Goal: Task Accomplishment & Management: Use online tool/utility

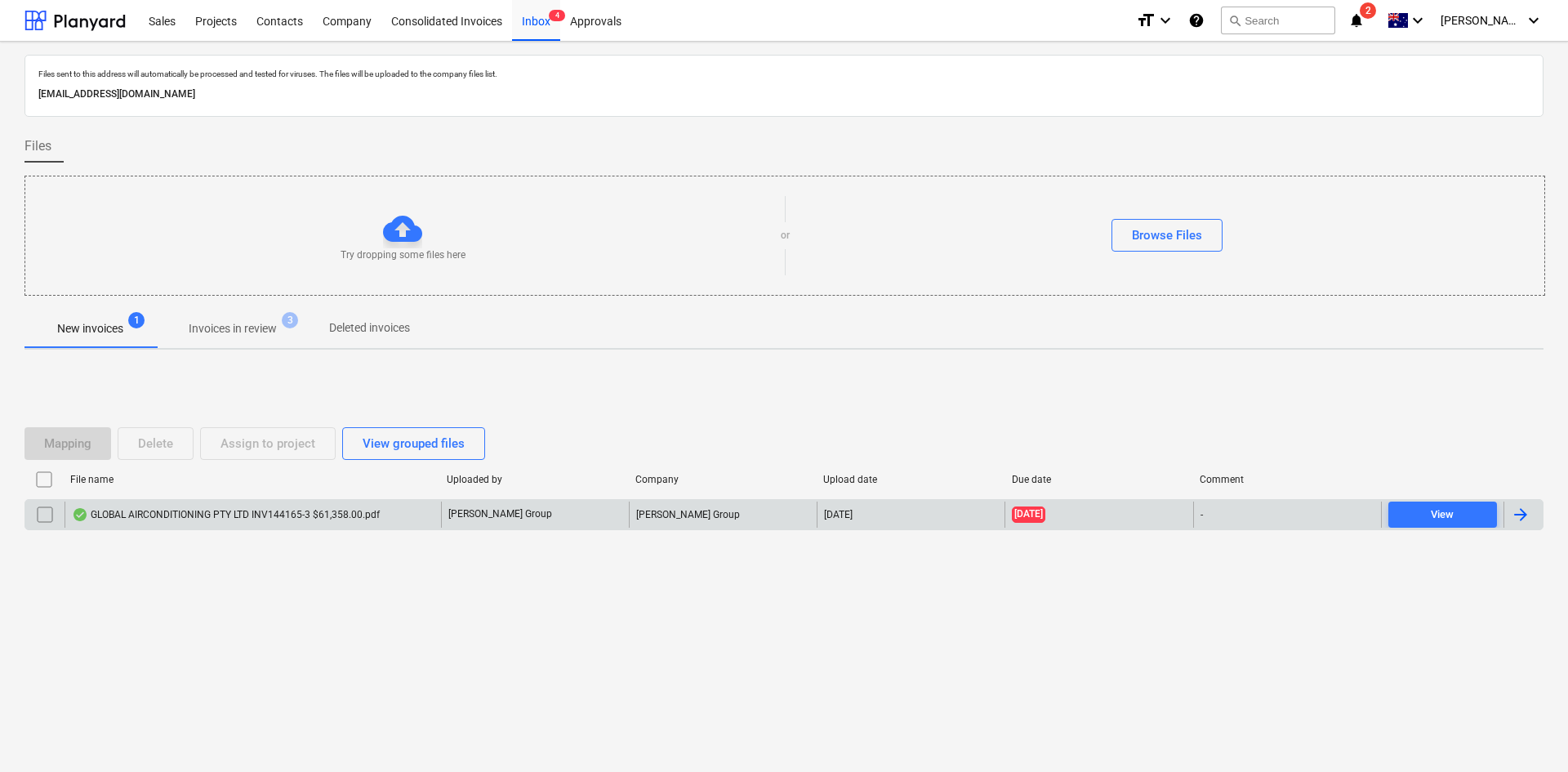
click at [338, 515] on div "GLOBAL AIRCONDITIONING PTY LTD INV144165-3 $61,358.00.pdf" at bounding box center [226, 514] width 308 height 13
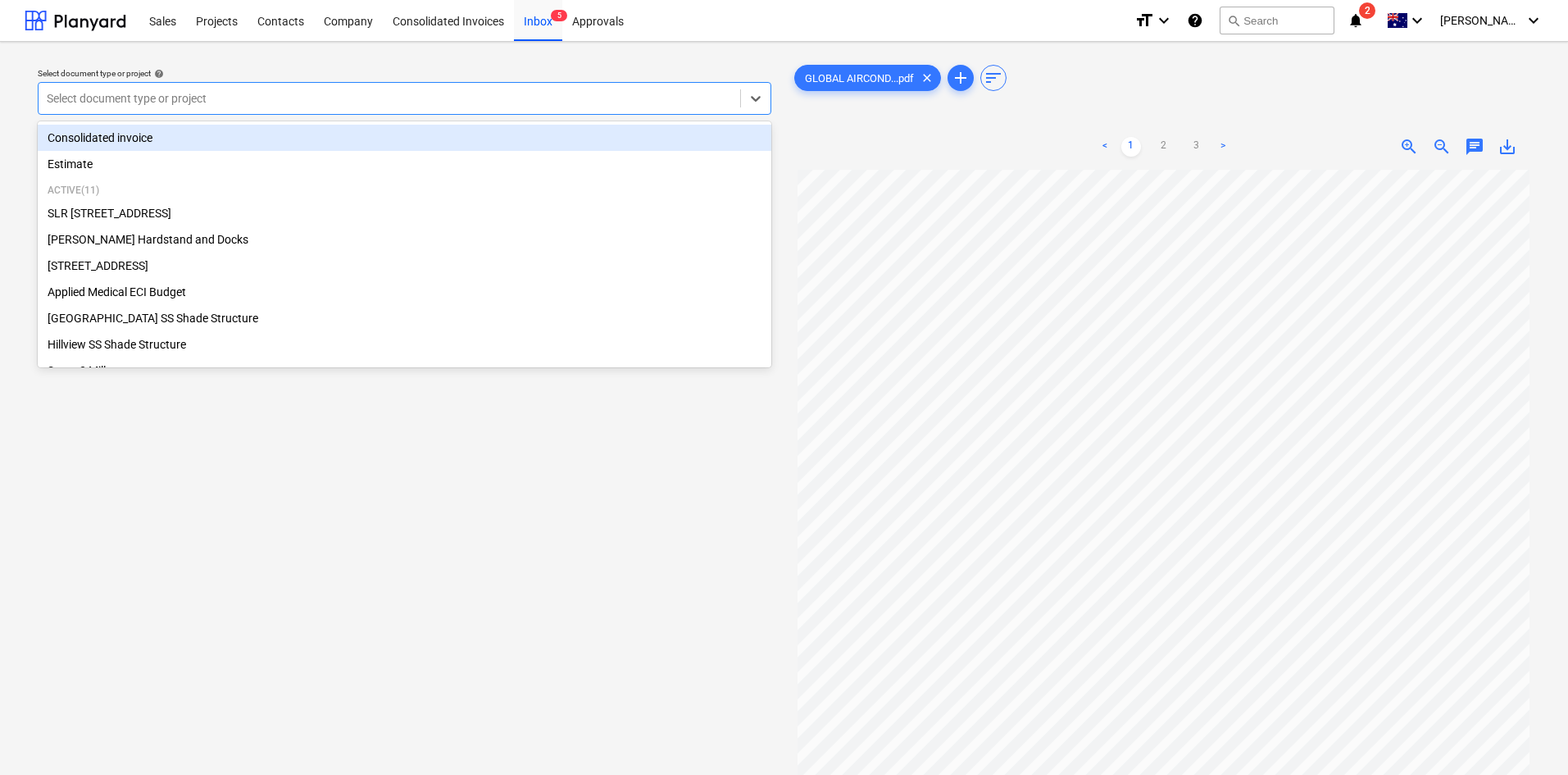
click at [464, 85] on div "Select document type or project" at bounding box center [404, 98] width 734 height 33
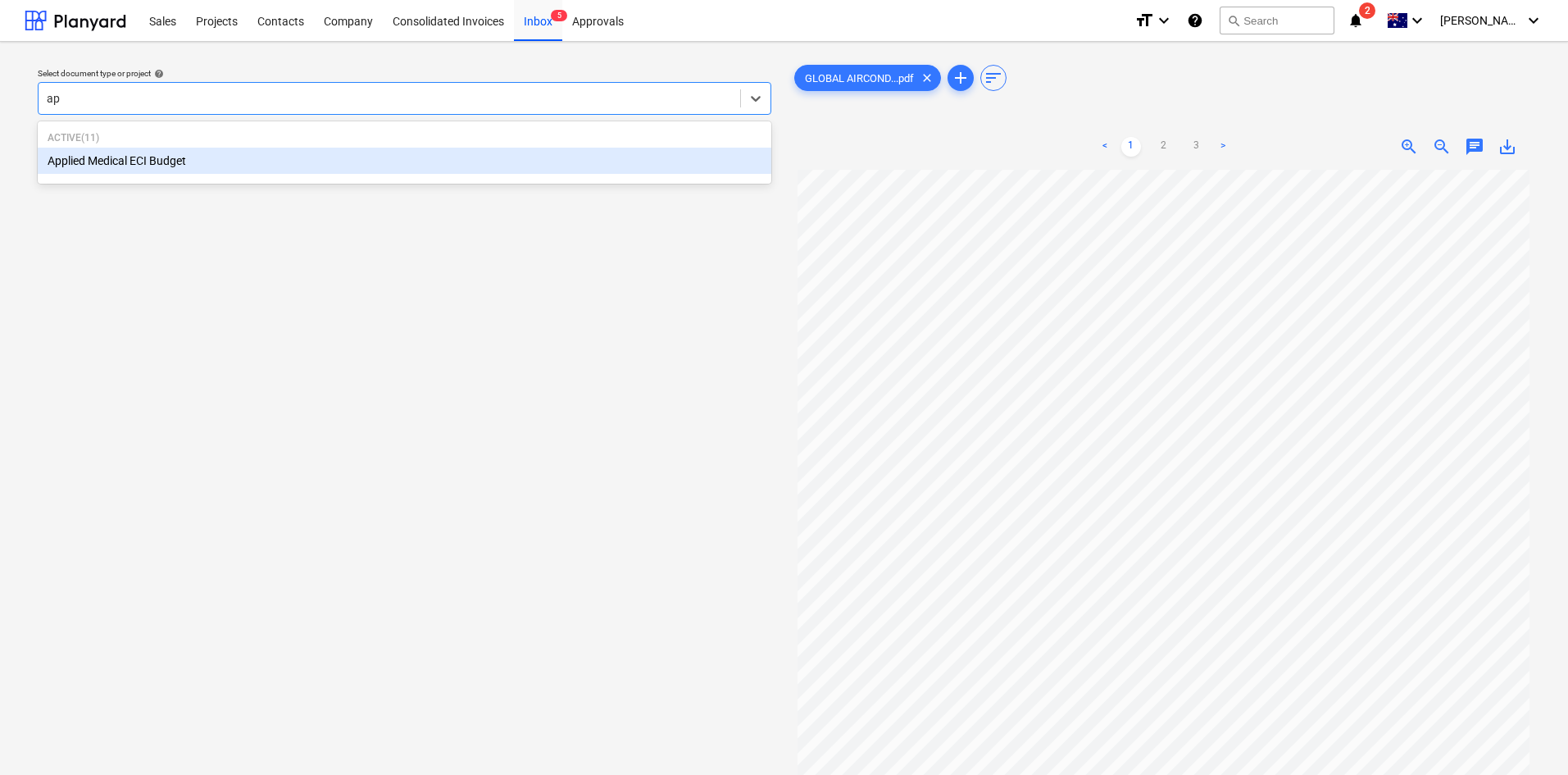
type input "app"
click at [428, 166] on div "Applied Medical ECI Budget" at bounding box center [404, 160] width 734 height 26
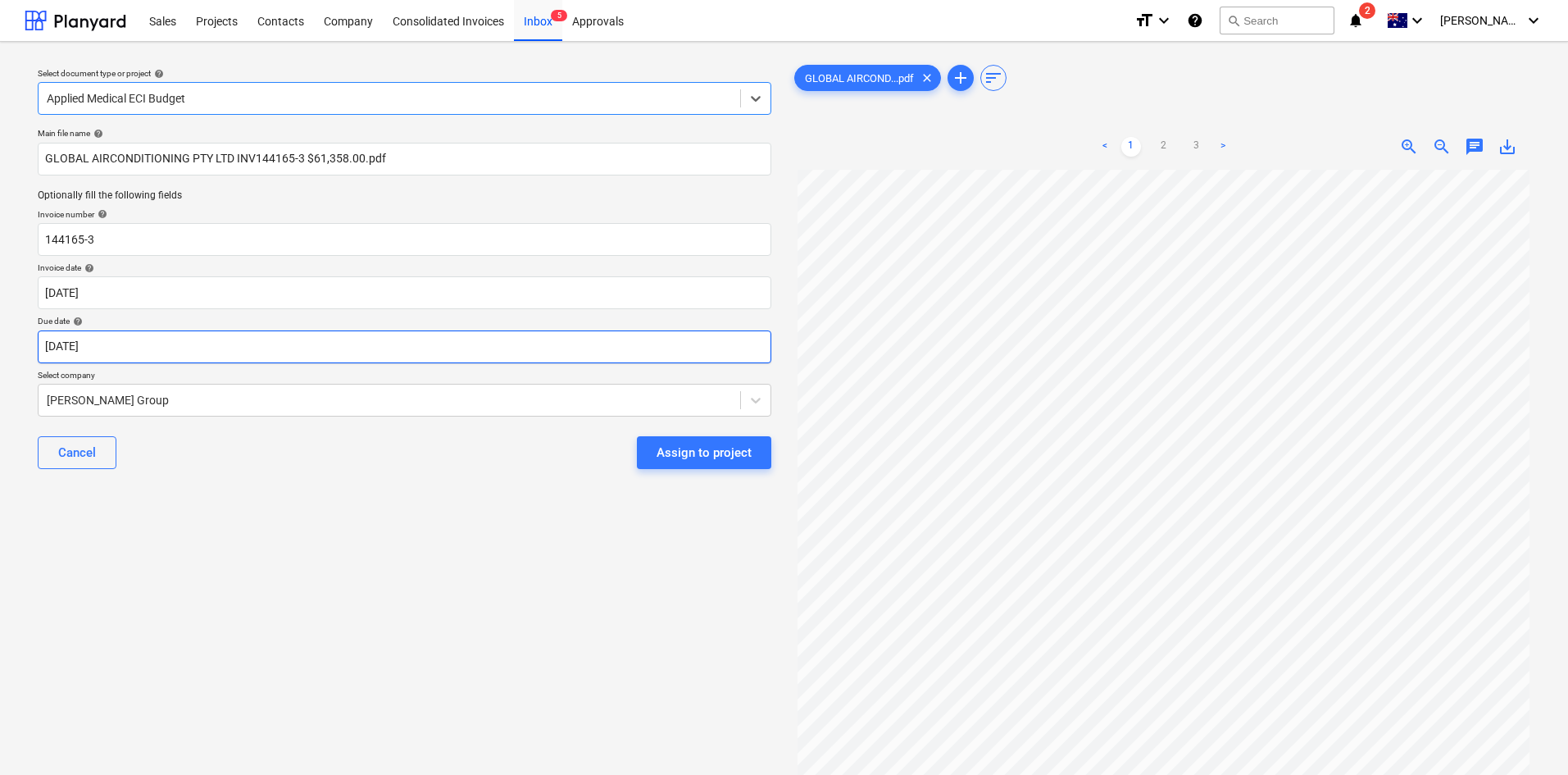
click at [184, 346] on body "Sales Projects Contacts Company Consolidated Invoices Inbox 5 Approvals format_…" at bounding box center [784, 388] width 1568 height 775
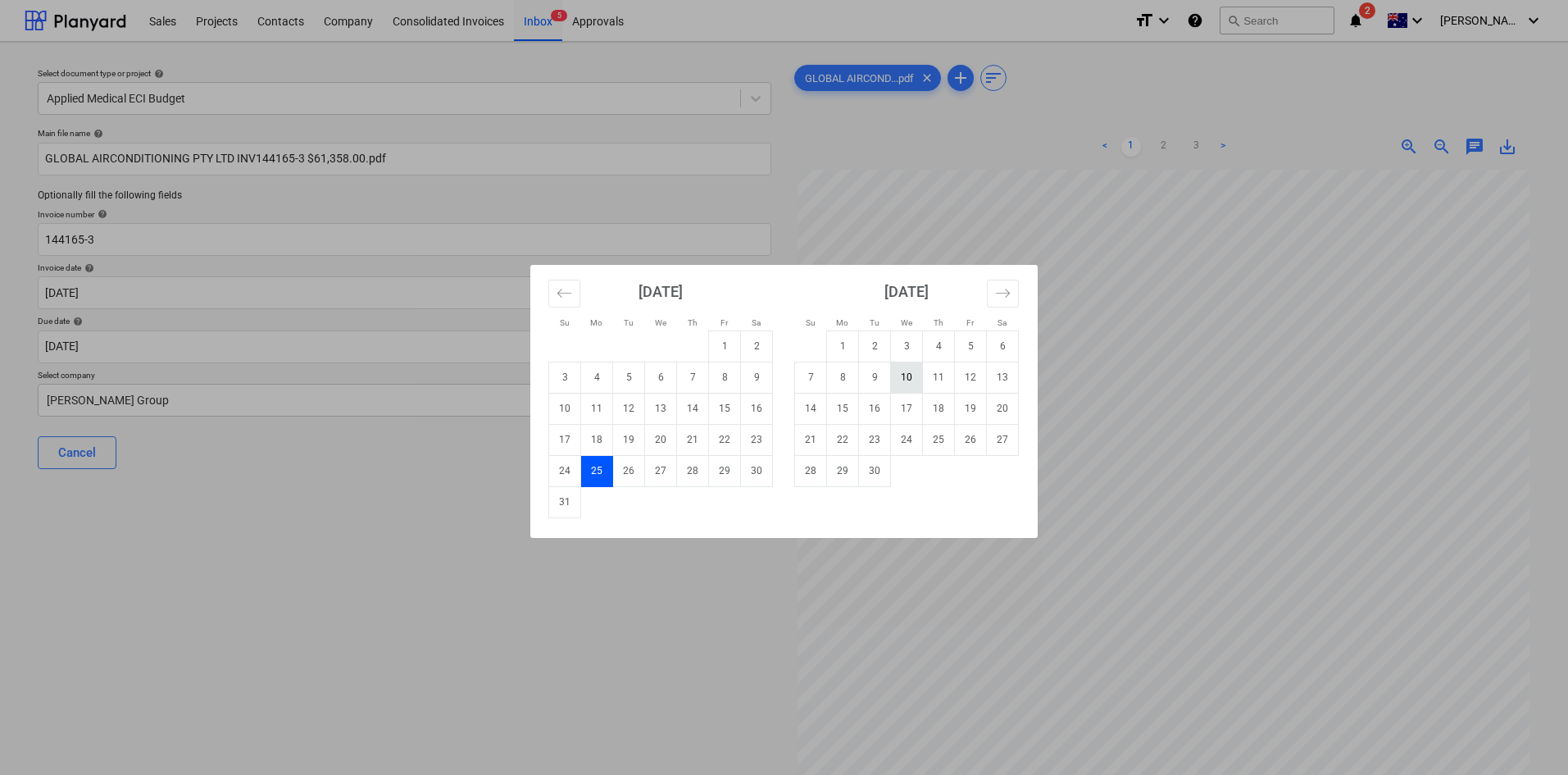
click at [904, 369] on td "10" at bounding box center [907, 377] width 32 height 31
type input "[DATE]"
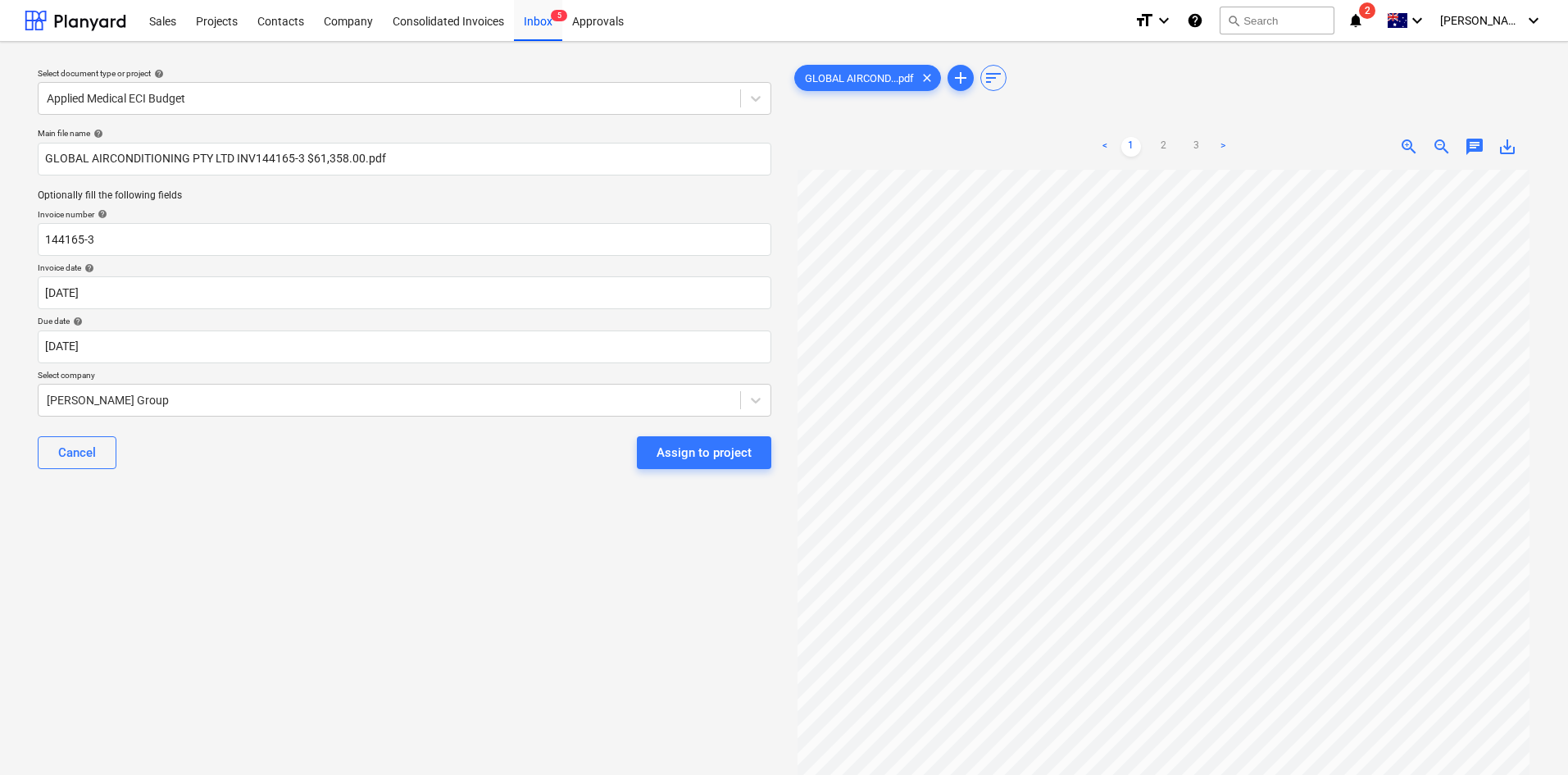
click at [652, 379] on p "Select company" at bounding box center [404, 377] width 734 height 14
click at [587, 395] on div at bounding box center [389, 400] width 685 height 16
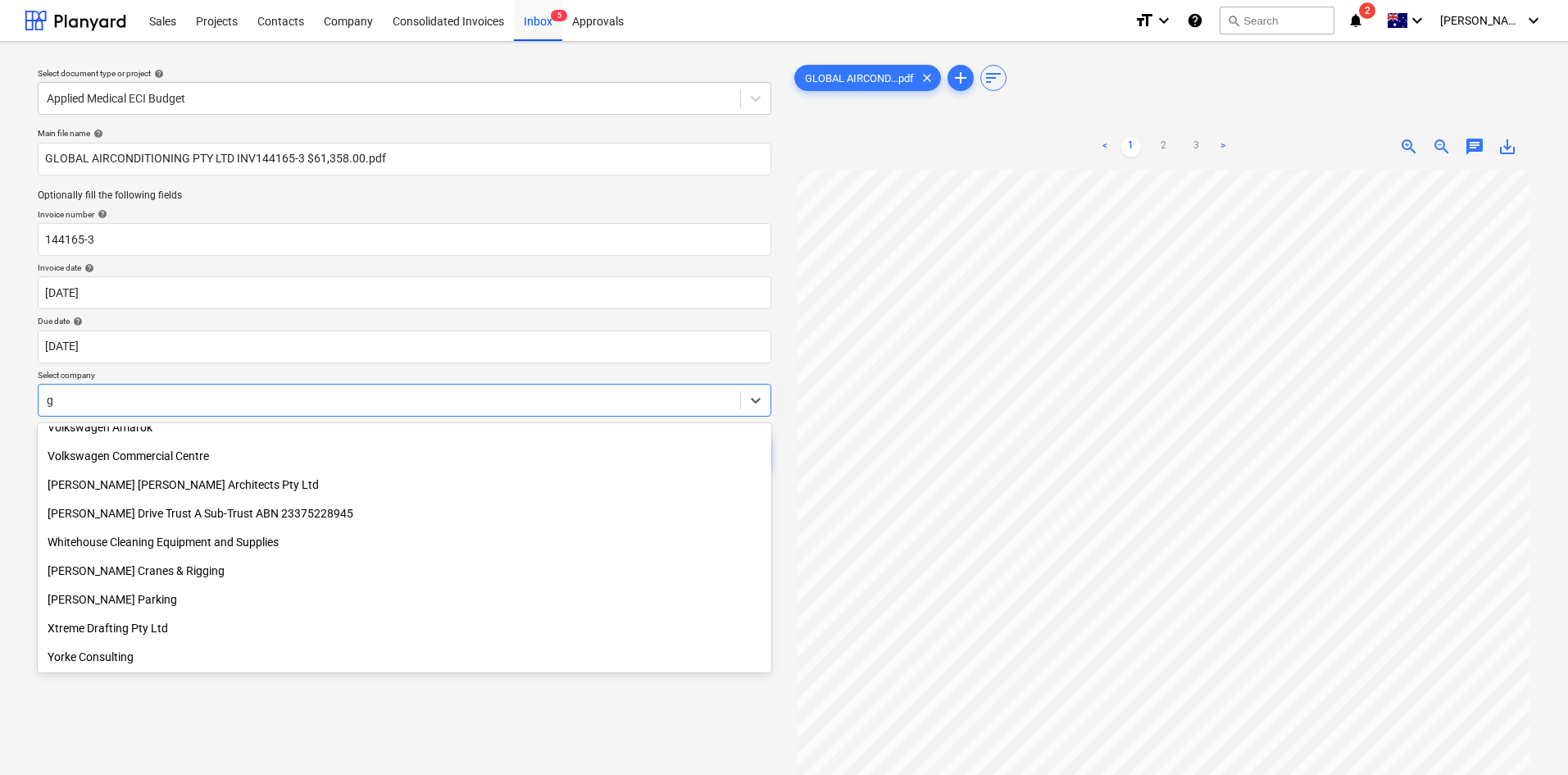
scroll to position [8507, 0]
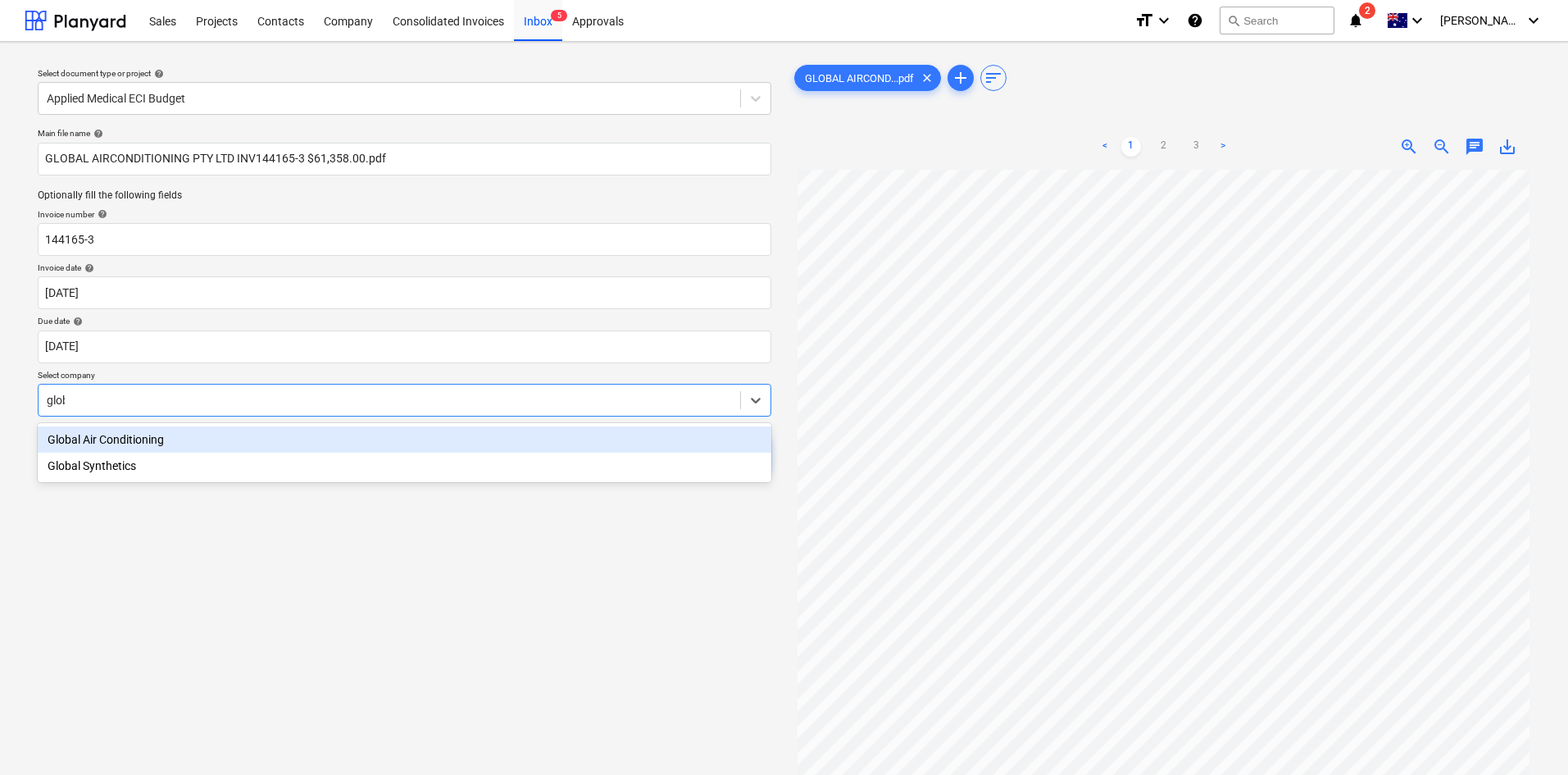
type input "globa"
click at [178, 436] on div "Global Air Conditioning" at bounding box center [404, 439] width 734 height 26
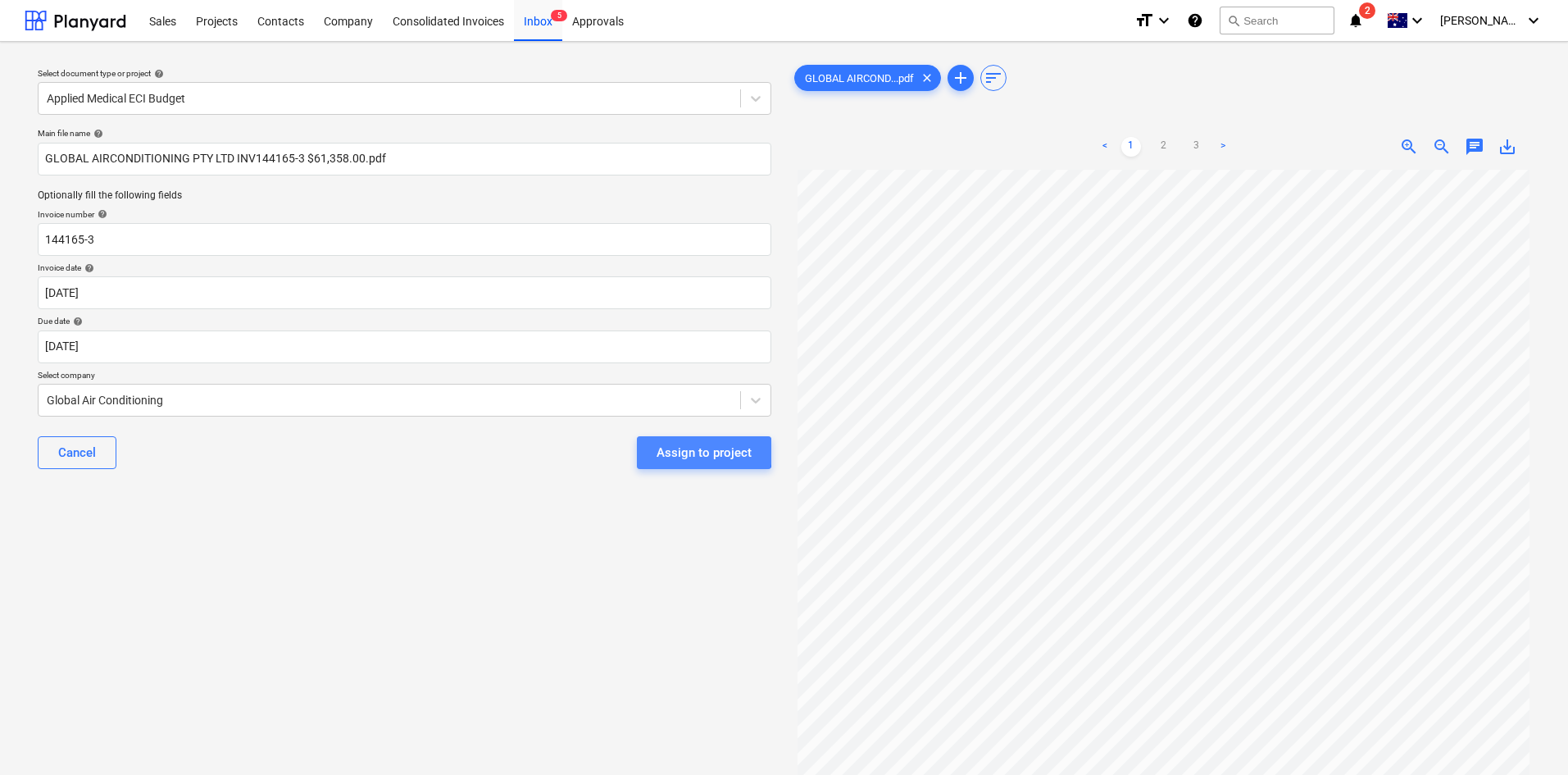
click at [683, 452] on div "Assign to project" at bounding box center [704, 453] width 95 height 21
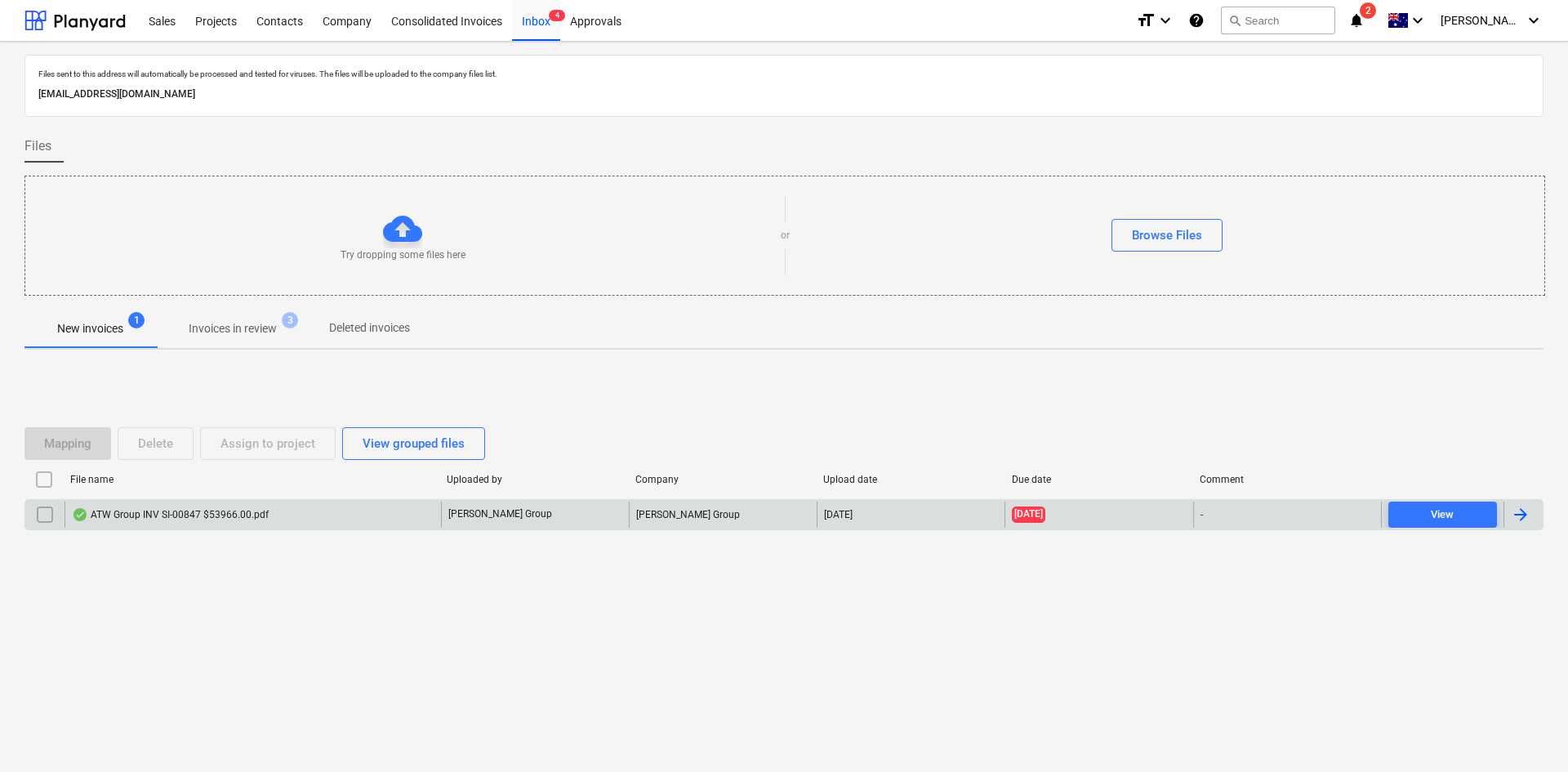
click at [240, 516] on div "ATW Group INV SI-00847 $53966.00.pdf" at bounding box center [170, 514] width 197 height 13
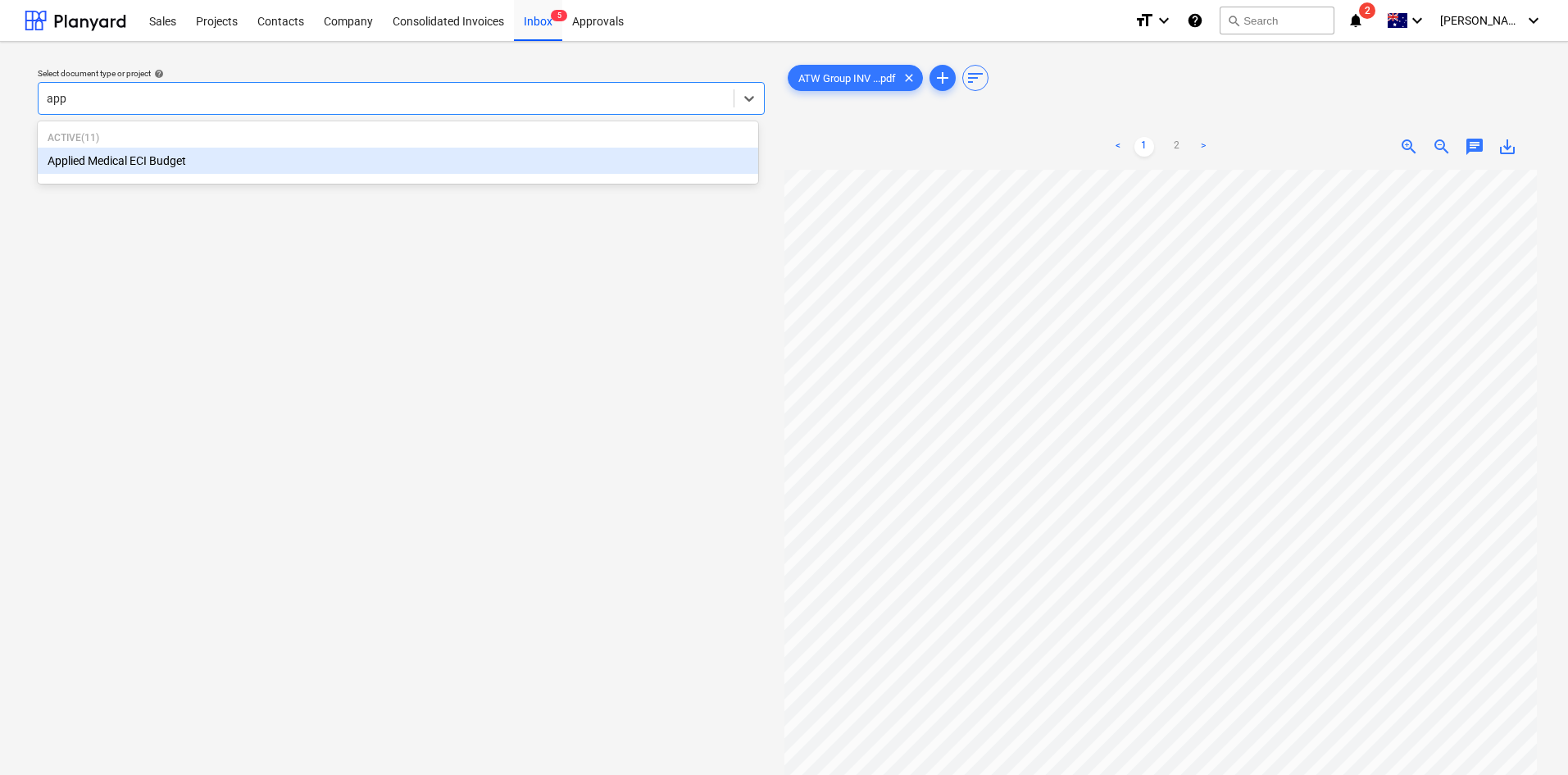
type input "appl"
click at [226, 155] on div "Applied Medical ECI Budget" at bounding box center [397, 160] width 720 height 26
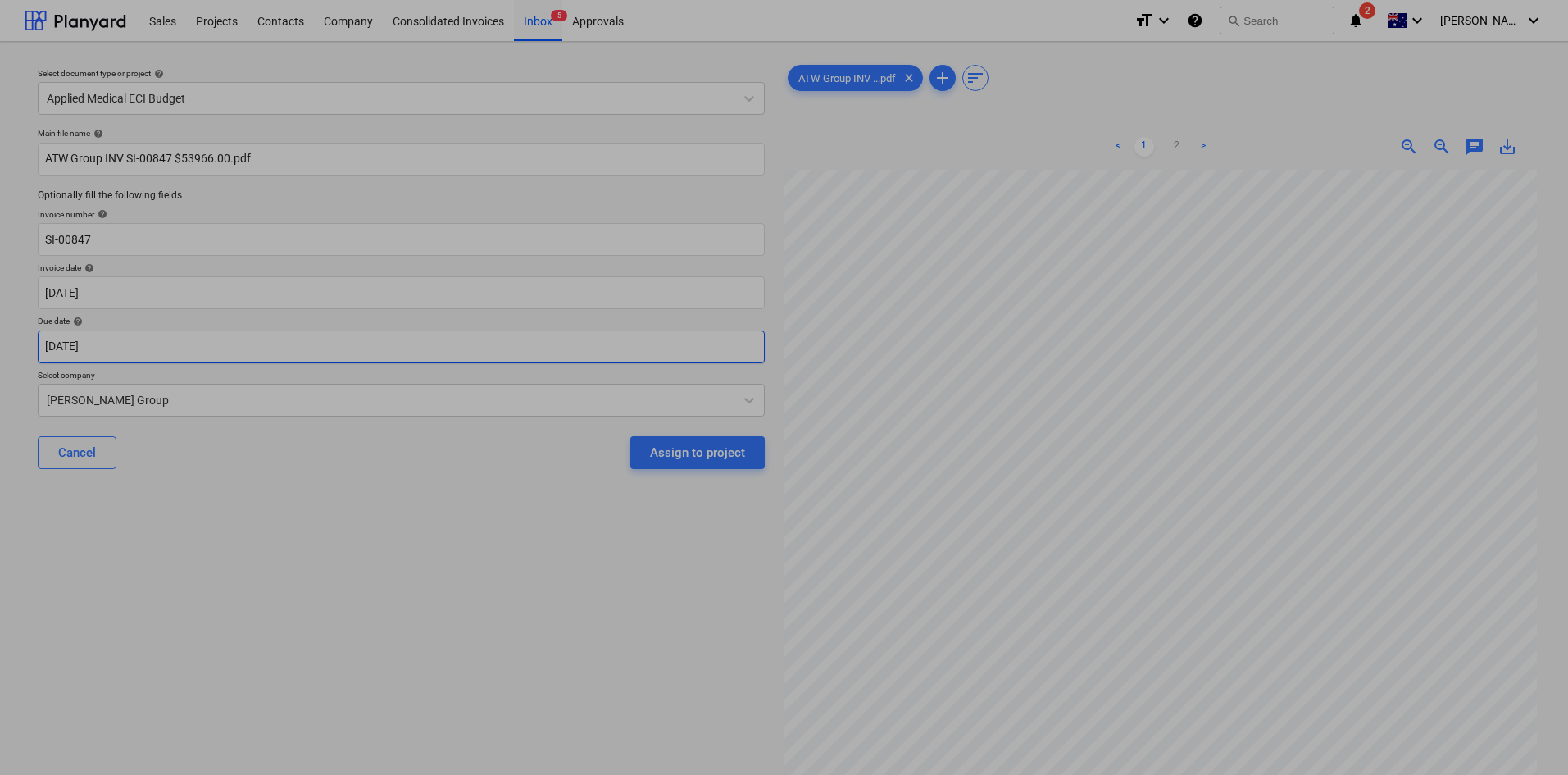
click at [138, 341] on body "Sales Projects Contacts Company Consolidated Invoices Inbox 5 Approvals format_…" at bounding box center [784, 388] width 1568 height 775
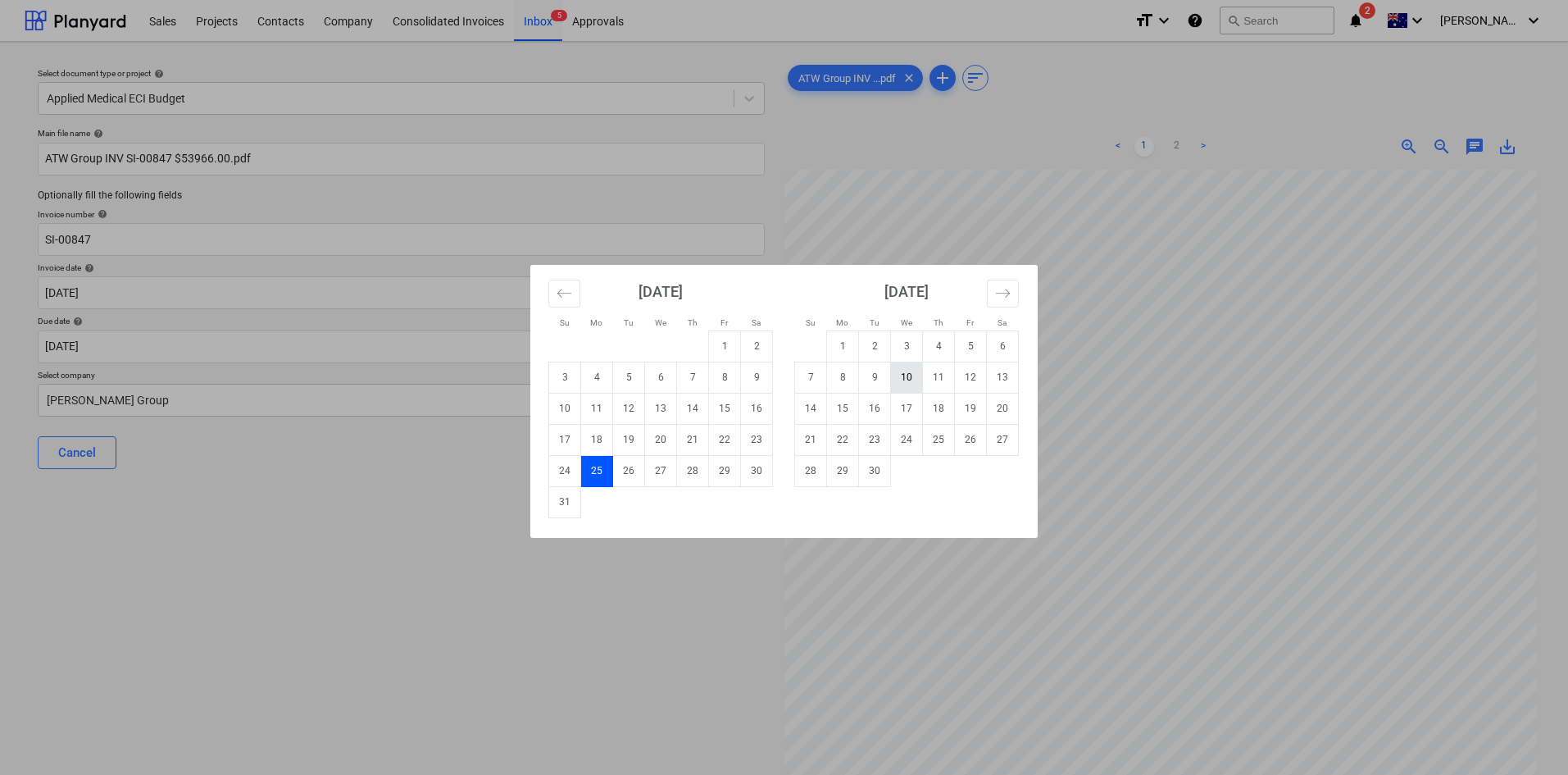
click at [897, 381] on td "10" at bounding box center [907, 377] width 32 height 31
type input "[DATE]"
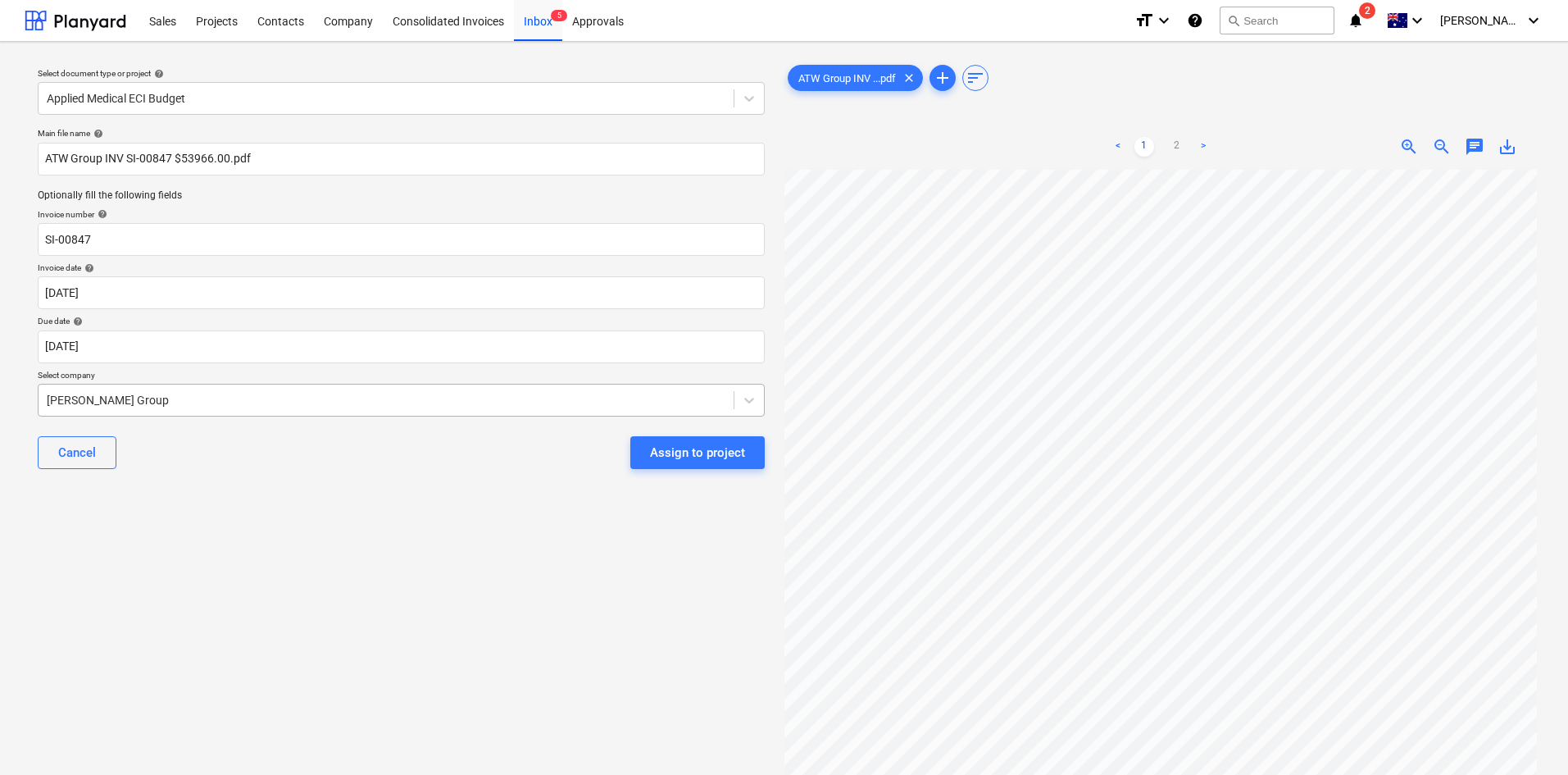
click at [245, 394] on div at bounding box center [386, 400] width 678 height 16
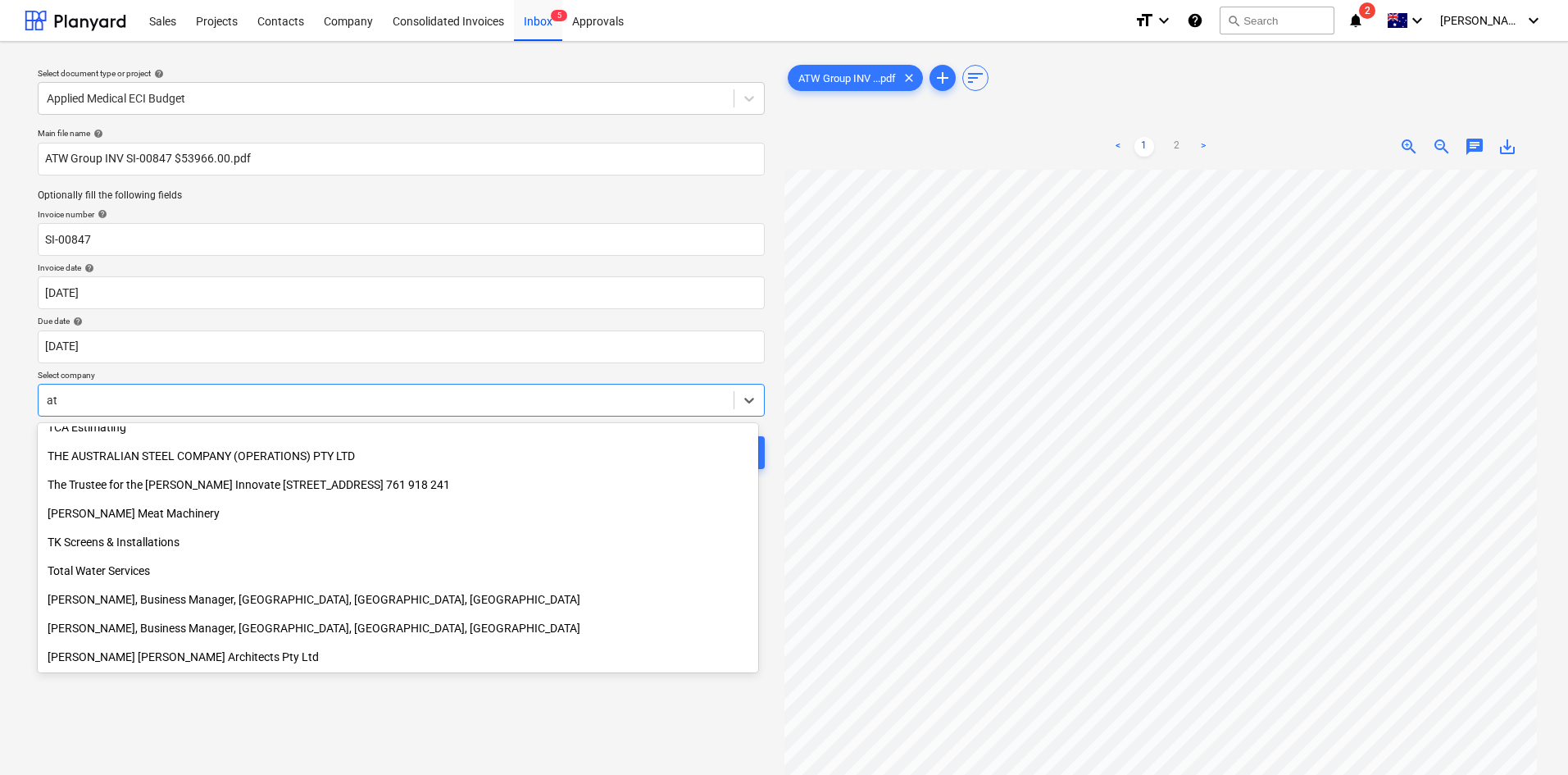
scroll to position [2165, 0]
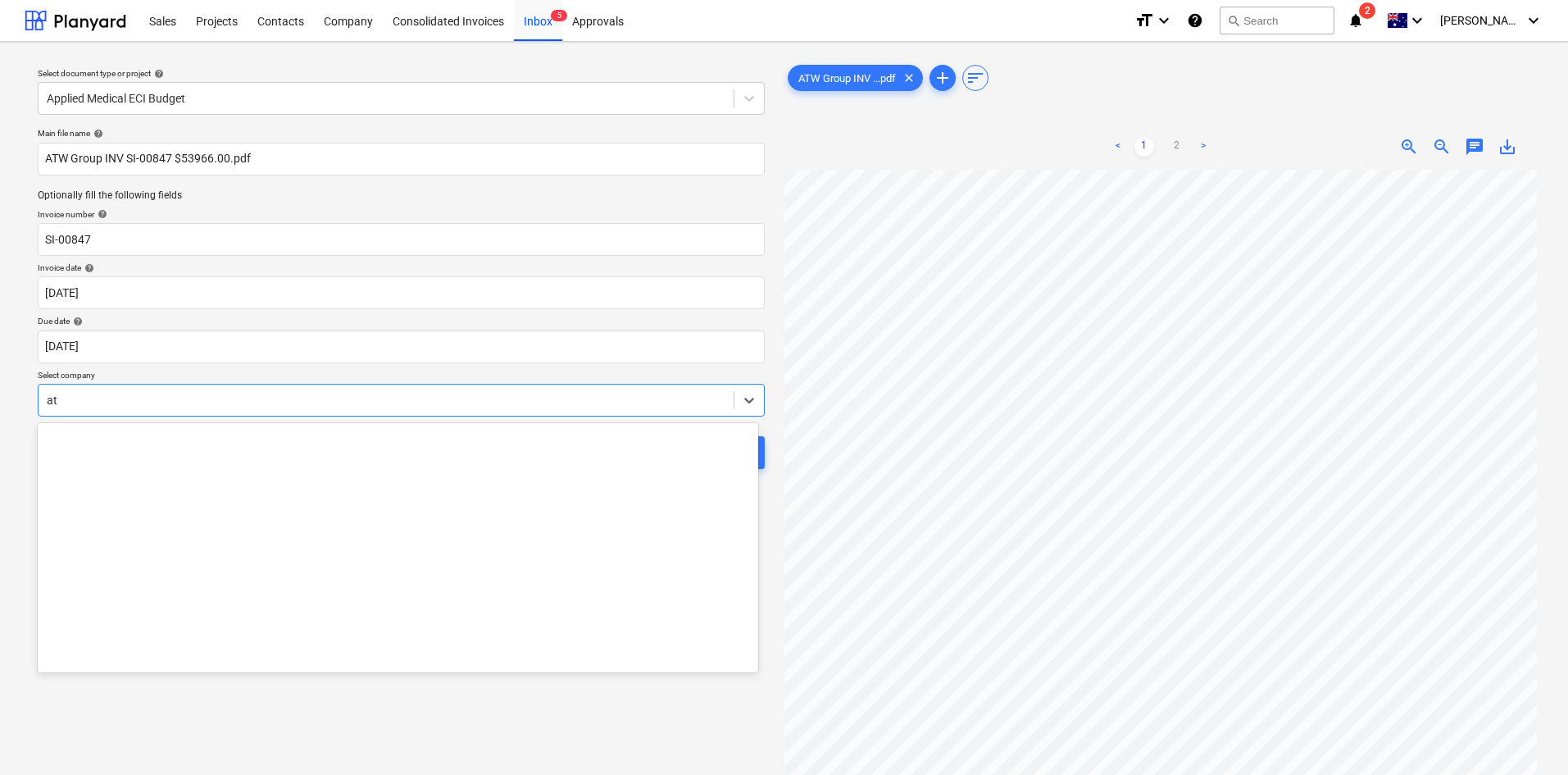
type input "atw"
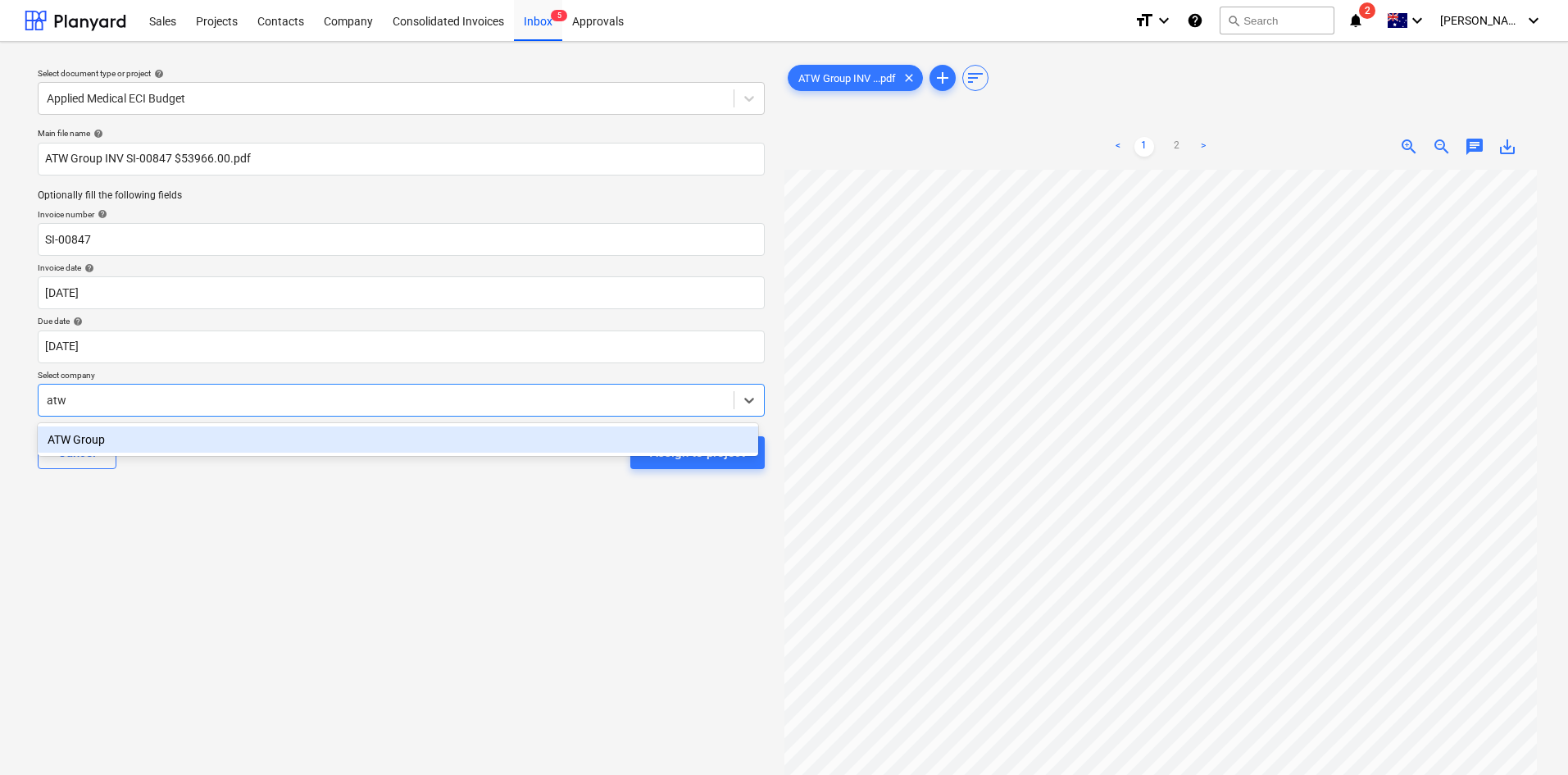
click at [176, 437] on div "ATW Group" at bounding box center [397, 439] width 720 height 26
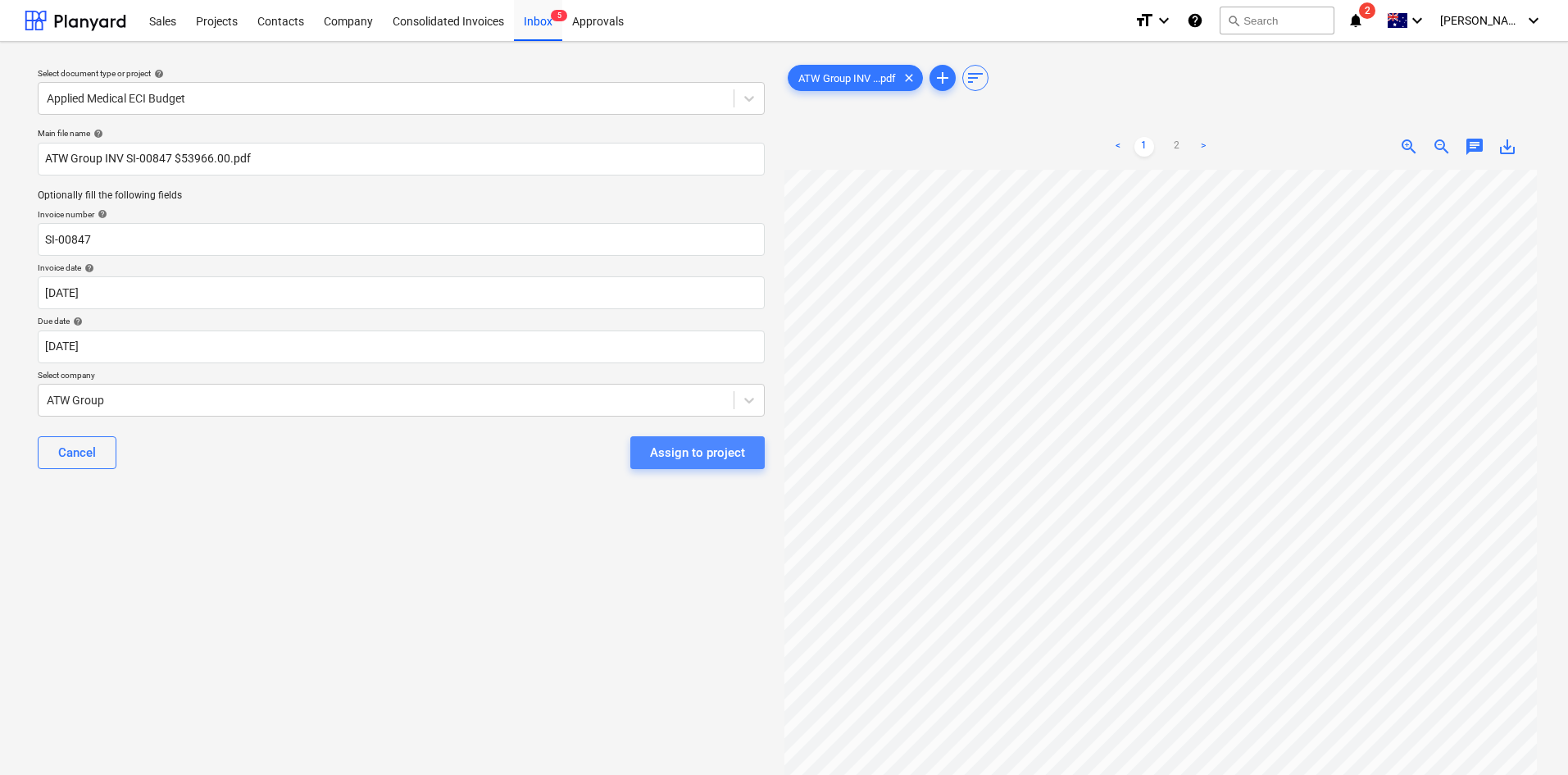
click at [651, 457] on div "Assign to project" at bounding box center [697, 453] width 95 height 21
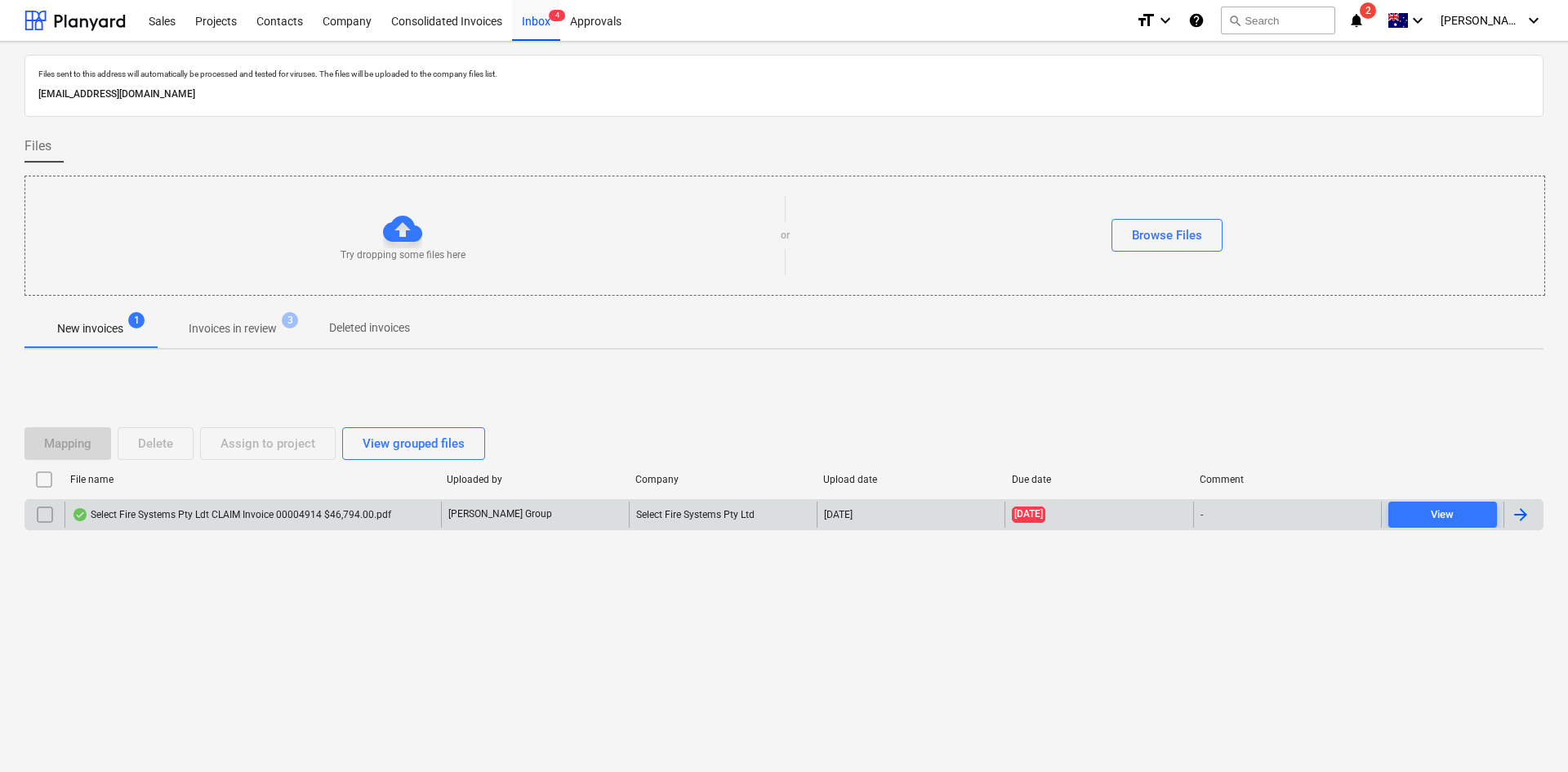
click at [275, 517] on div "Select Fire Systems Pty Ldt CLAIM Invoice 00004914 $46,794.00.pdf" at bounding box center [231, 514] width 319 height 13
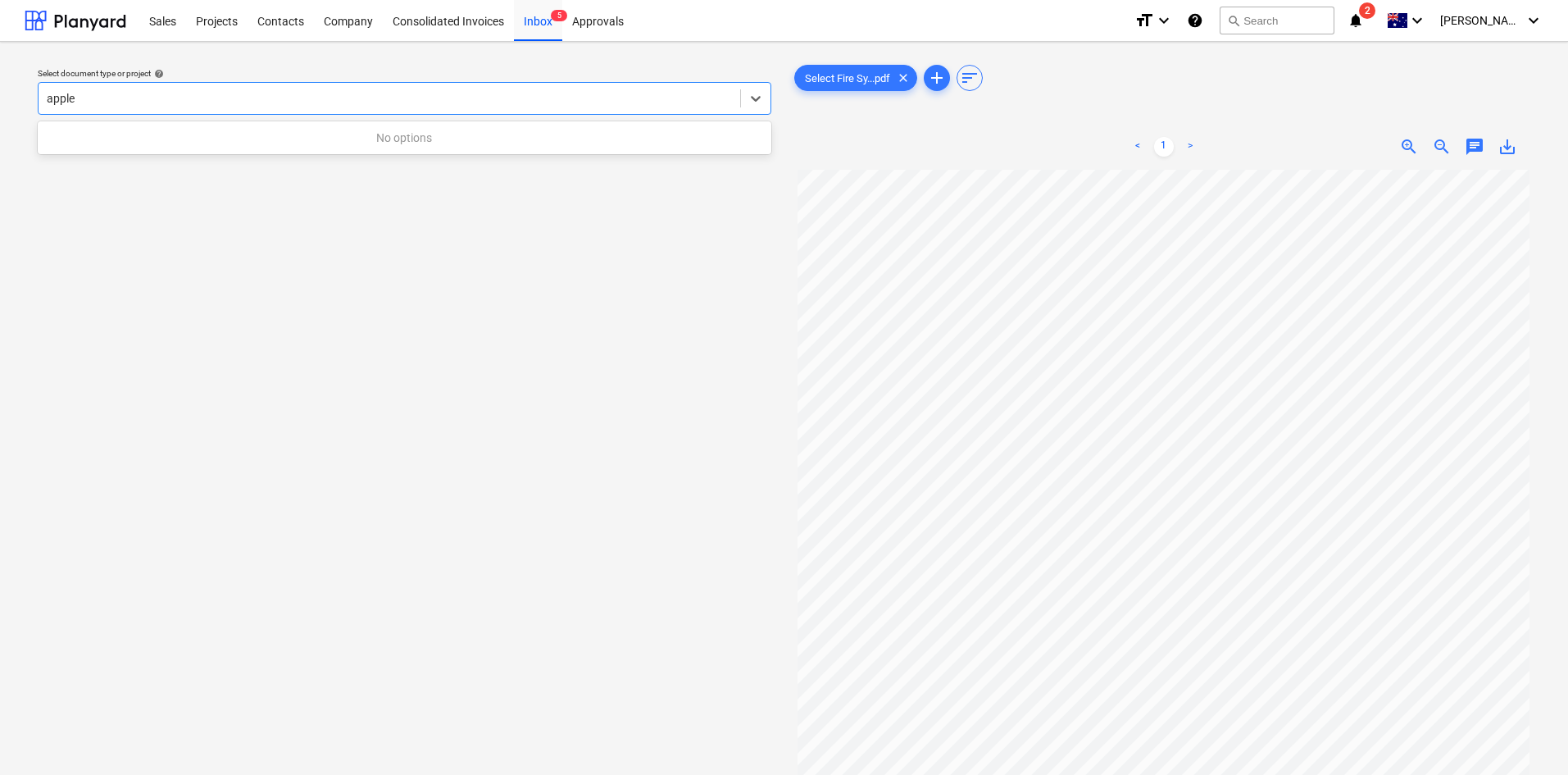
type input "appl"
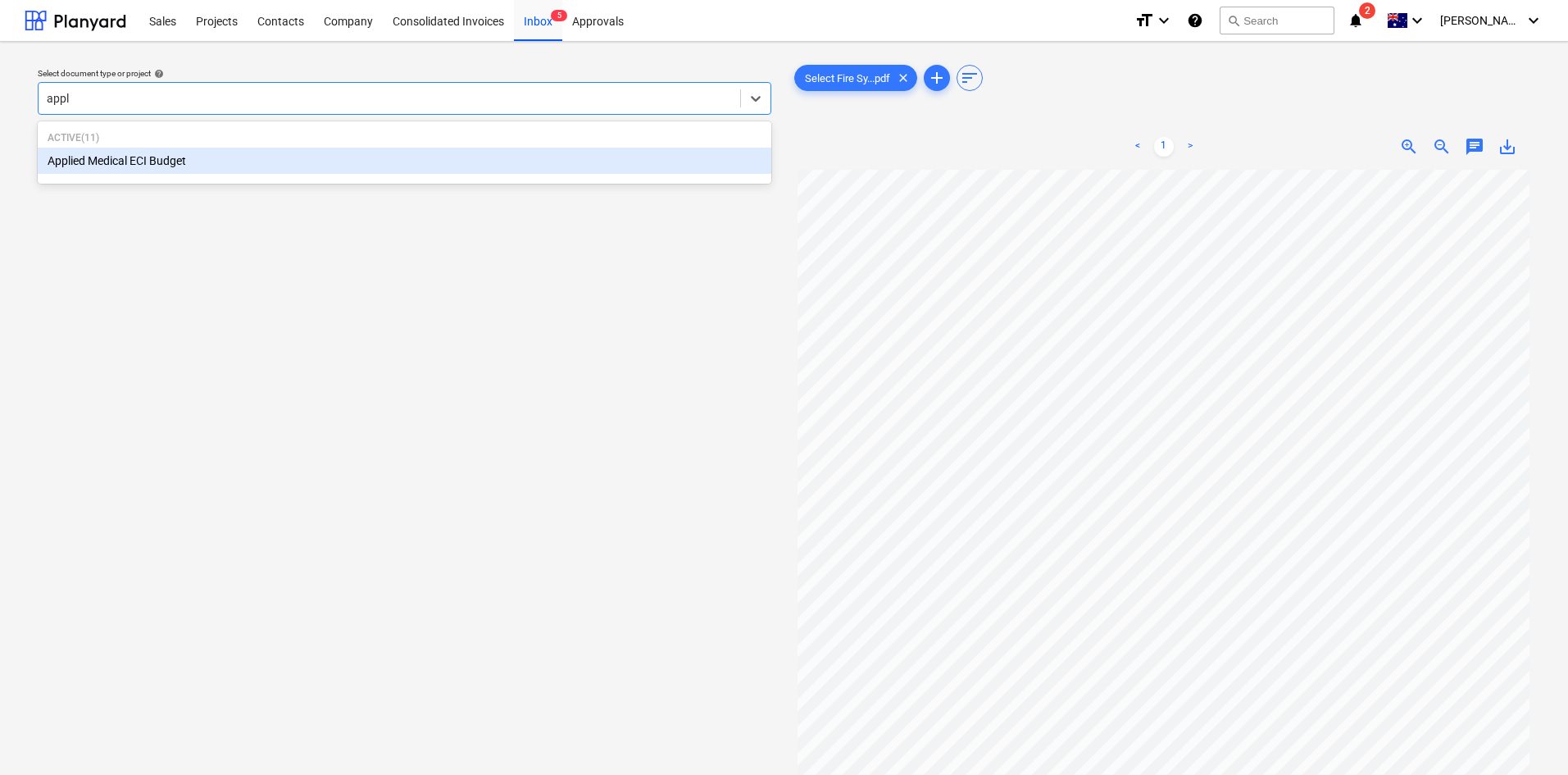
click at [164, 162] on div "Applied Medical ECI Budget" at bounding box center [404, 160] width 734 height 26
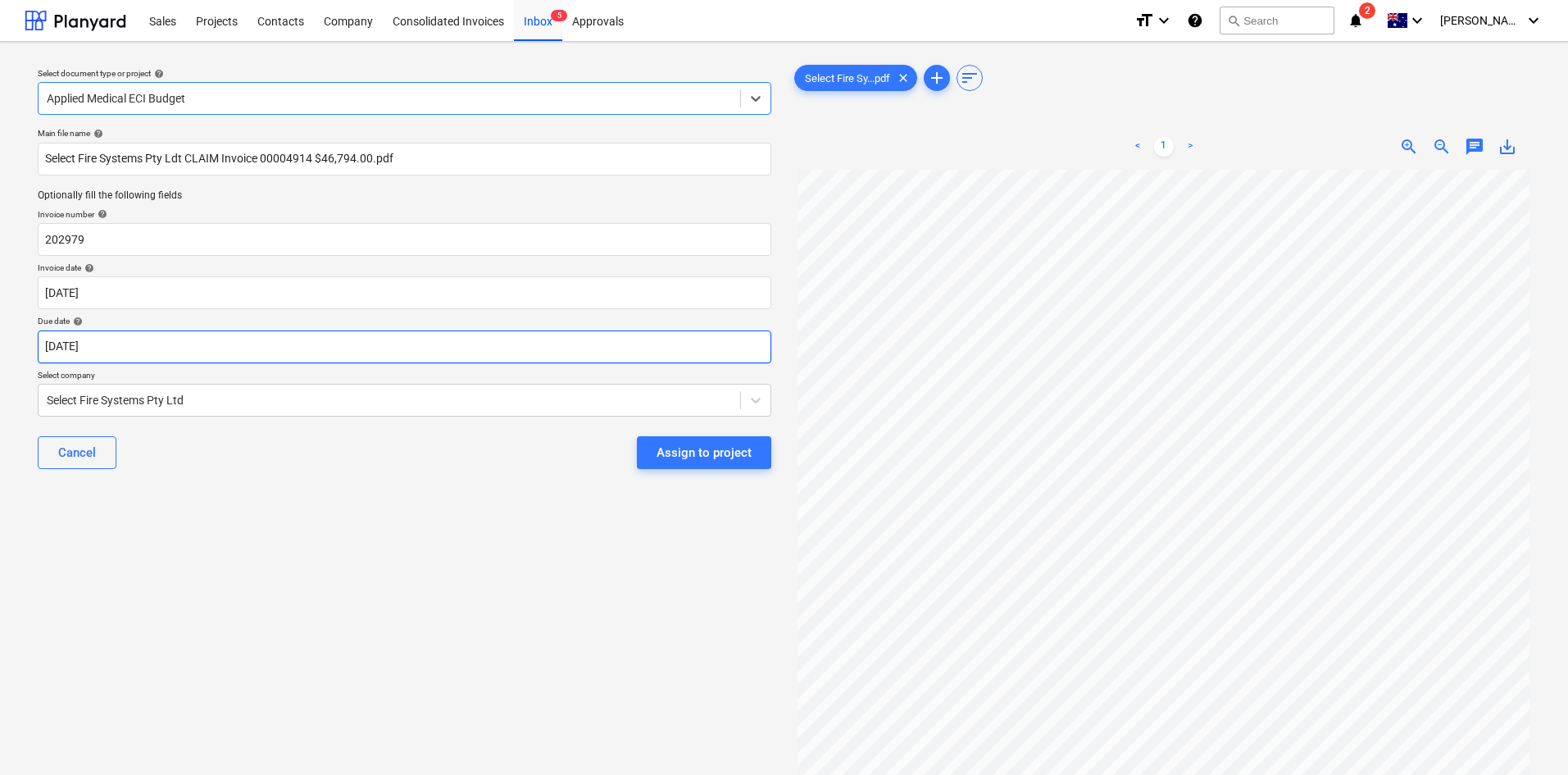
click at [166, 335] on body "Sales Projects Contacts Company Consolidated Invoices Inbox 5 Approvals format_…" at bounding box center [784, 388] width 1568 height 775
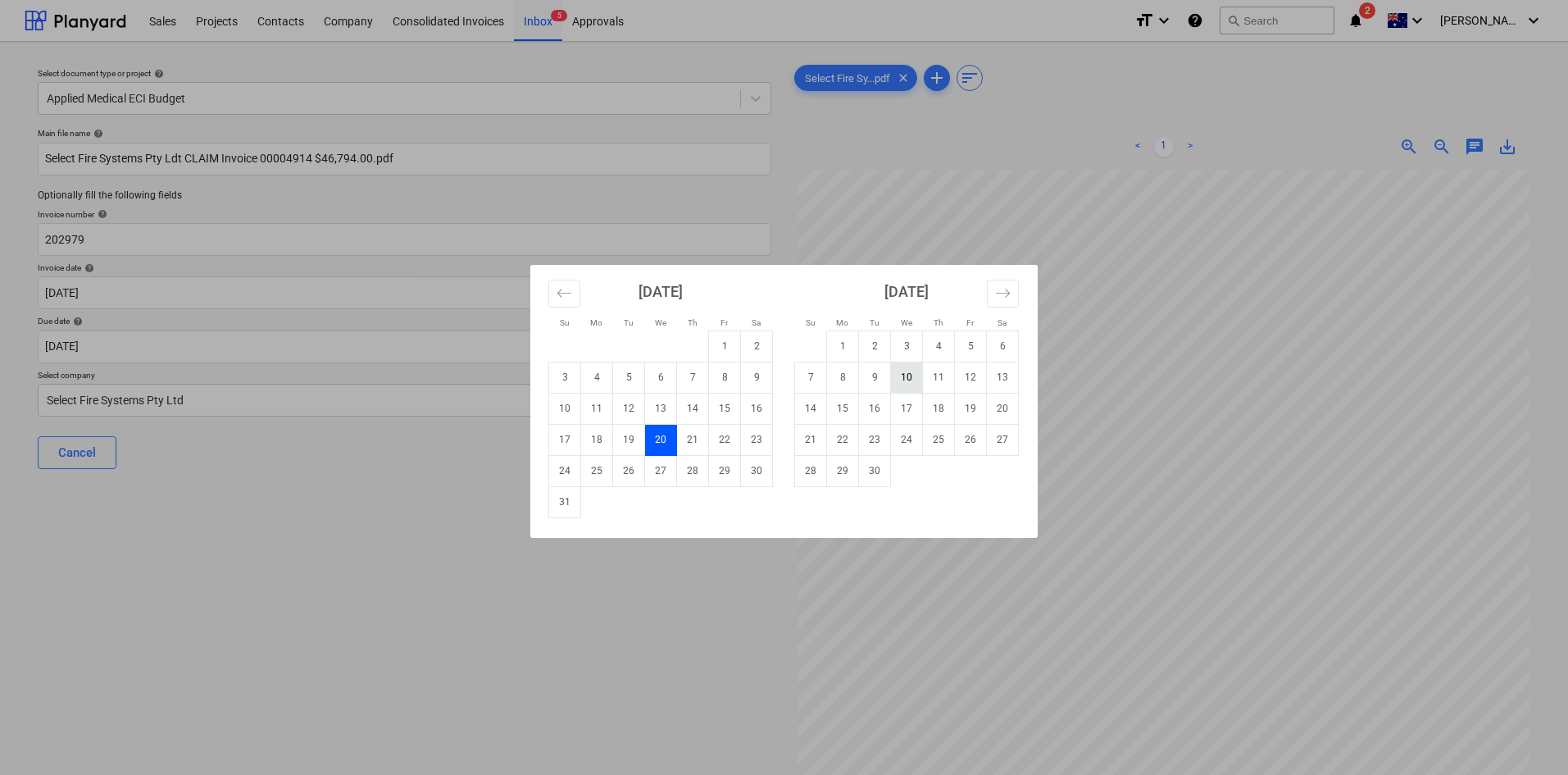
click at [901, 381] on td "10" at bounding box center [907, 377] width 32 height 31
type input "[DATE]"
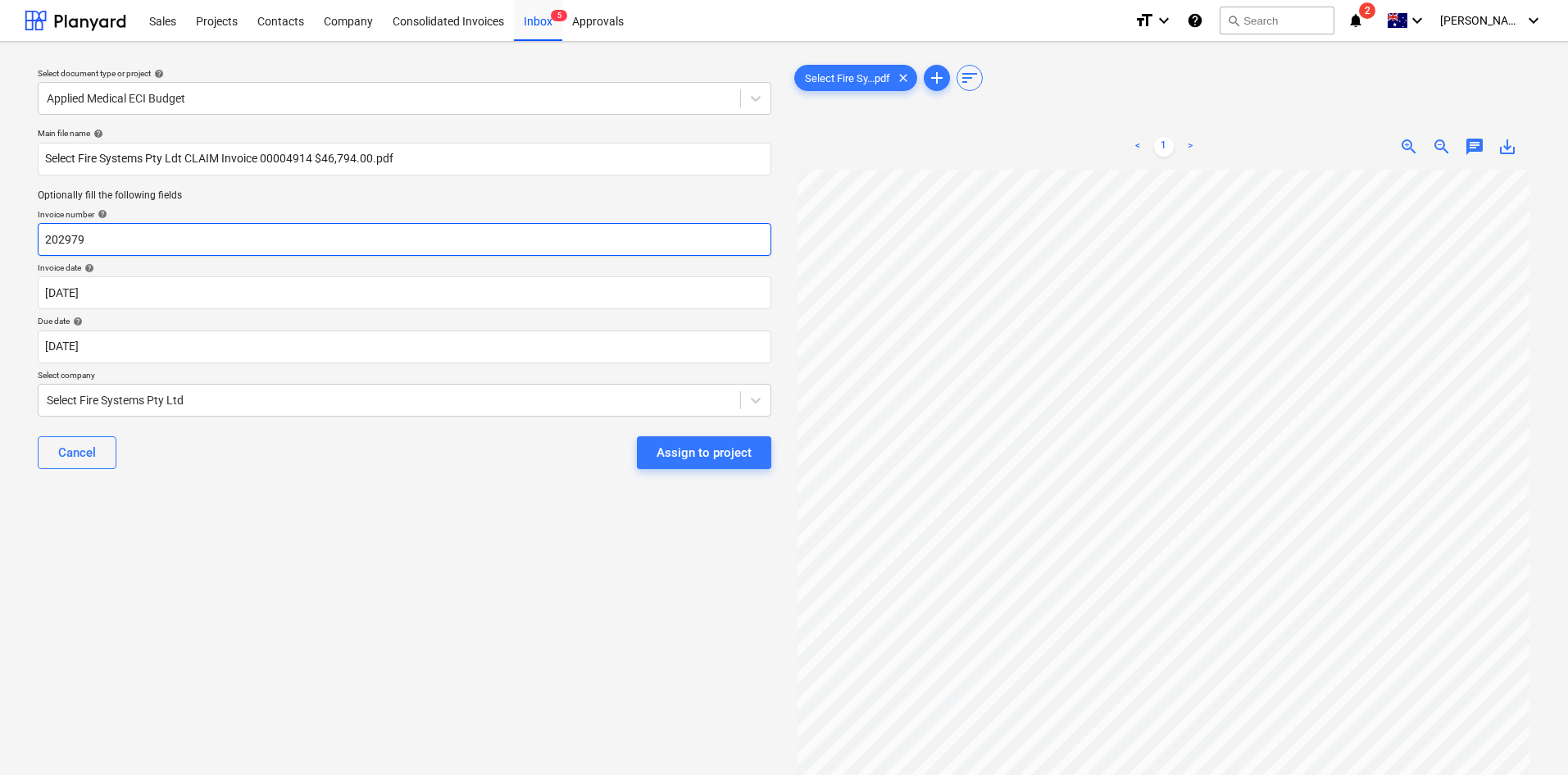
drag, startPoint x: 106, startPoint y: 238, endPoint x: 0, endPoint y: 239, distance: 106.0
click at [0, 239] on div "Select document type or project help Applied Medical ECI Budget Main file name …" at bounding box center [784, 480] width 1568 height 877
type input "00004914"
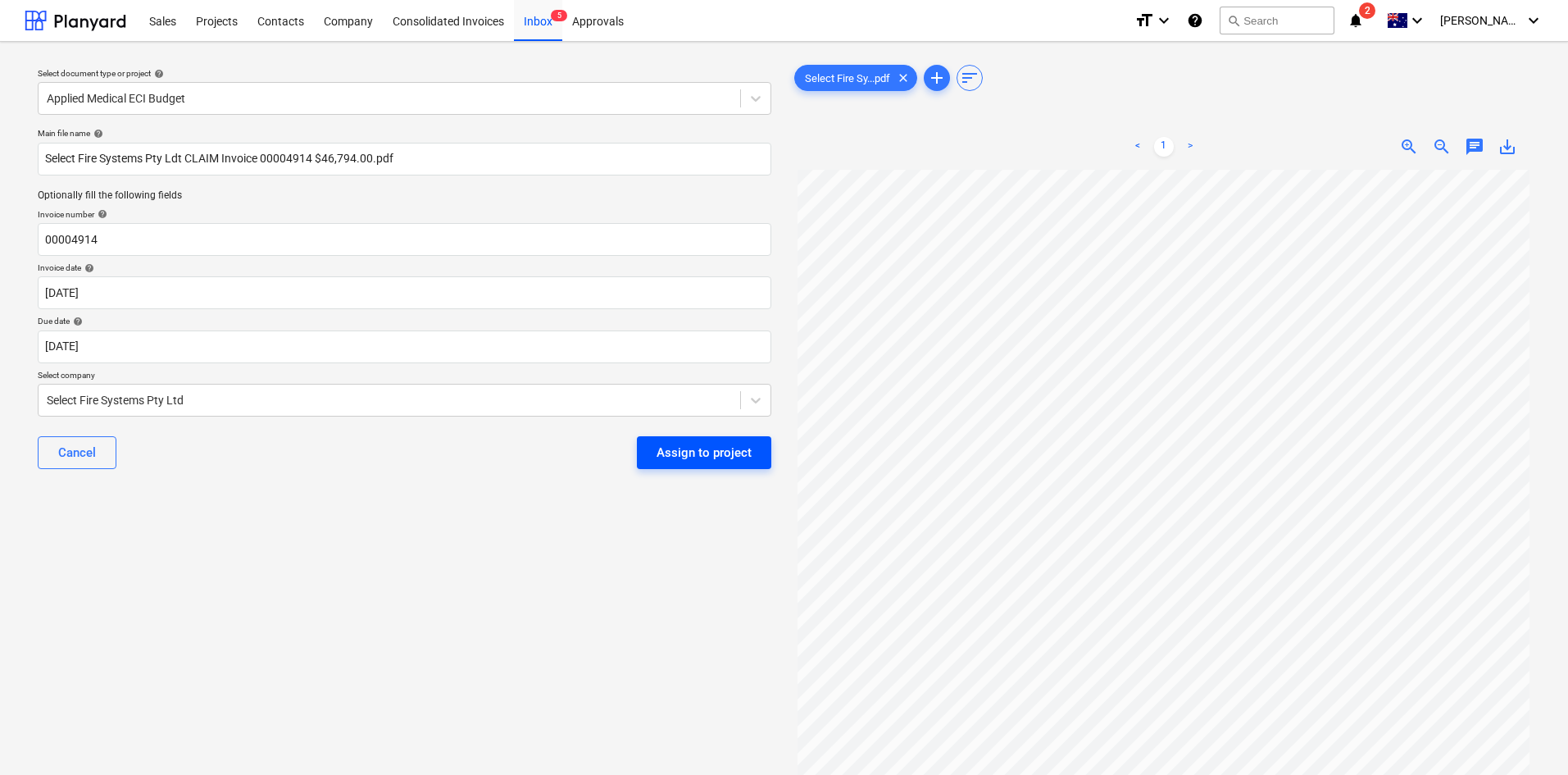
click at [663, 449] on div "Assign to project" at bounding box center [704, 453] width 95 height 21
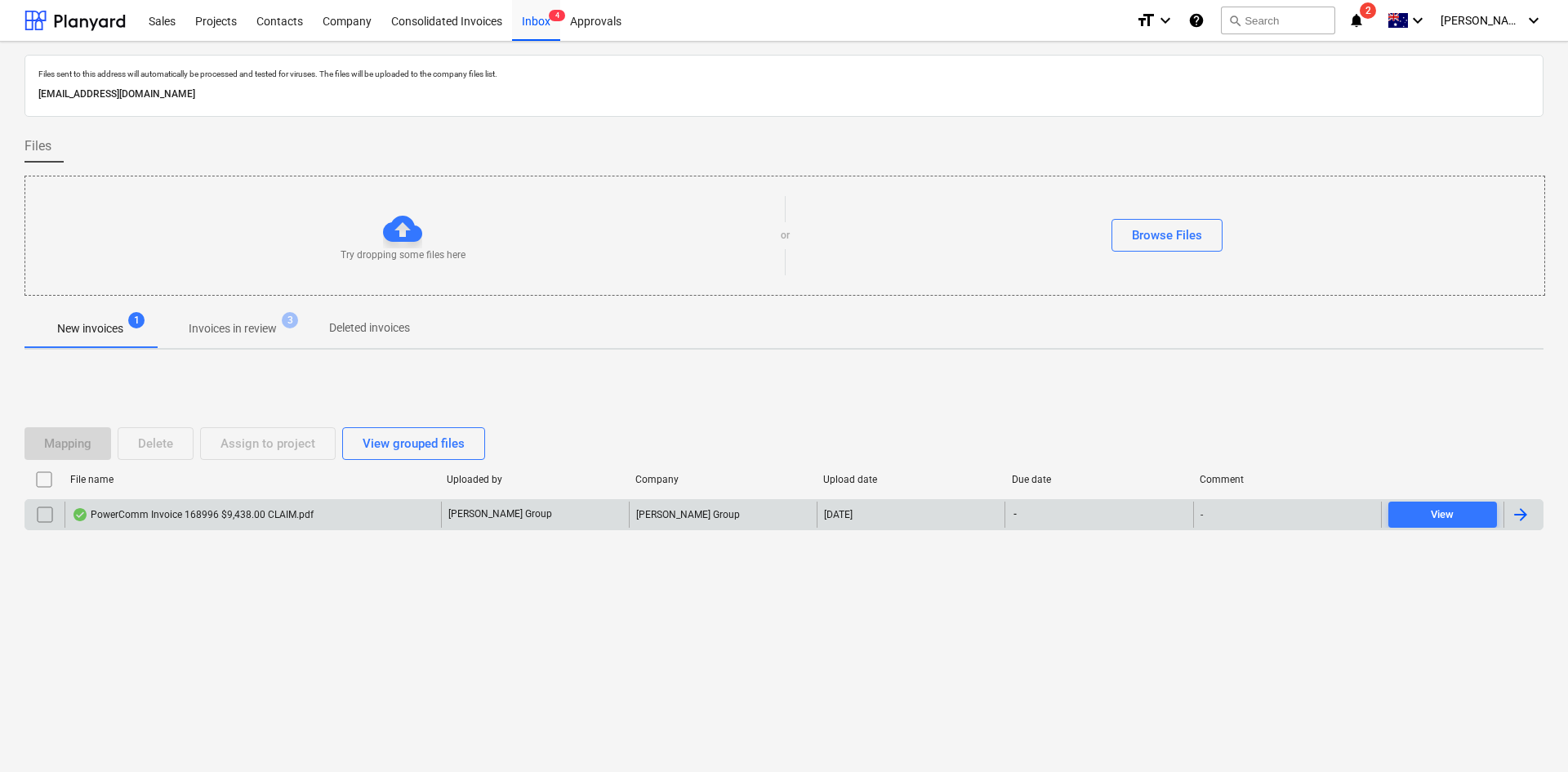
click at [283, 509] on div "PowerComm Invoice 168996 $9,438.00 CLAIM.pdf" at bounding box center [193, 514] width 242 height 13
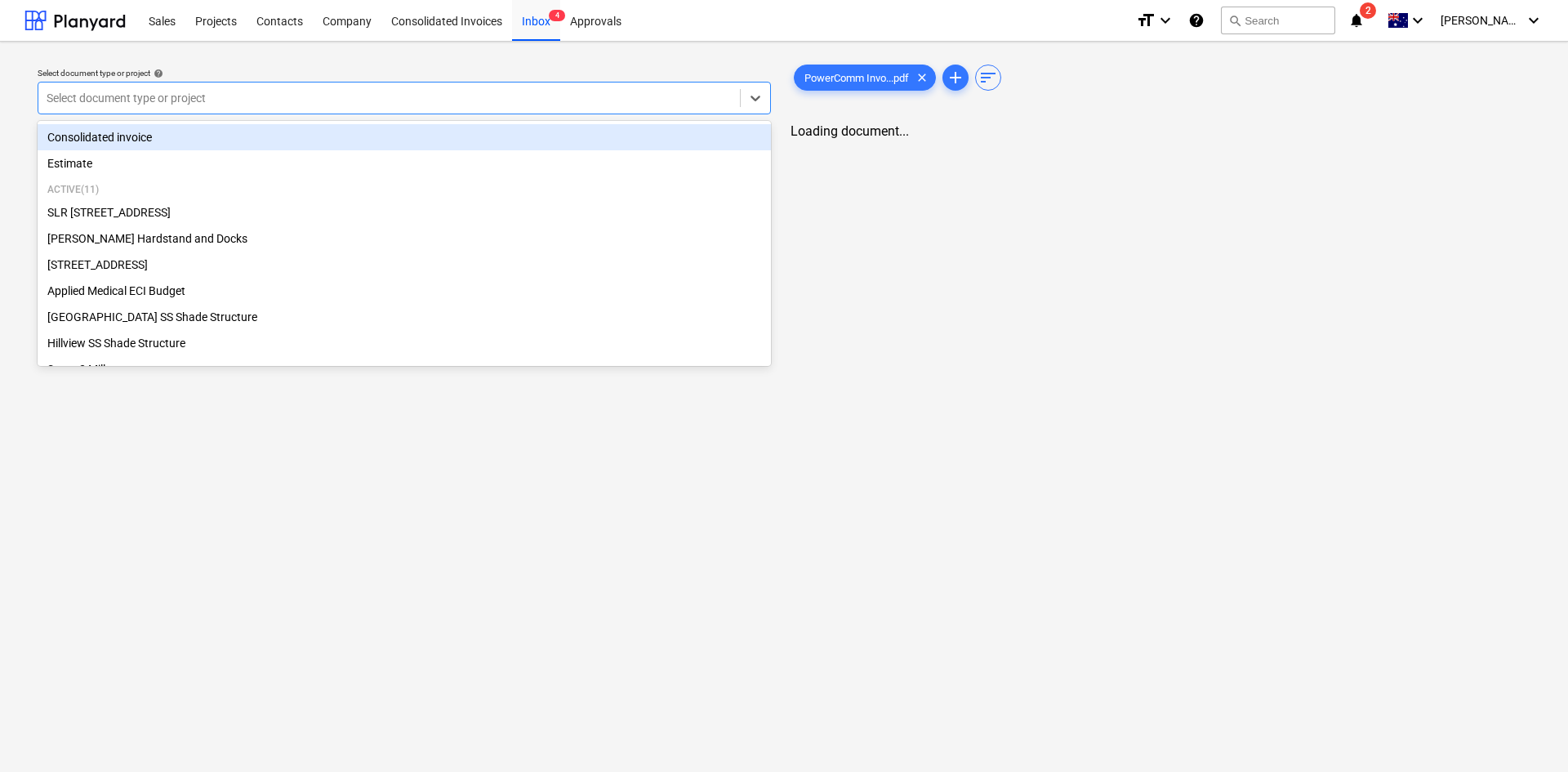
click at [197, 100] on div at bounding box center [389, 98] width 686 height 16
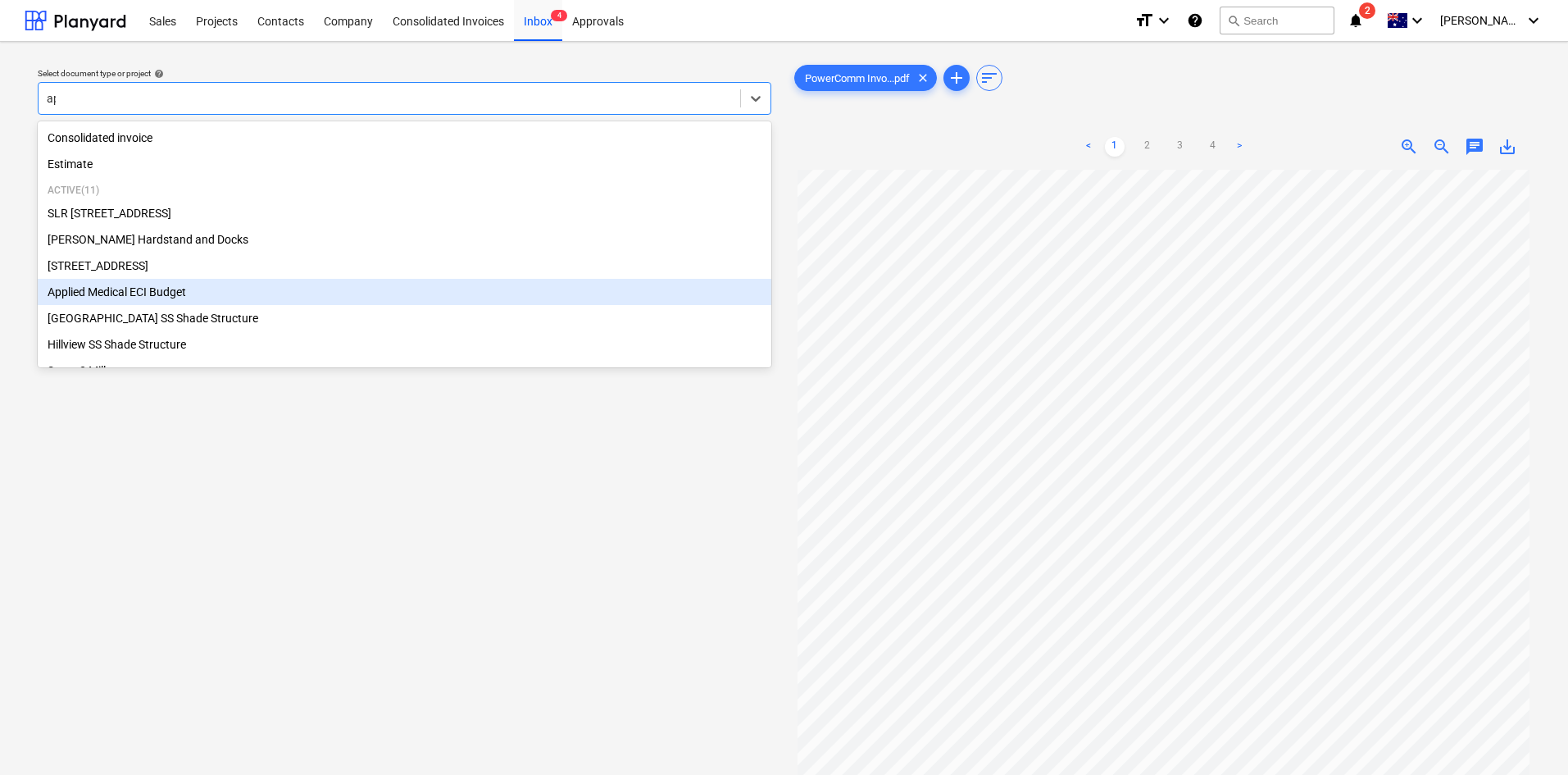
type input "a"
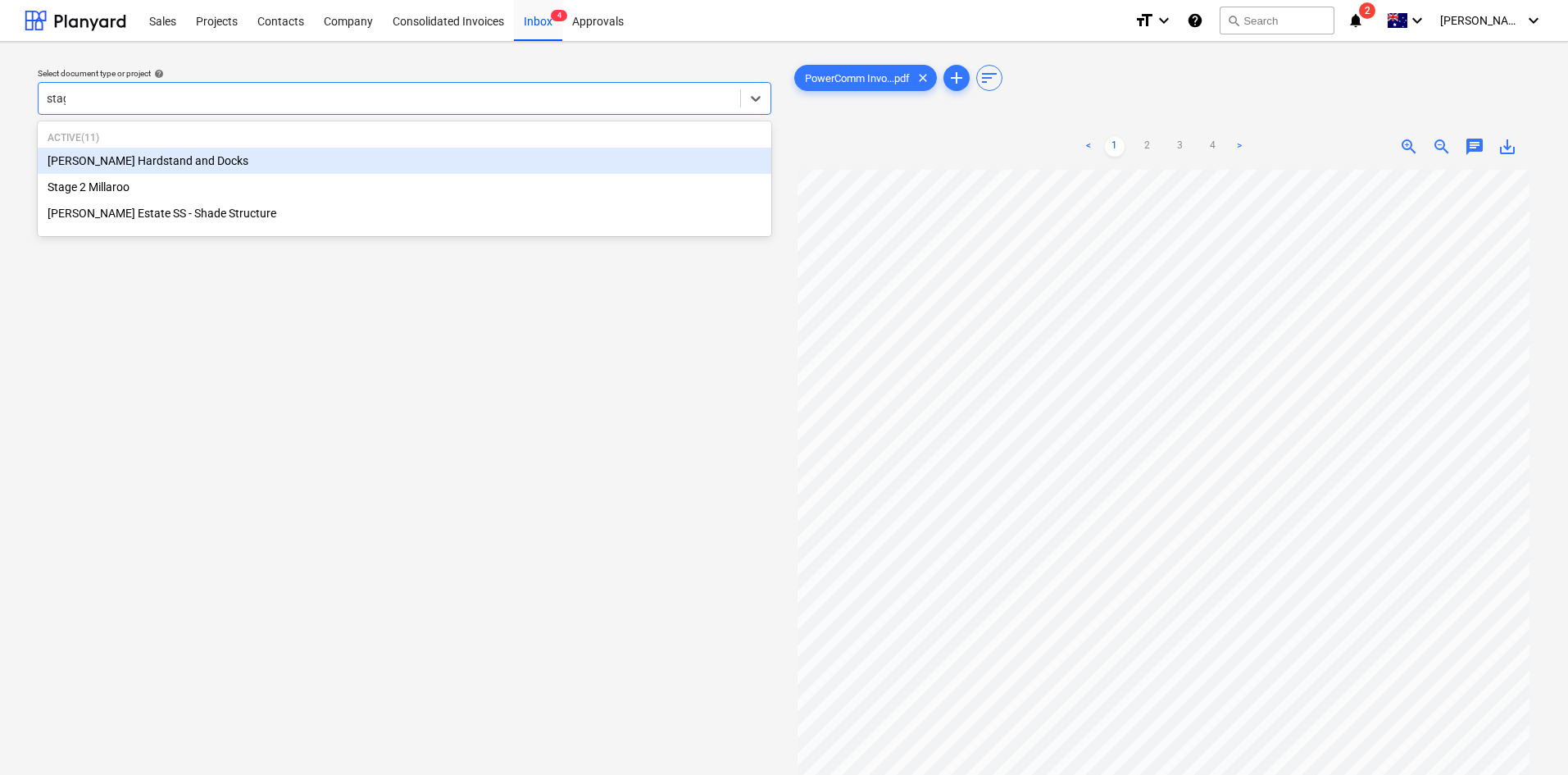
type input "stage"
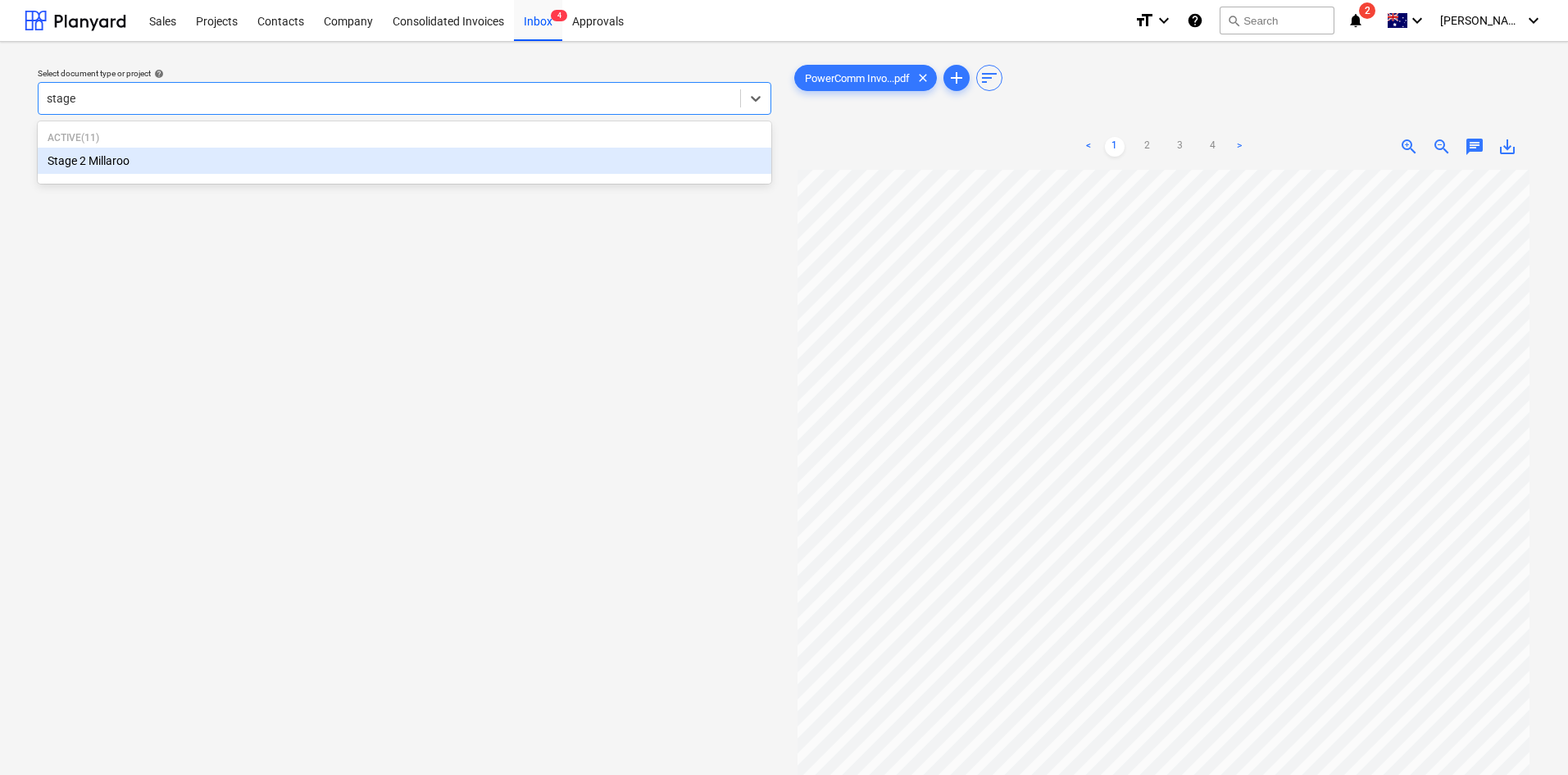
click at [123, 153] on div "Stage 2 Millaroo" at bounding box center [404, 160] width 734 height 26
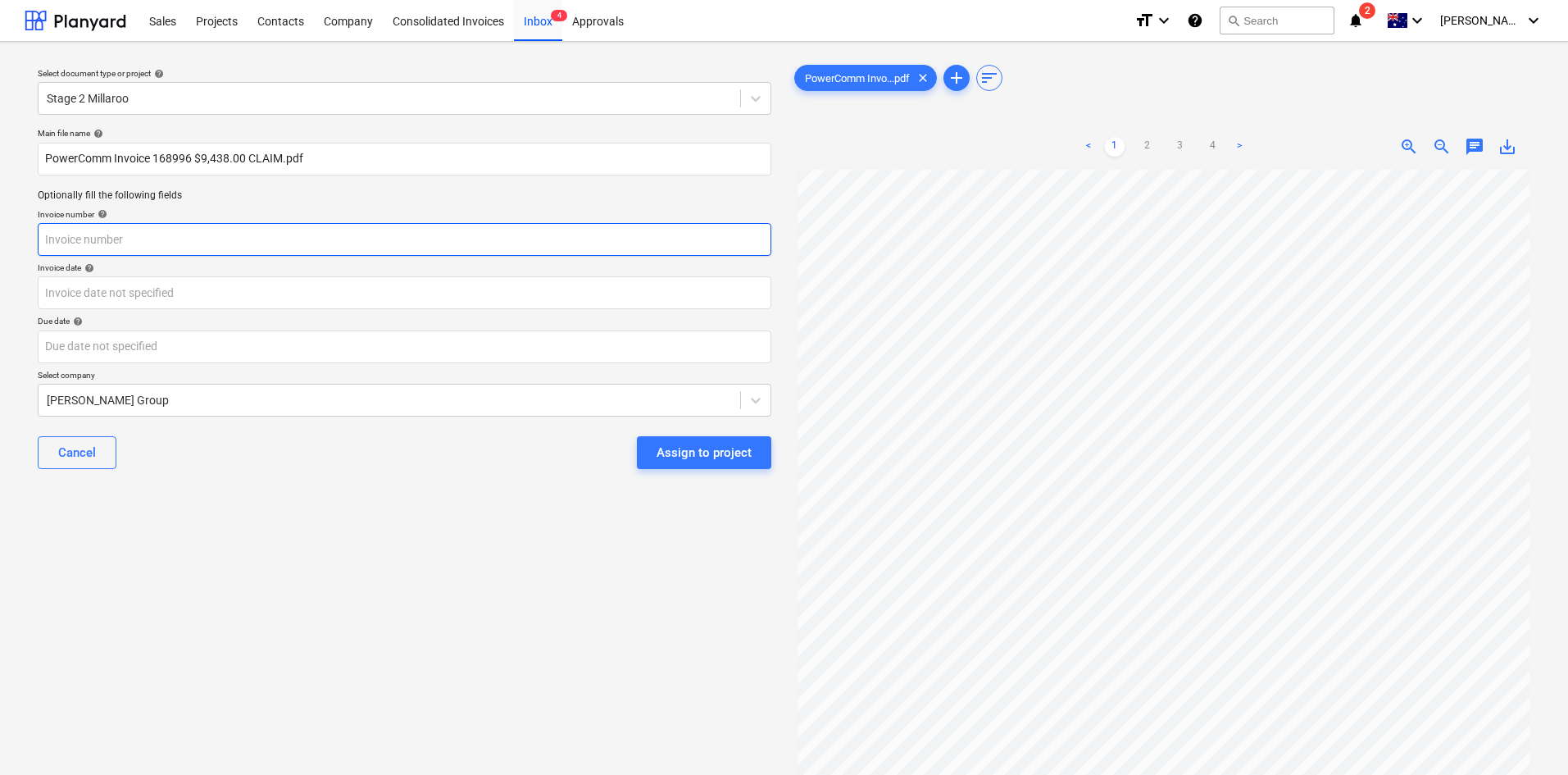
click at [169, 239] on input "text" at bounding box center [404, 239] width 734 height 33
click at [183, 238] on input "text" at bounding box center [404, 239] width 734 height 33
type input "168996"
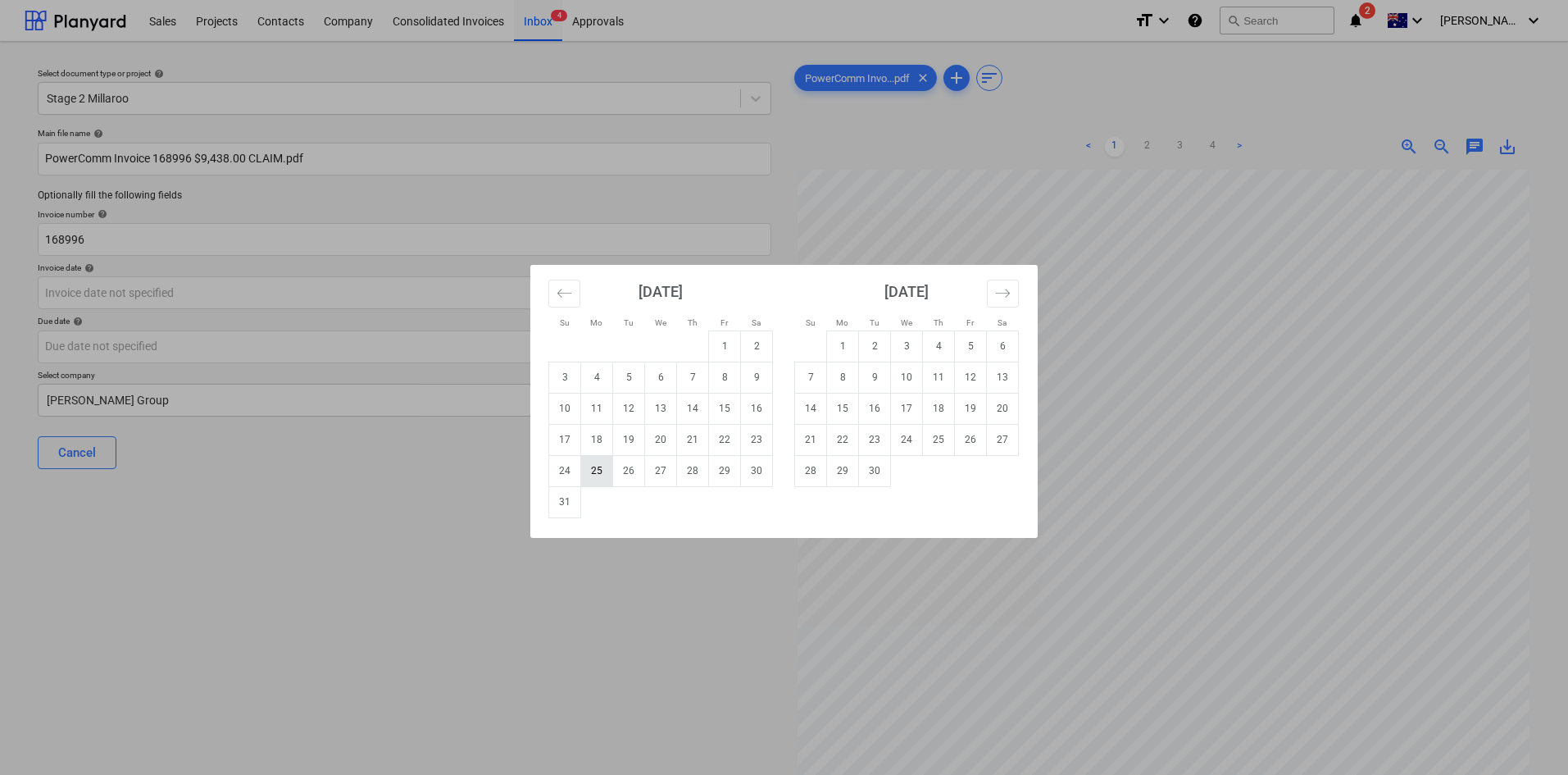
click at [592, 479] on td "25" at bounding box center [597, 471] width 32 height 31
type input "[DATE]"
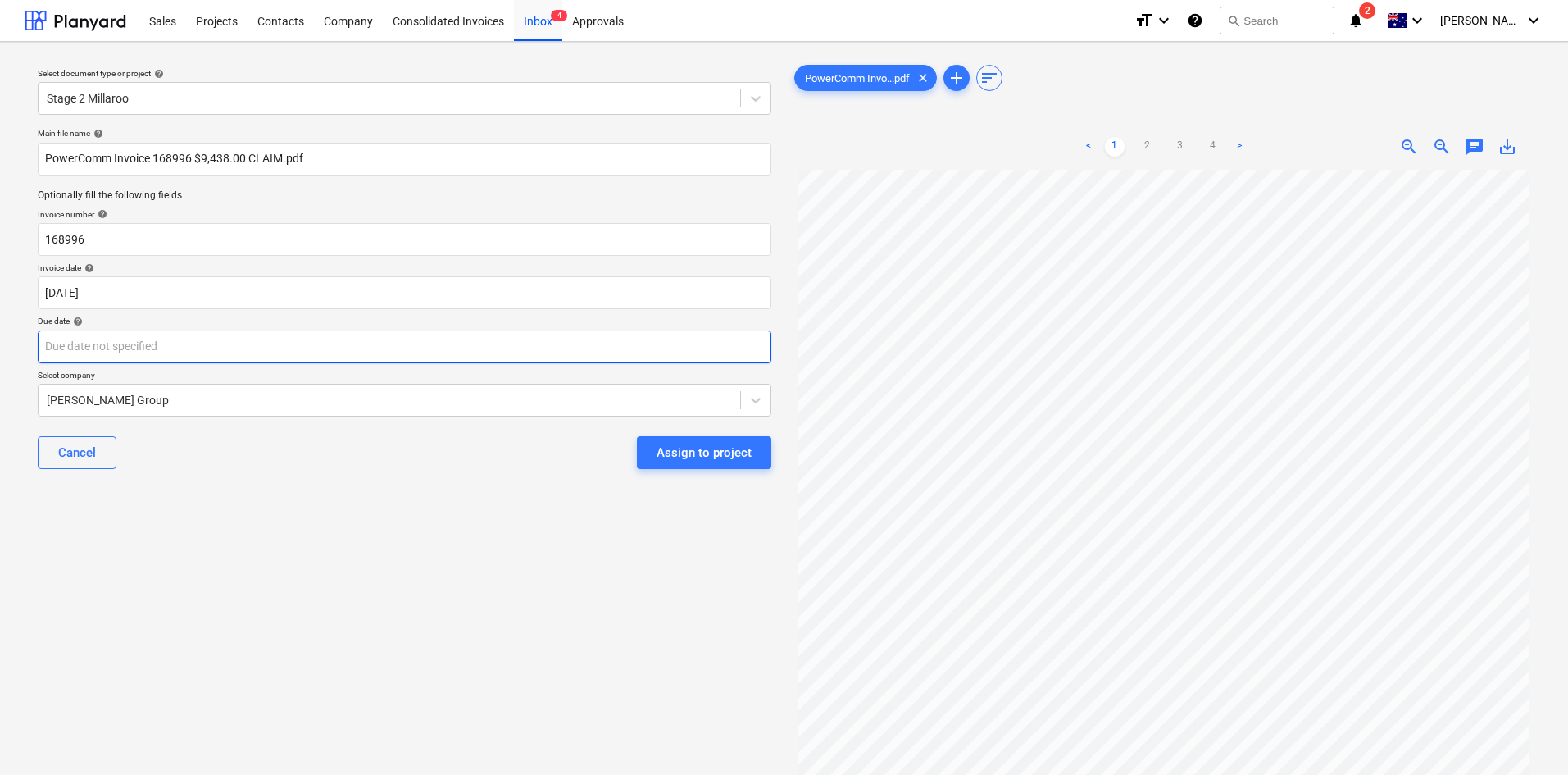
click at [253, 346] on body "Sales Projects Contacts Company Consolidated Invoices Inbox 4 Approvals format_…" at bounding box center [784, 388] width 1568 height 775
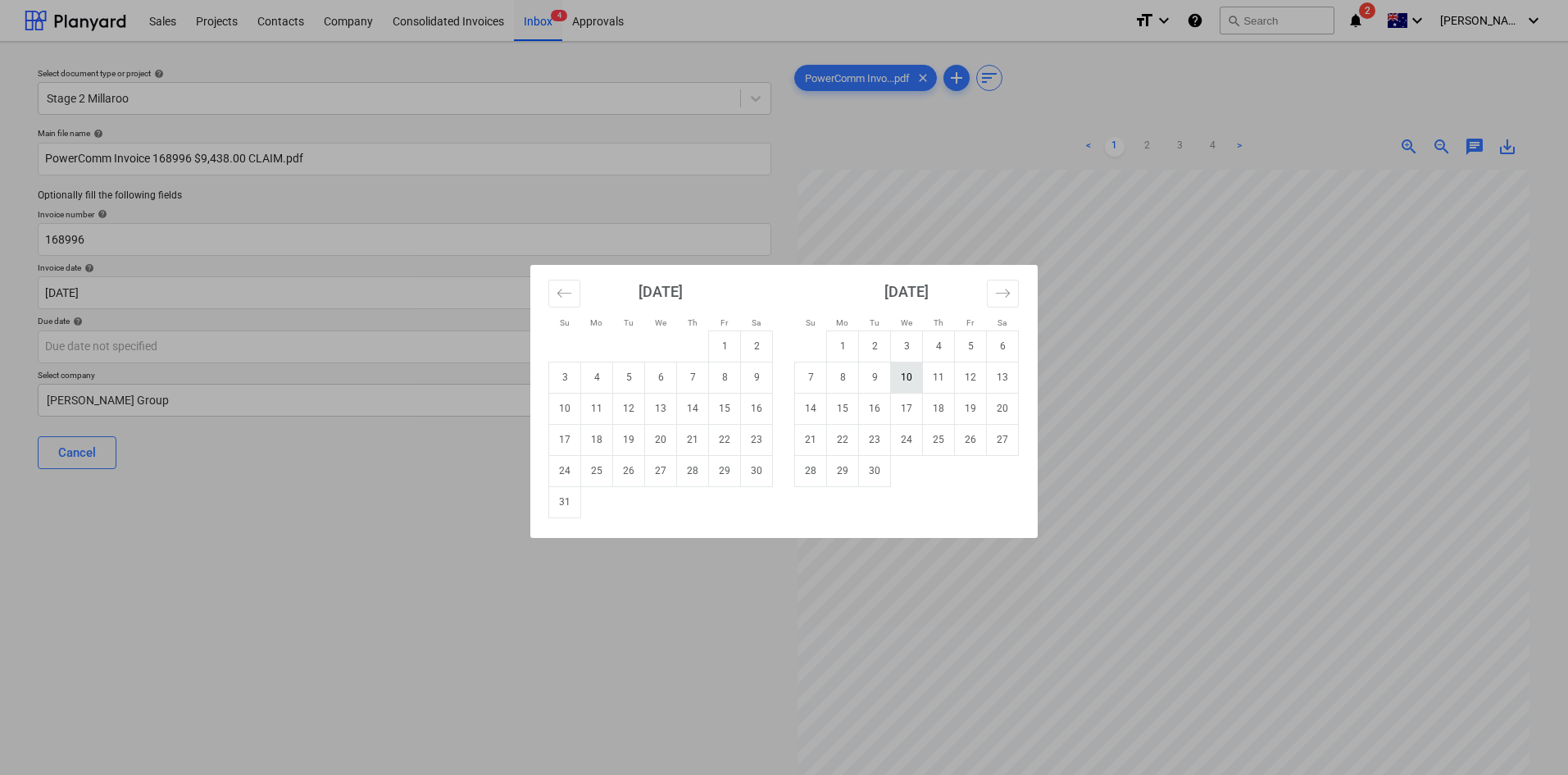
click at [910, 385] on td "10" at bounding box center [907, 377] width 32 height 31
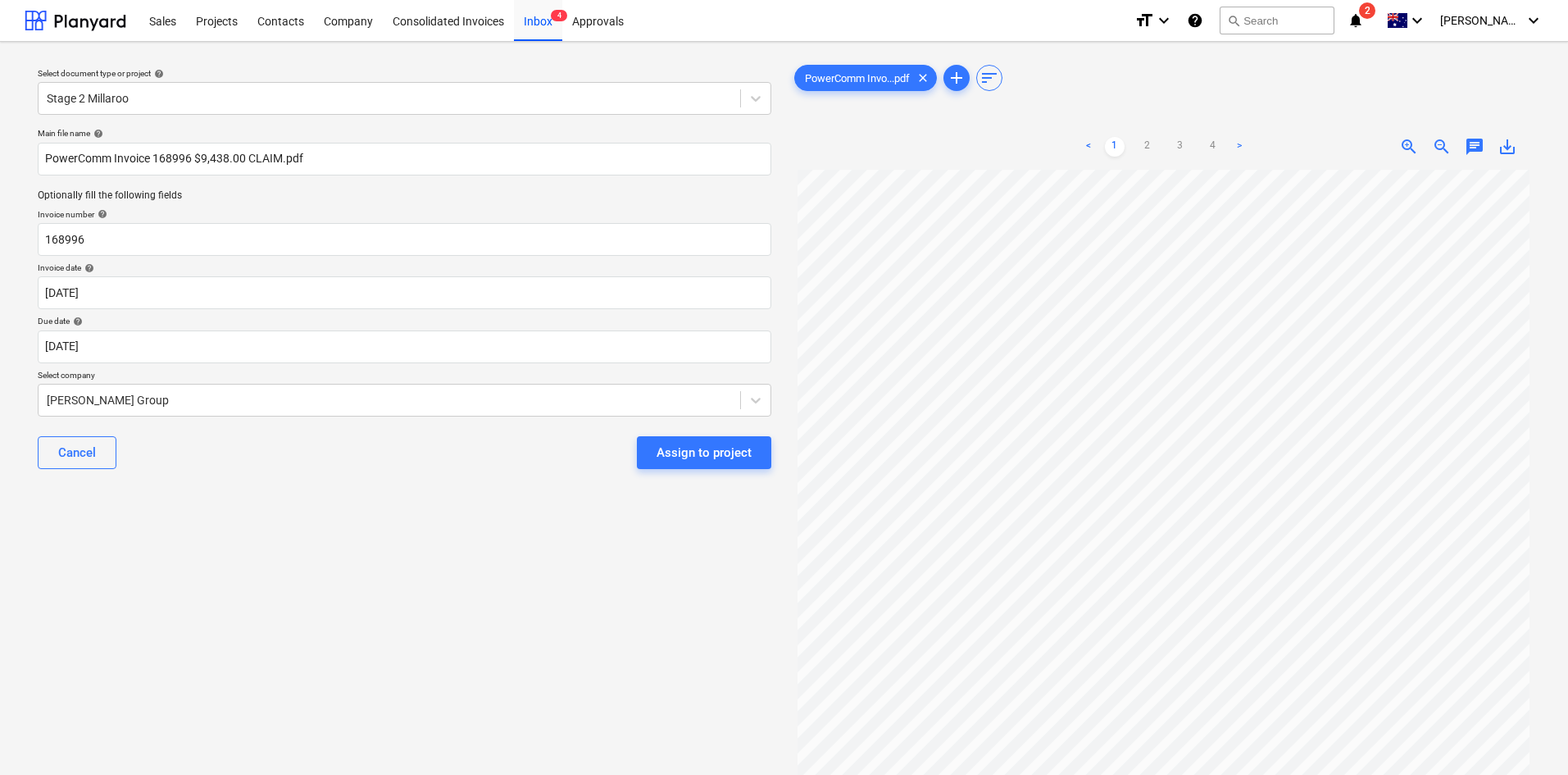
type input "[DATE]"
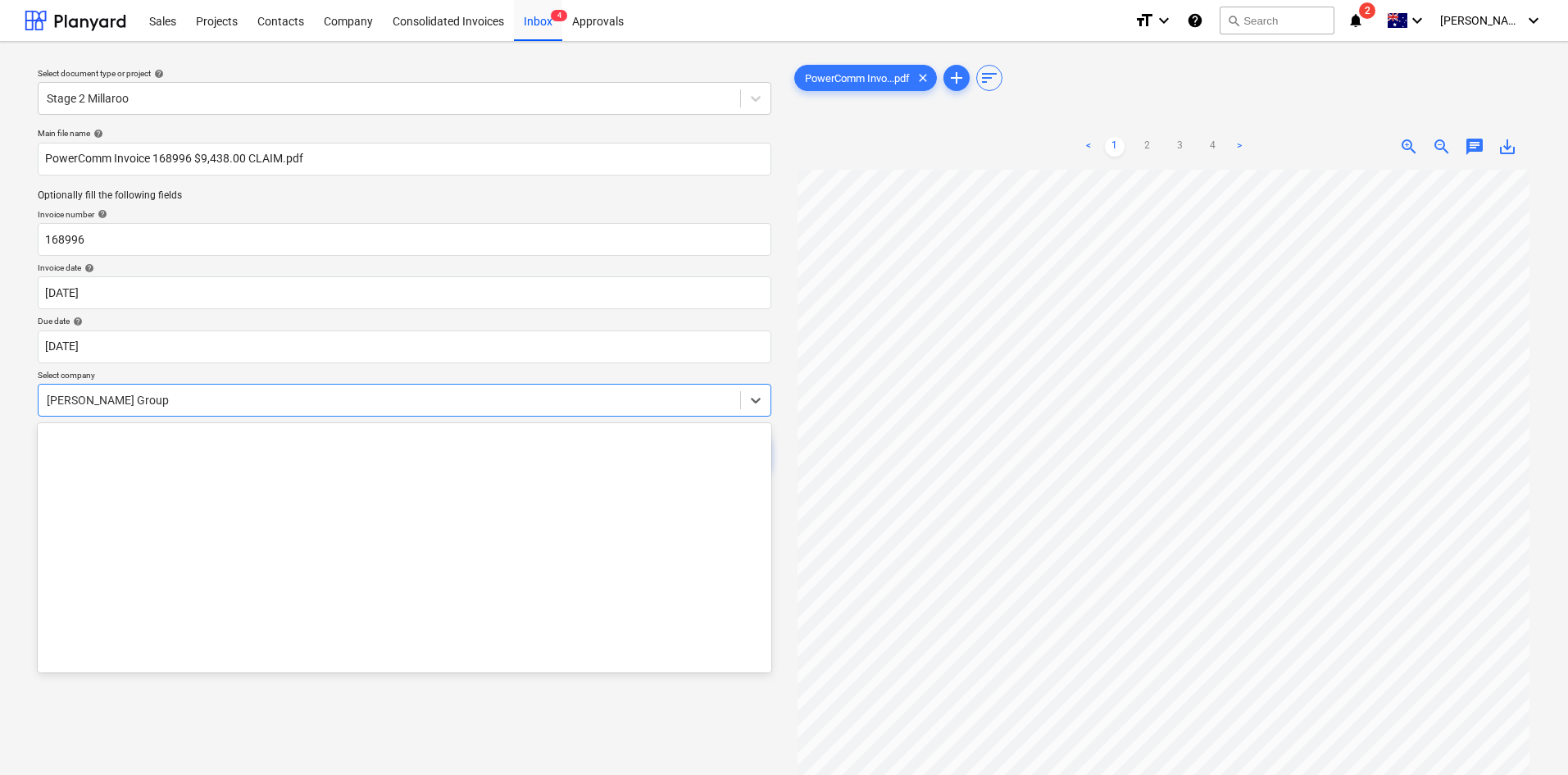
click at [187, 399] on div at bounding box center [389, 400] width 685 height 16
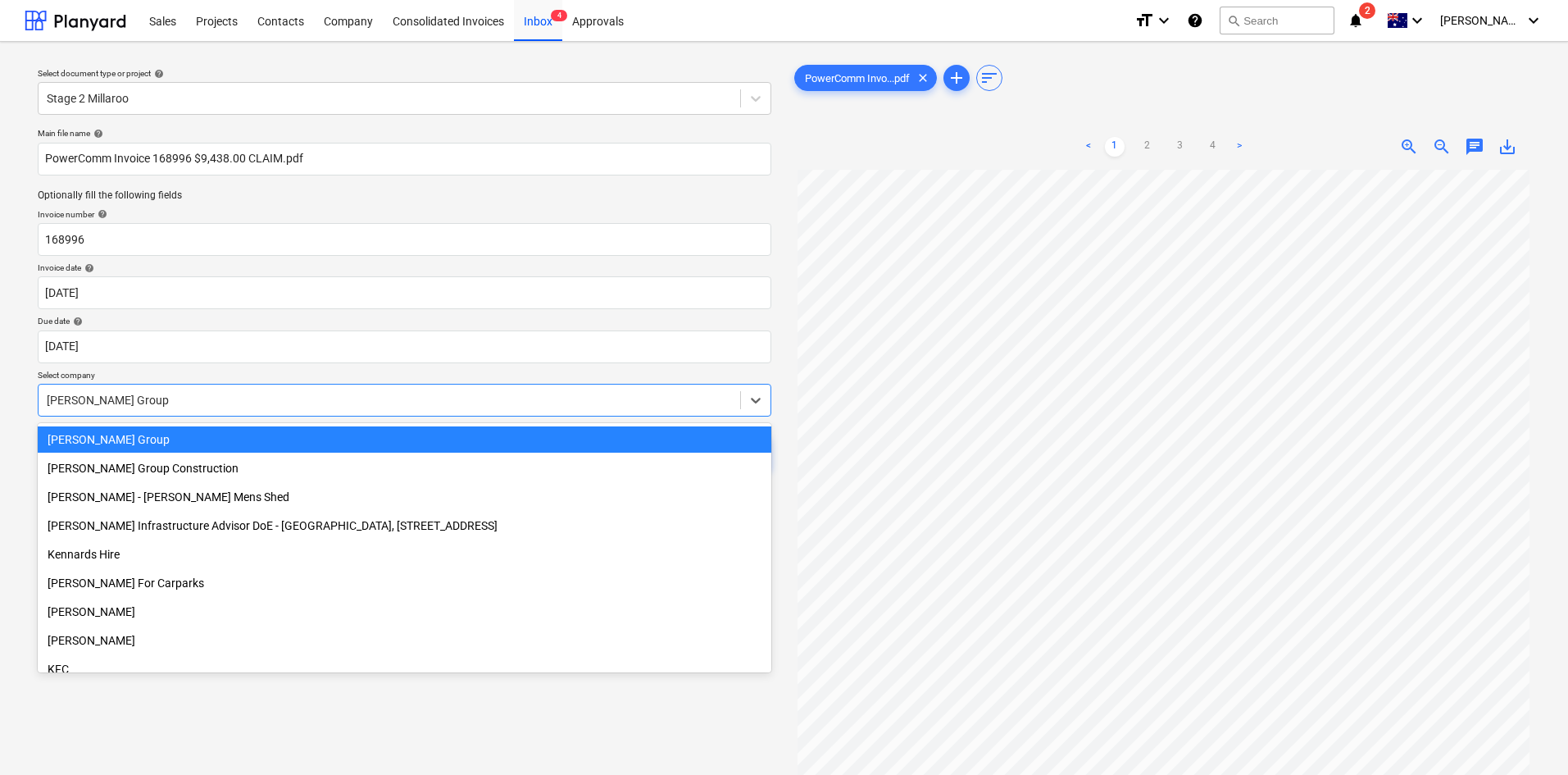
type input "p"
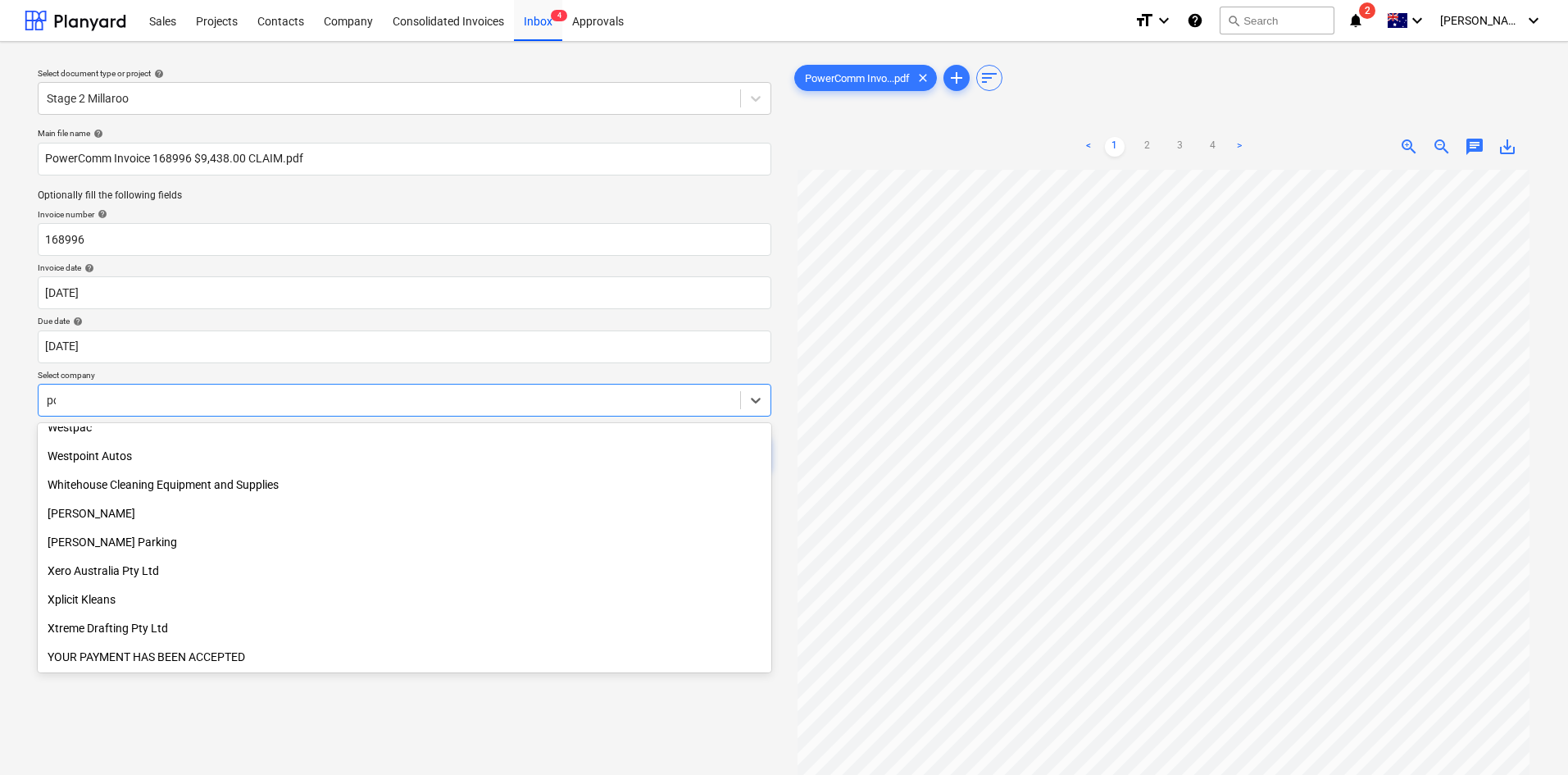
scroll to position [873, 0]
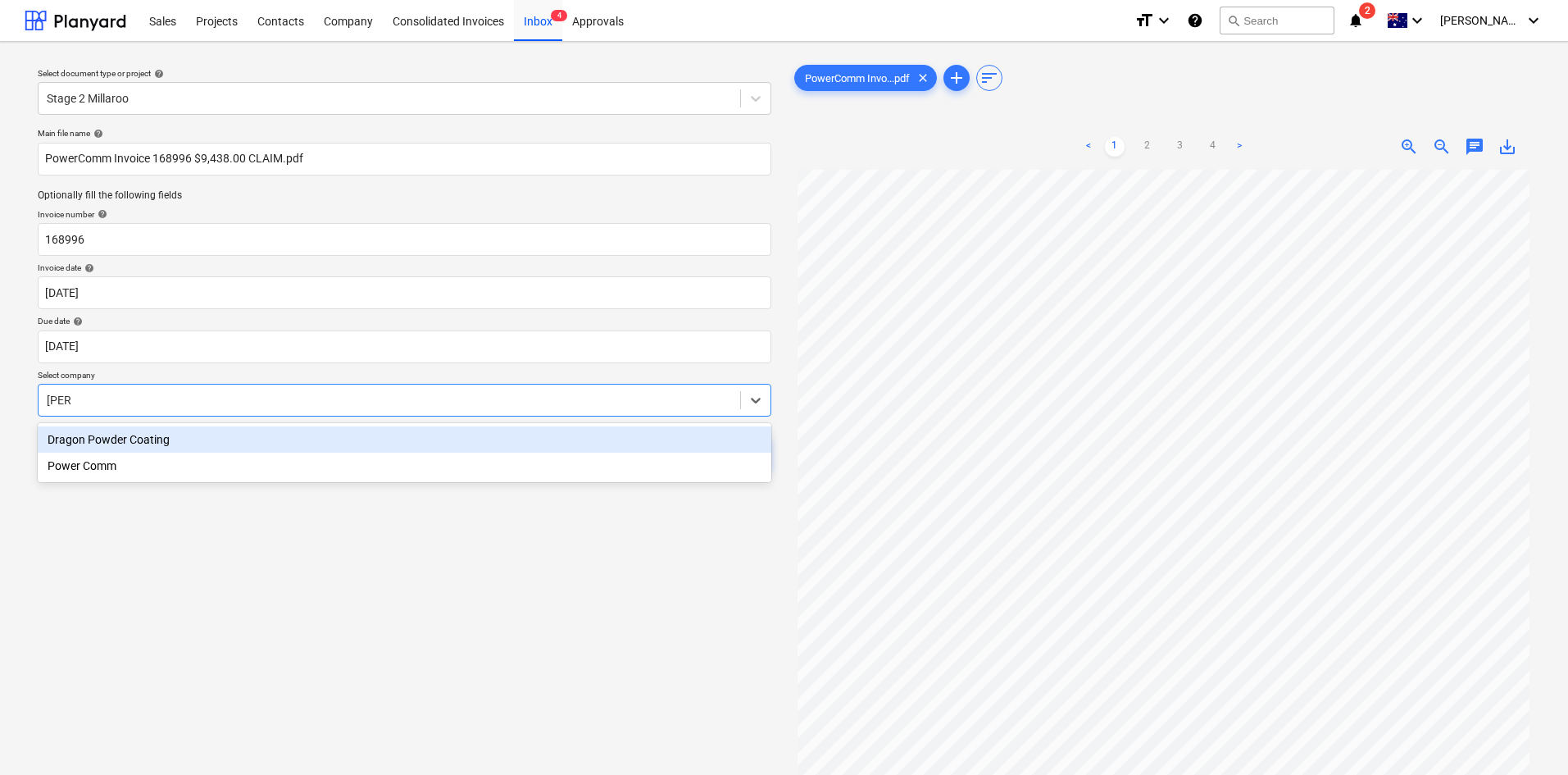
type input "power"
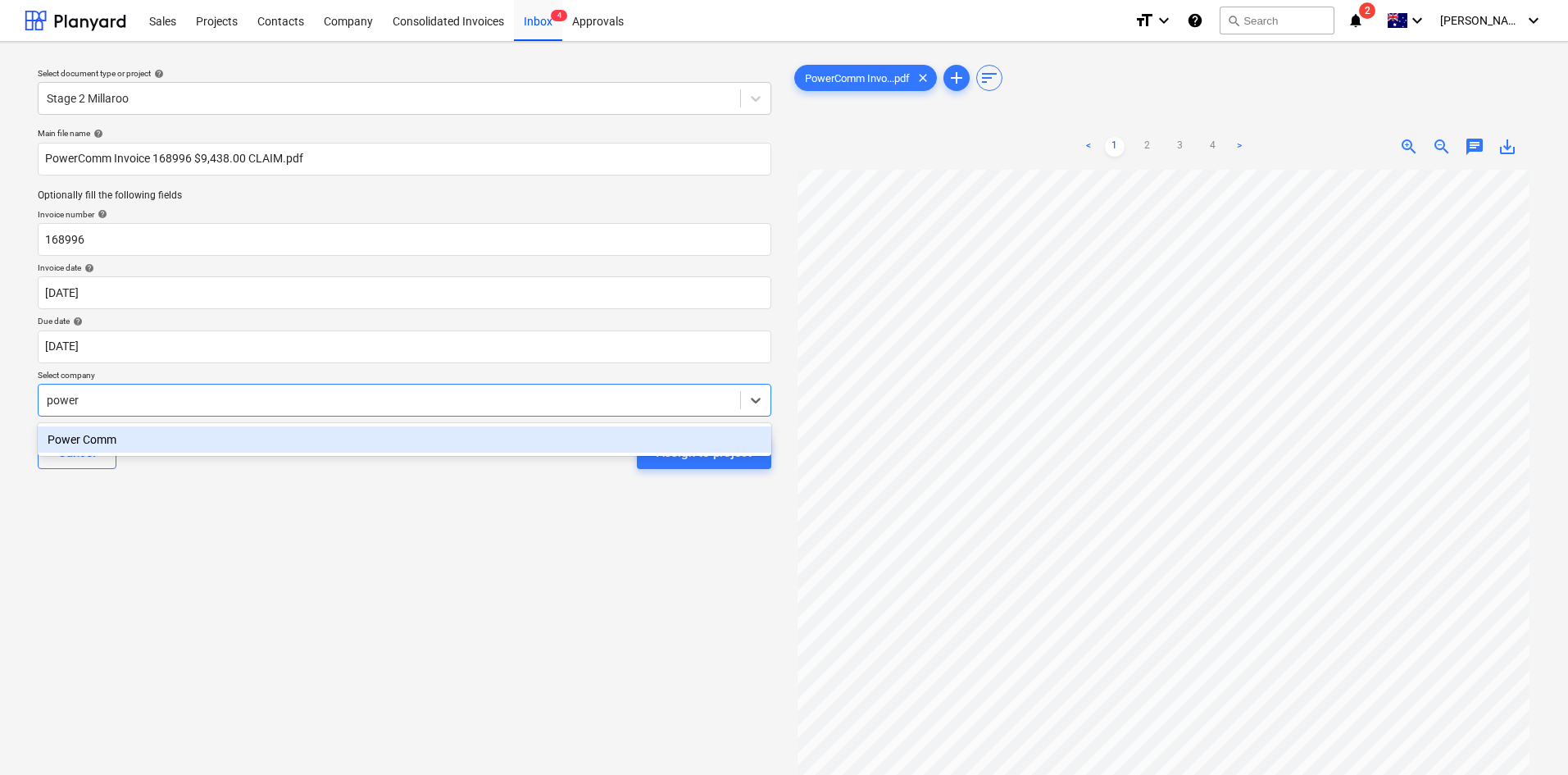
click at [188, 439] on div "Power Comm" at bounding box center [404, 439] width 734 height 26
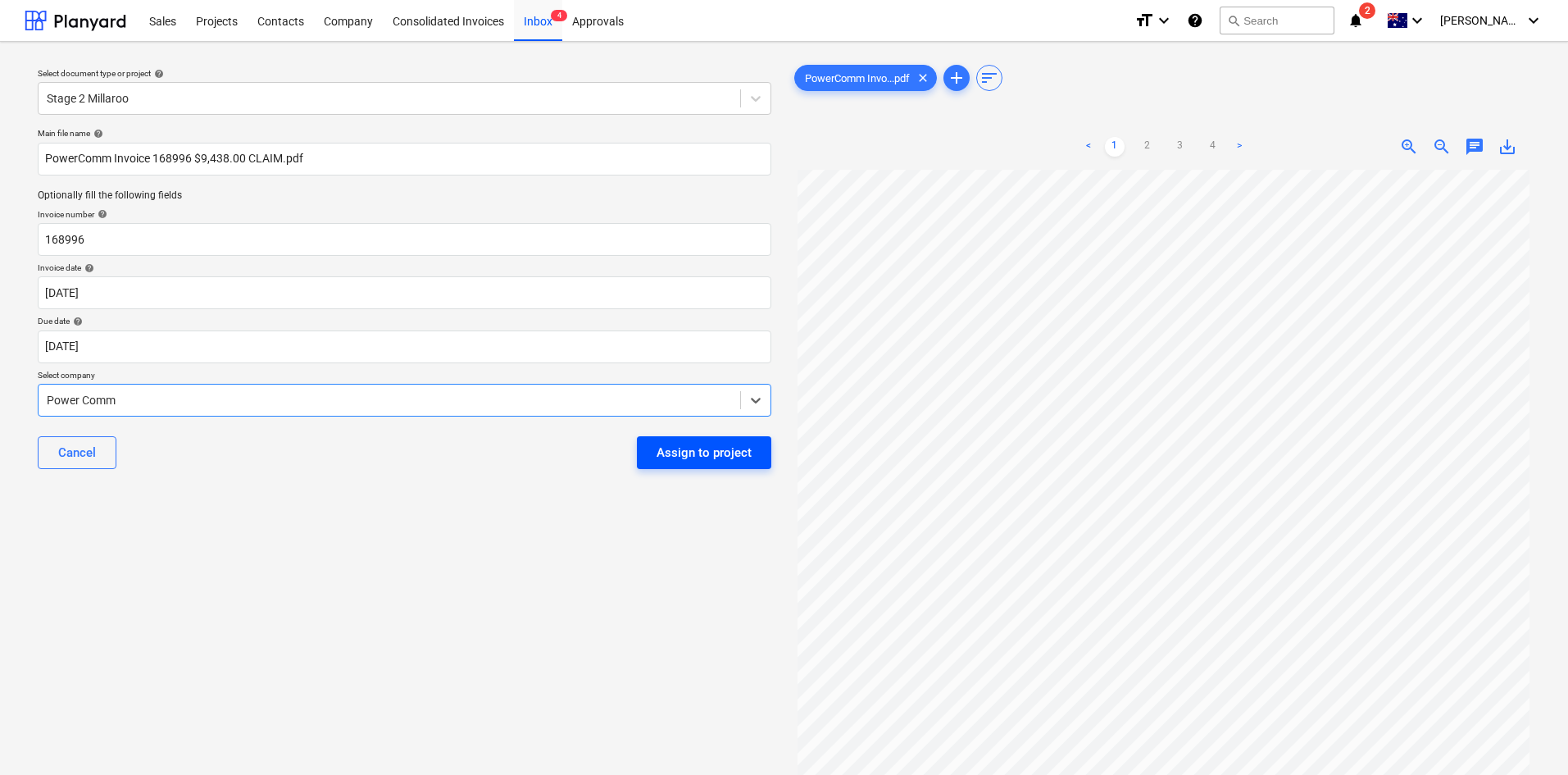
click at [682, 454] on div "Assign to project" at bounding box center [704, 453] width 95 height 21
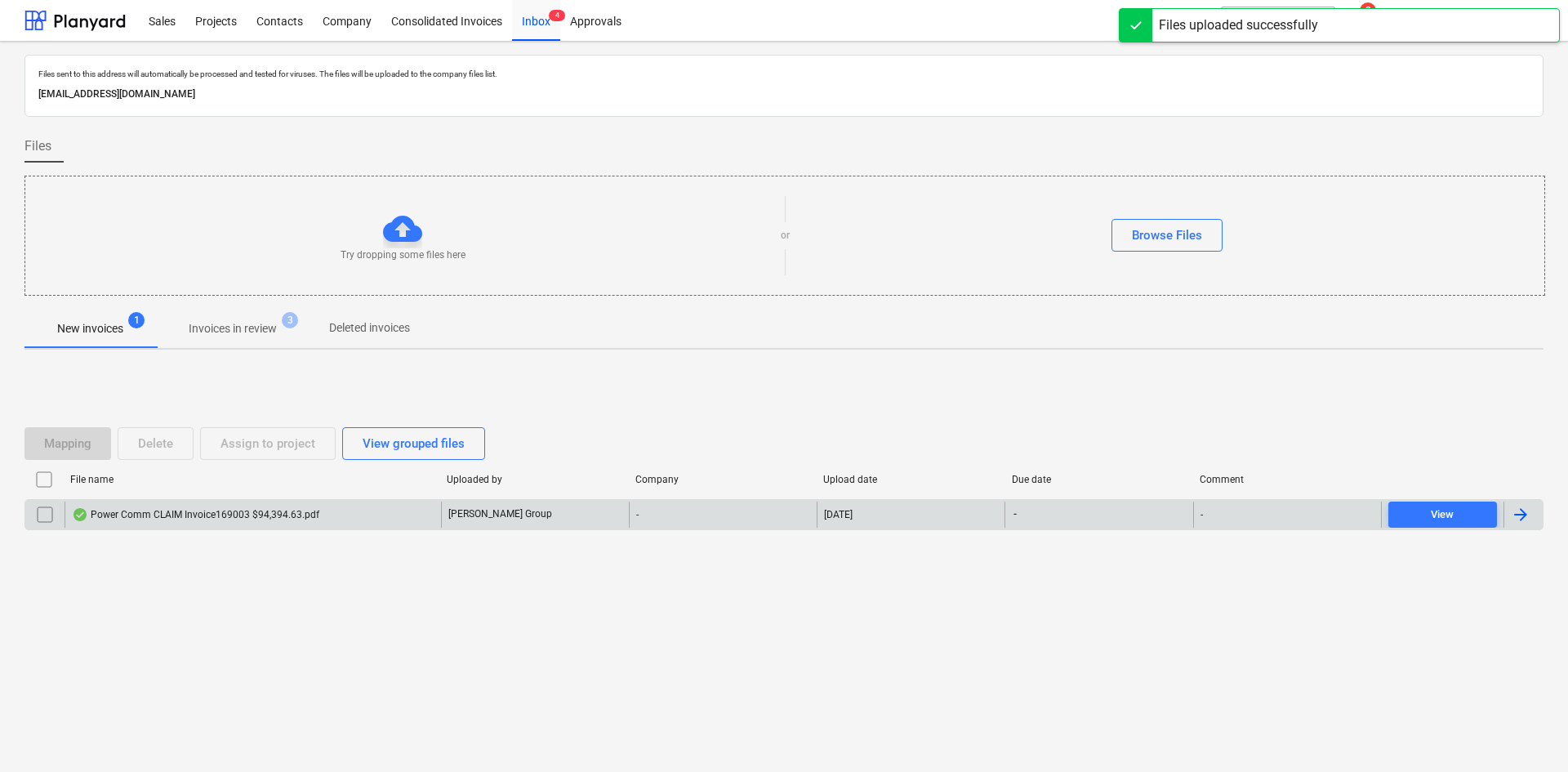
click at [226, 513] on div "Power Comm CLAIM Invoice169003 $94,394.63.pdf" at bounding box center [196, 514] width 247 height 13
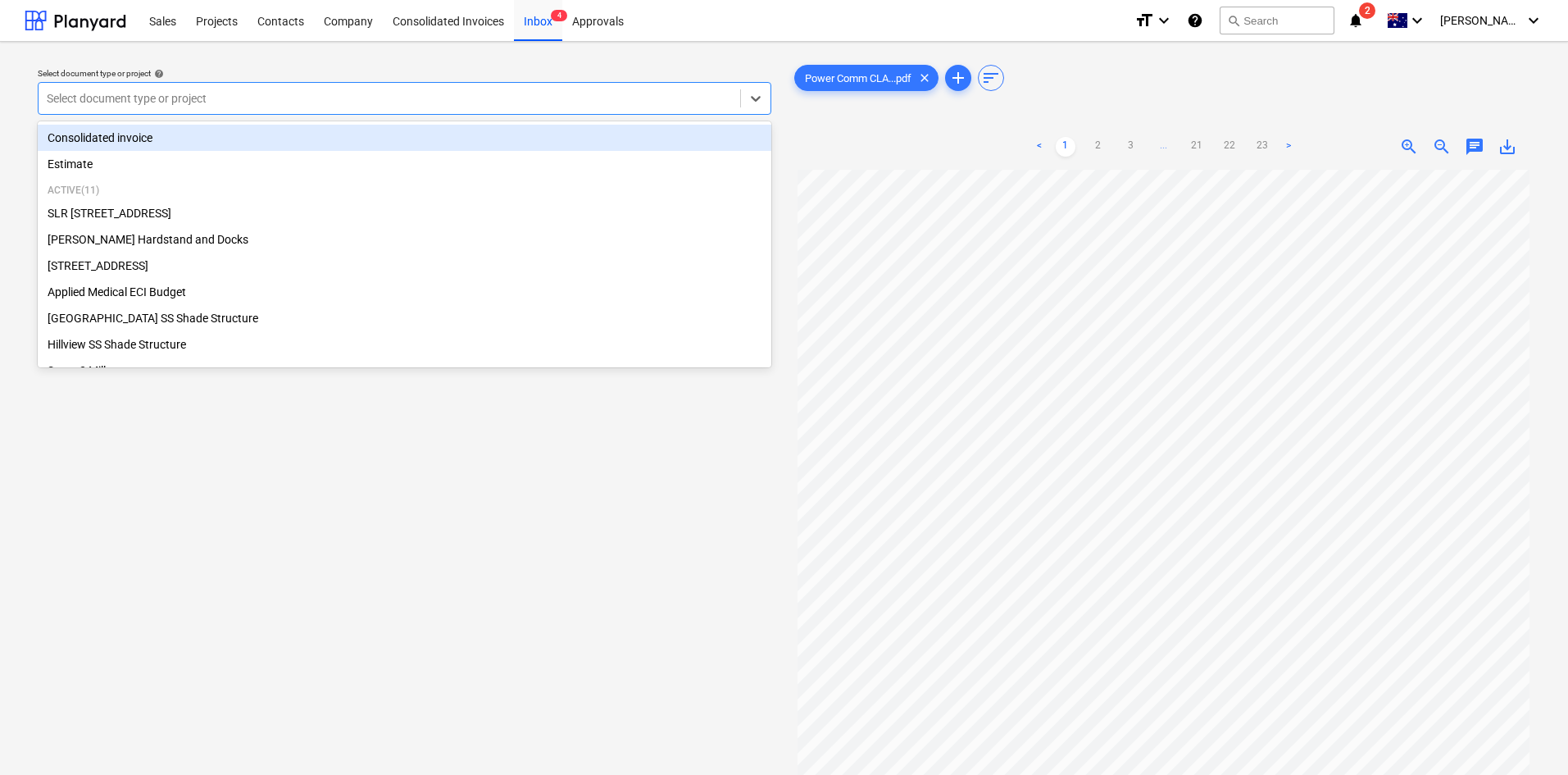
click at [192, 101] on div at bounding box center [389, 98] width 685 height 16
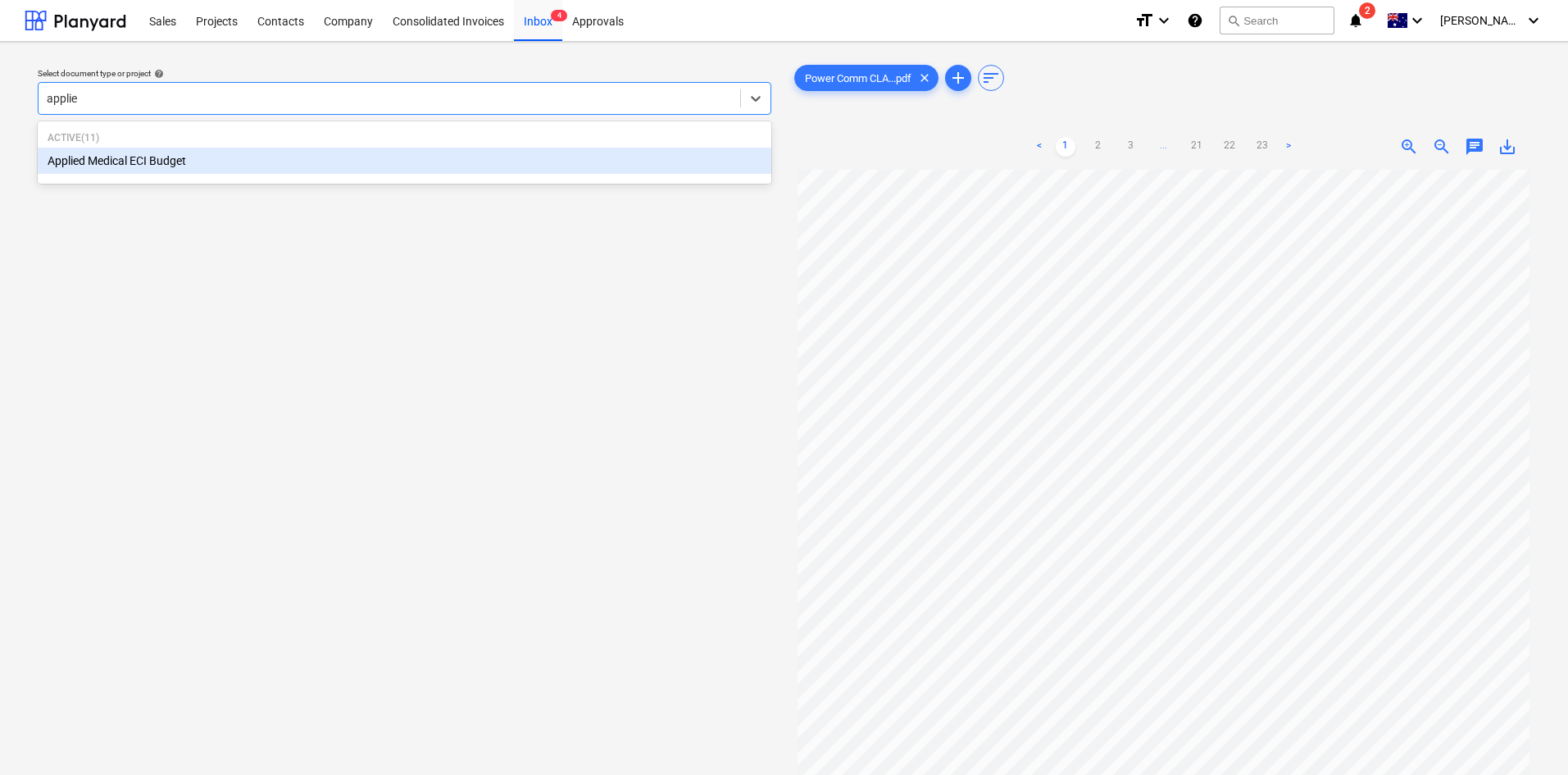
type input "applied"
click at [176, 155] on div "Applied Medical ECI Budget" at bounding box center [404, 160] width 734 height 26
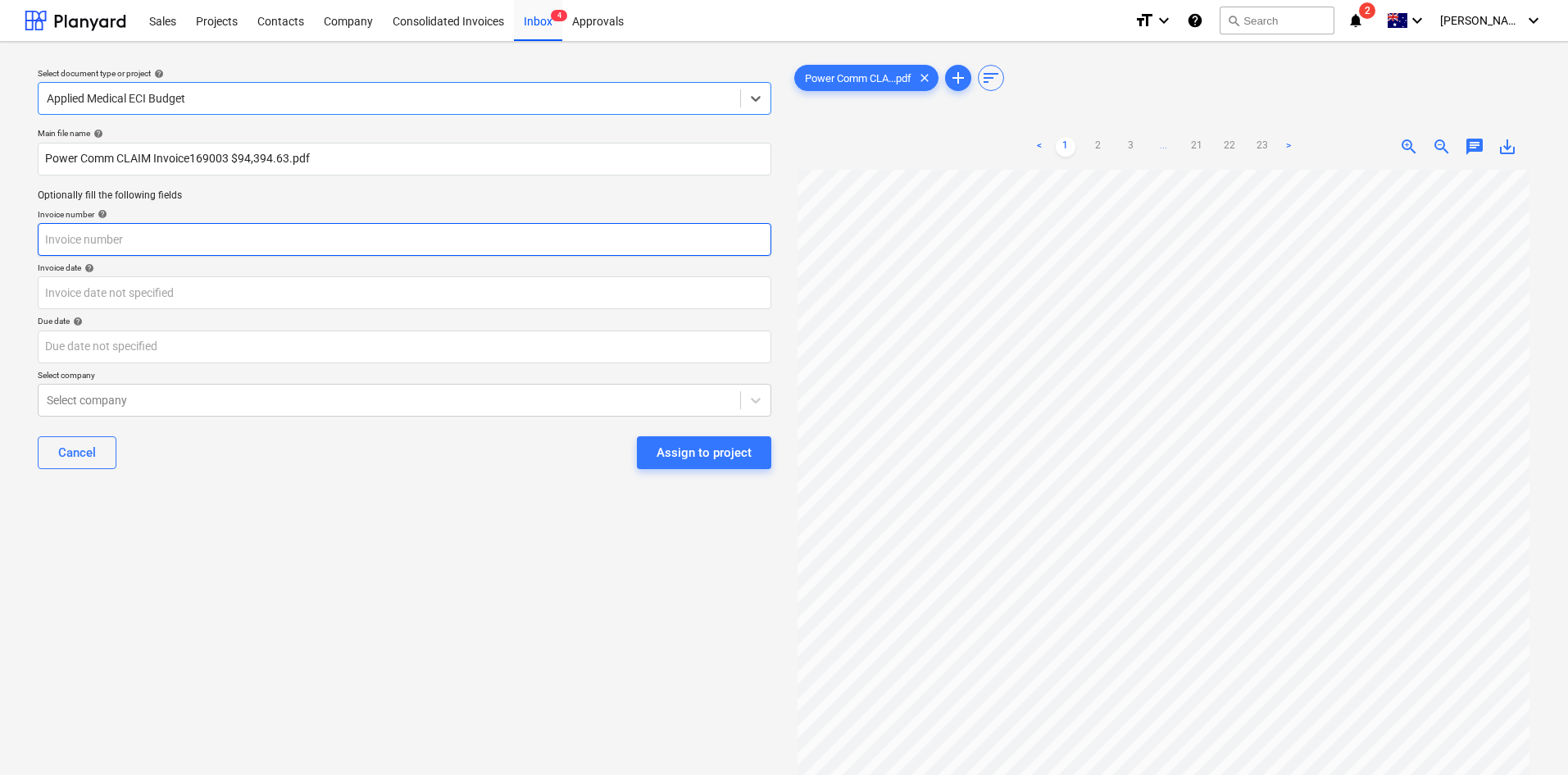
click at [163, 236] on input "text" at bounding box center [404, 239] width 734 height 33
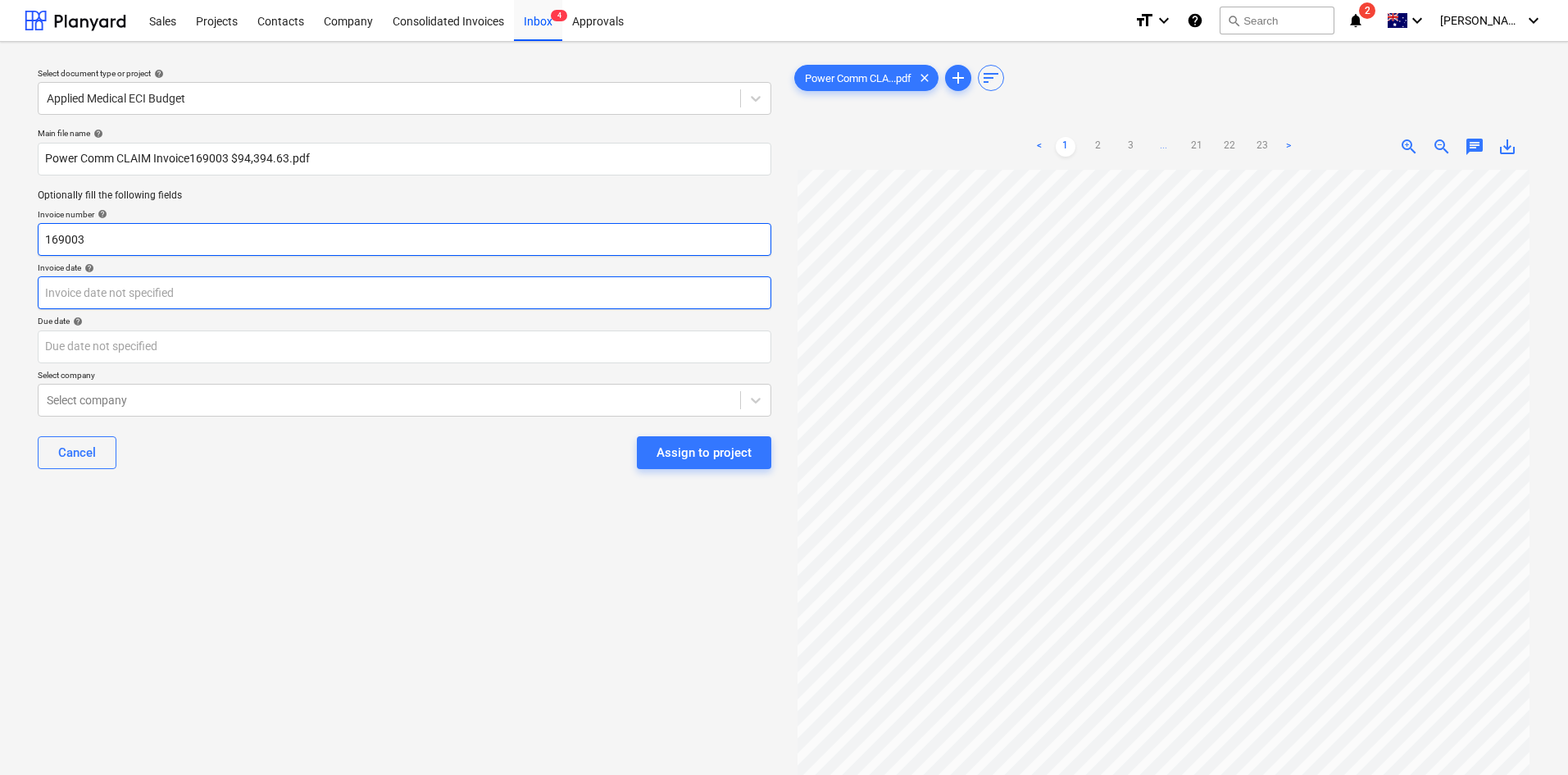
type input "169003"
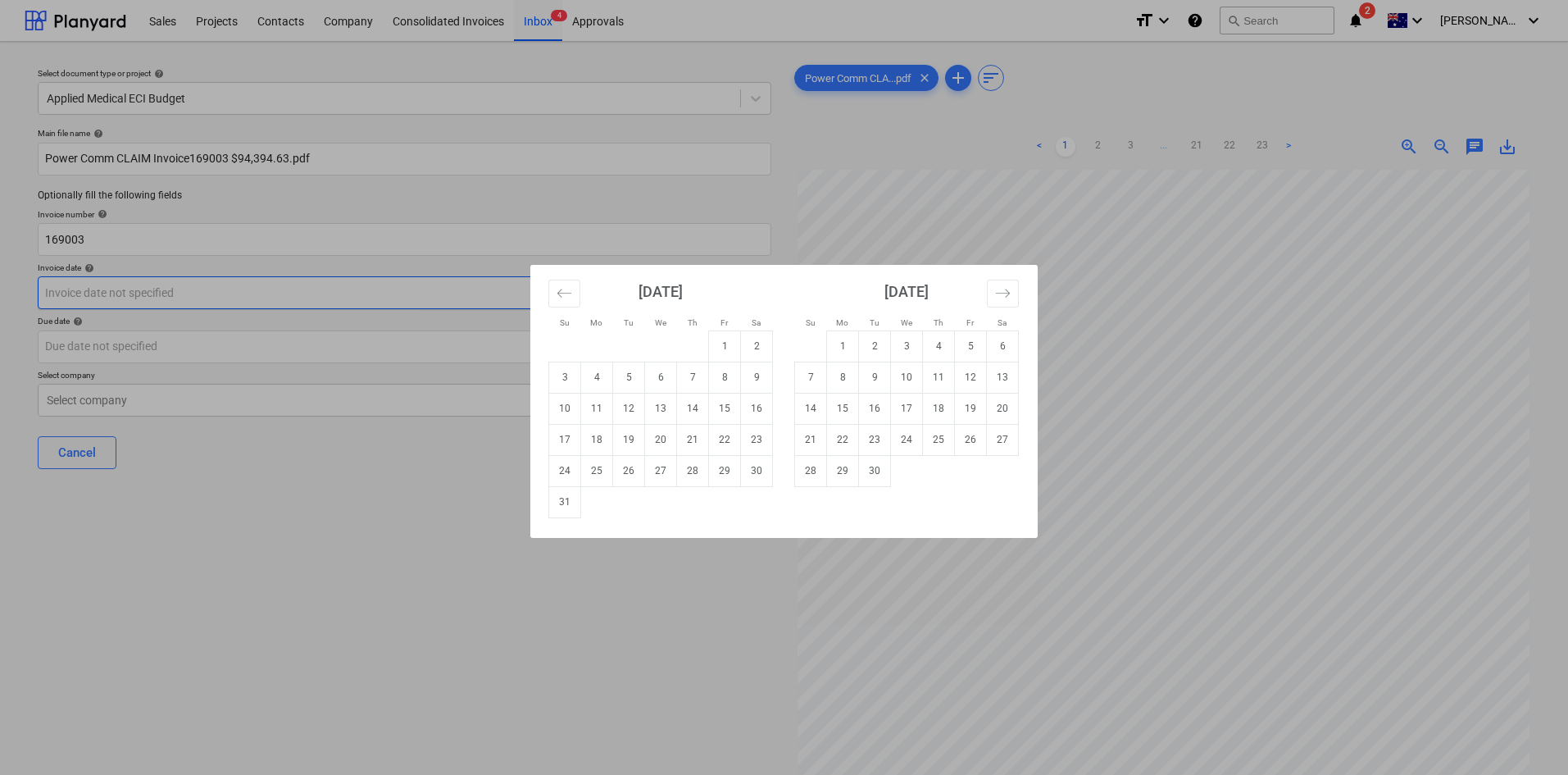
click at [179, 289] on body "Sales Projects Contacts Company Consolidated Invoices Inbox 4 Approvals format_…" at bounding box center [784, 388] width 1568 height 775
click at [606, 471] on td "25" at bounding box center [597, 471] width 32 height 31
type input "[DATE]"
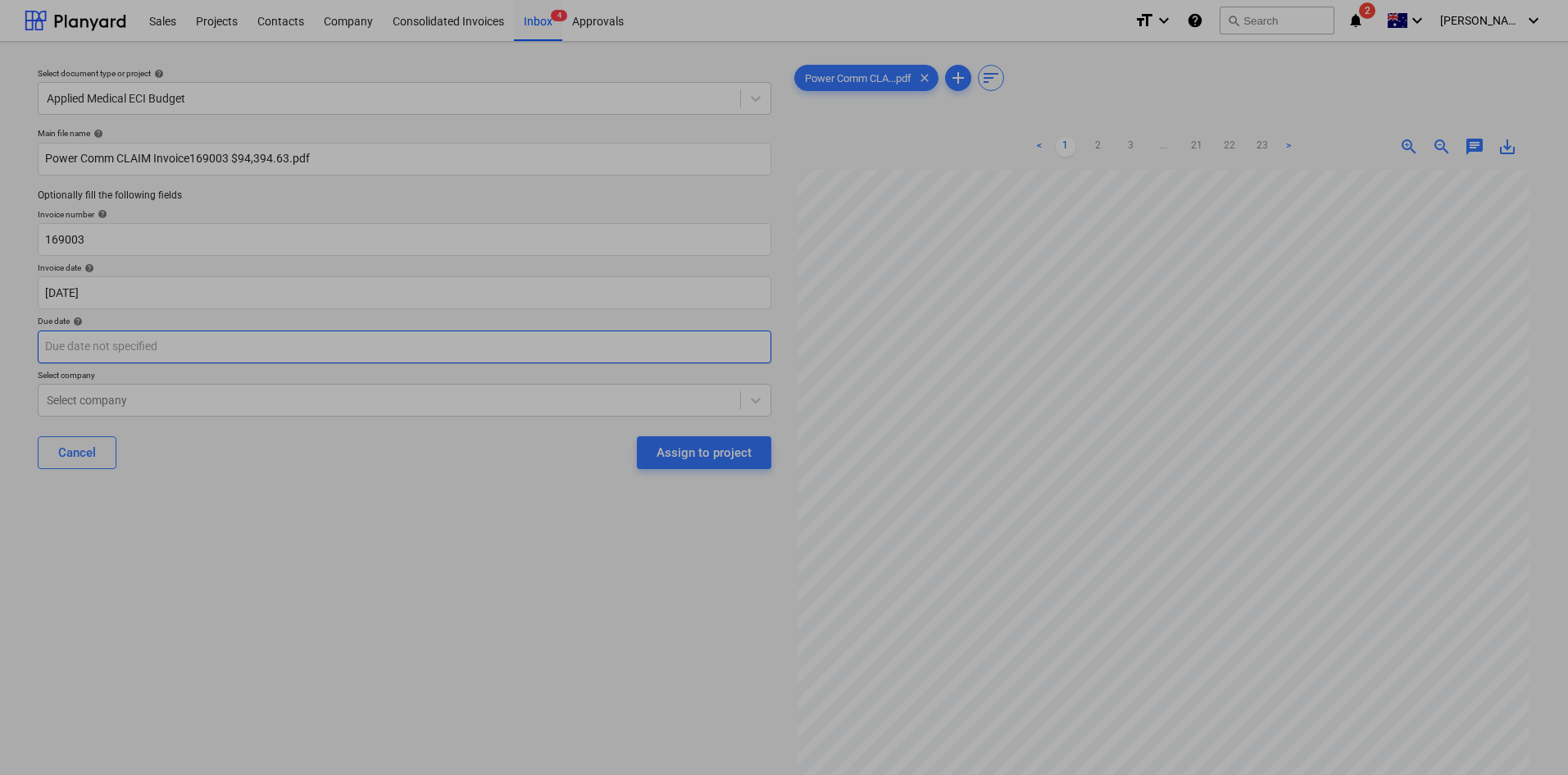
click at [258, 345] on body "Sales Projects Contacts Company Consolidated Invoices Inbox 4 Approvals format_…" at bounding box center [784, 388] width 1568 height 775
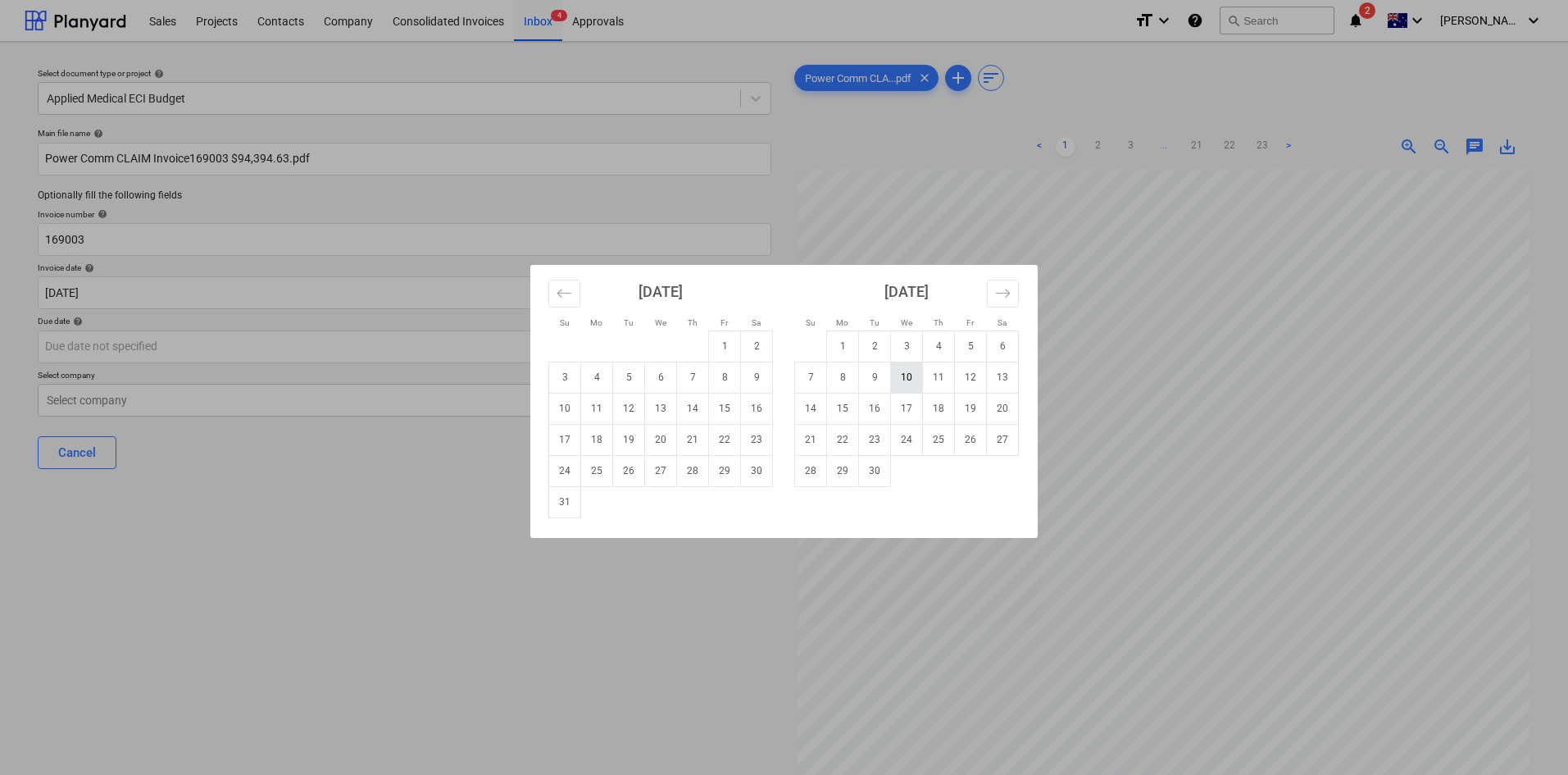
click at [908, 387] on td "10" at bounding box center [907, 377] width 32 height 31
type input "[DATE]"
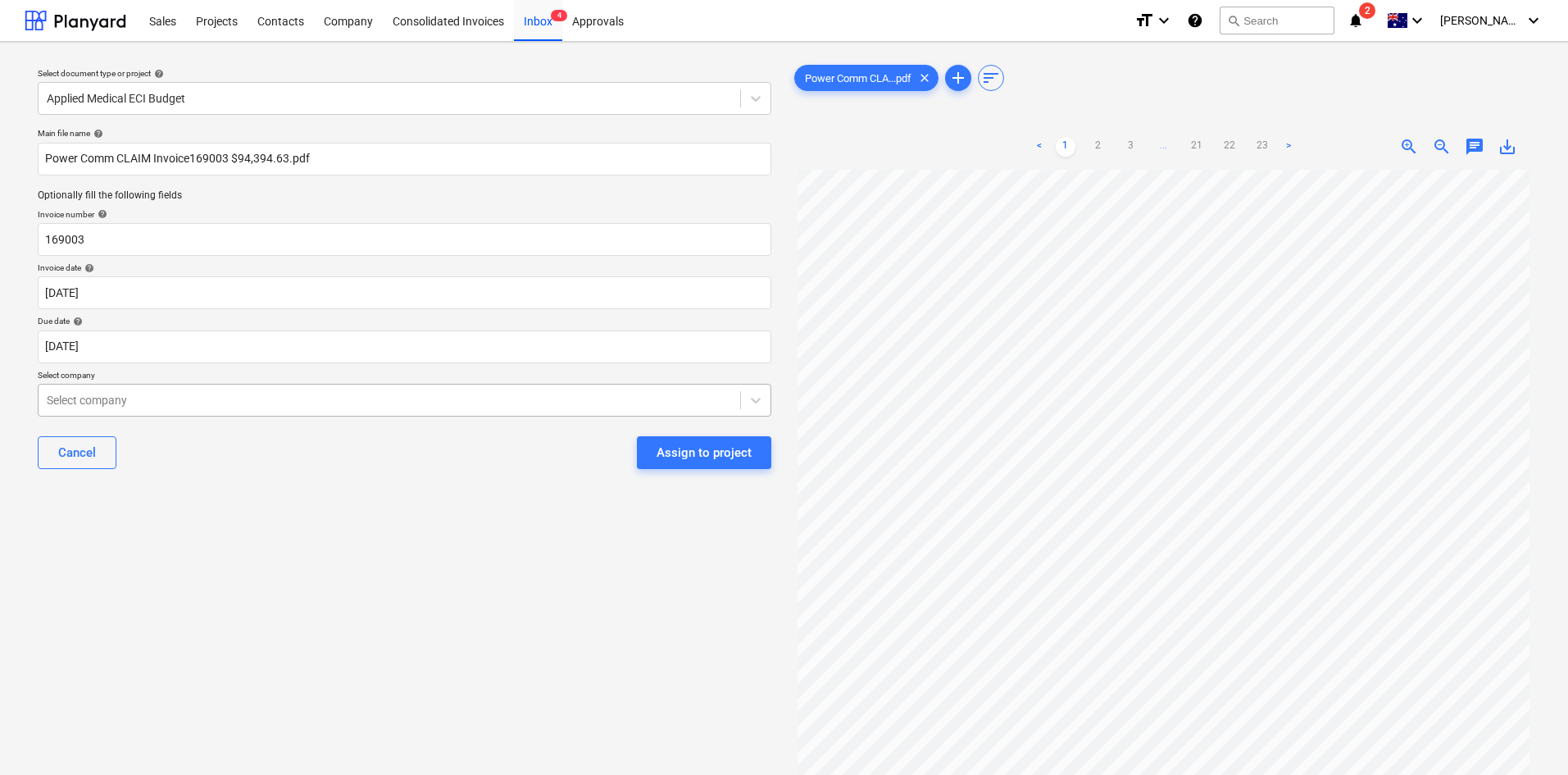
click at [469, 407] on div at bounding box center [389, 400] width 685 height 16
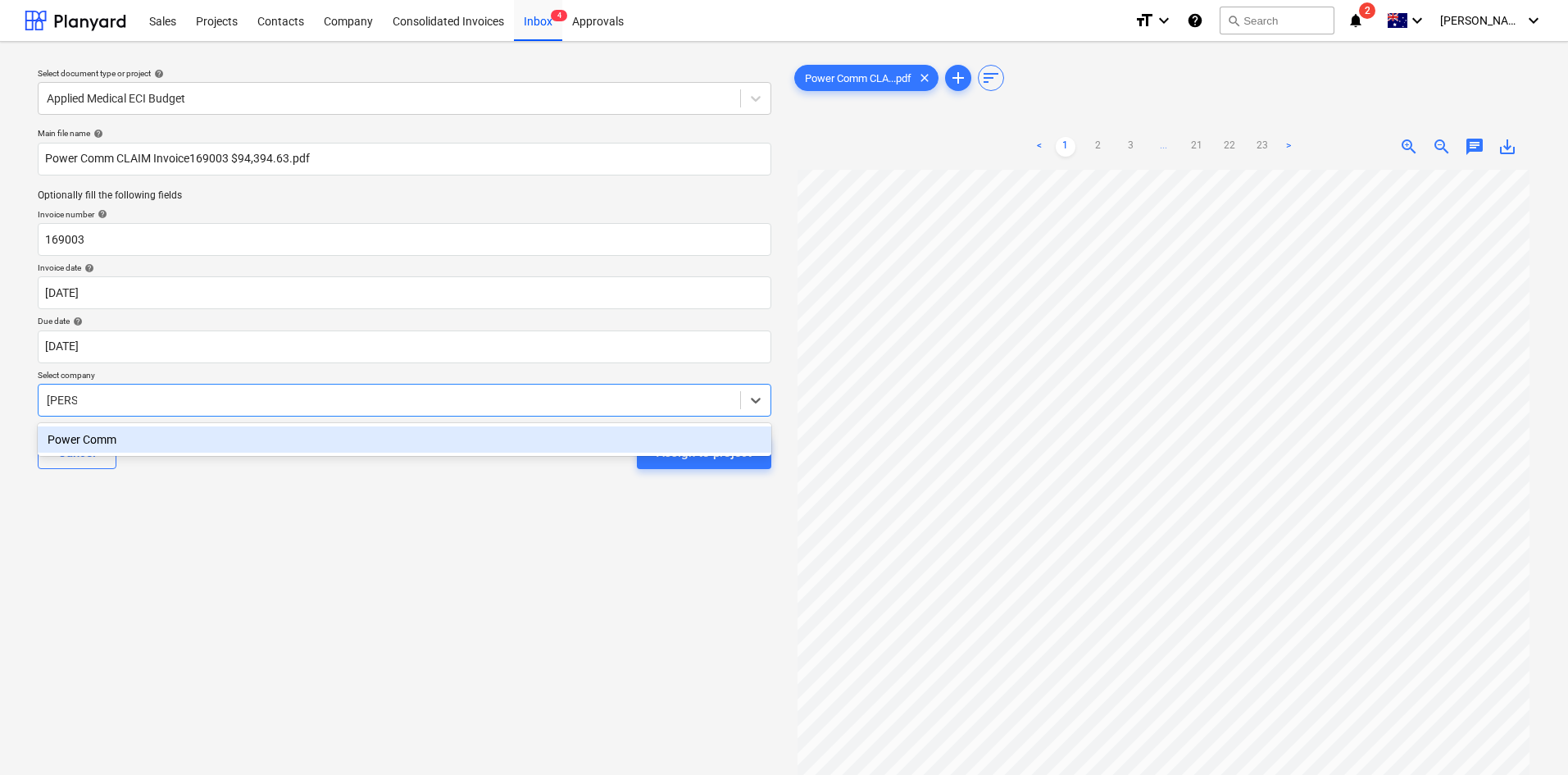
type input "power"
click at [486, 431] on div "Power Comm" at bounding box center [404, 439] width 734 height 26
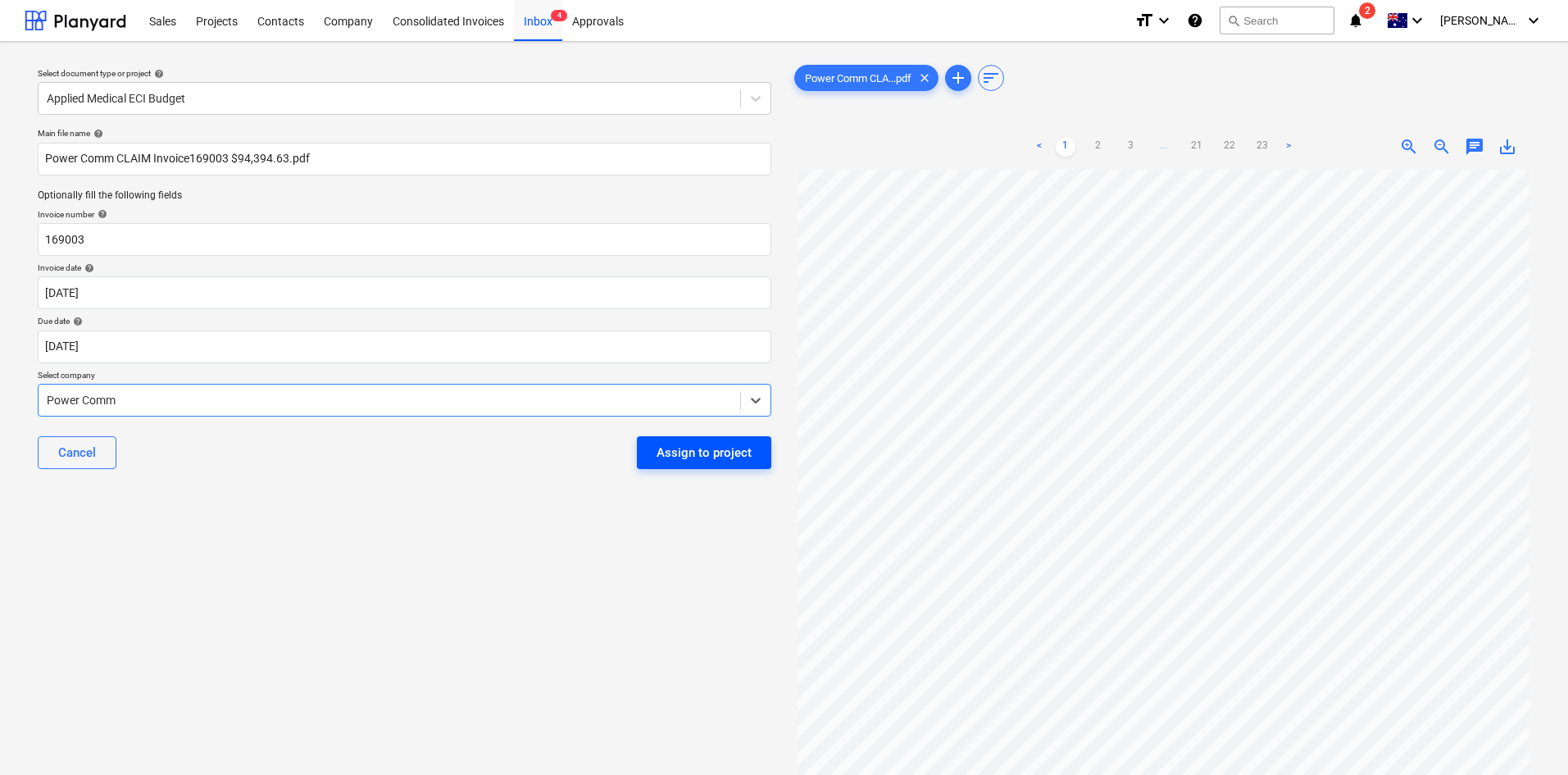
click at [669, 447] on div "Assign to project" at bounding box center [704, 453] width 95 height 21
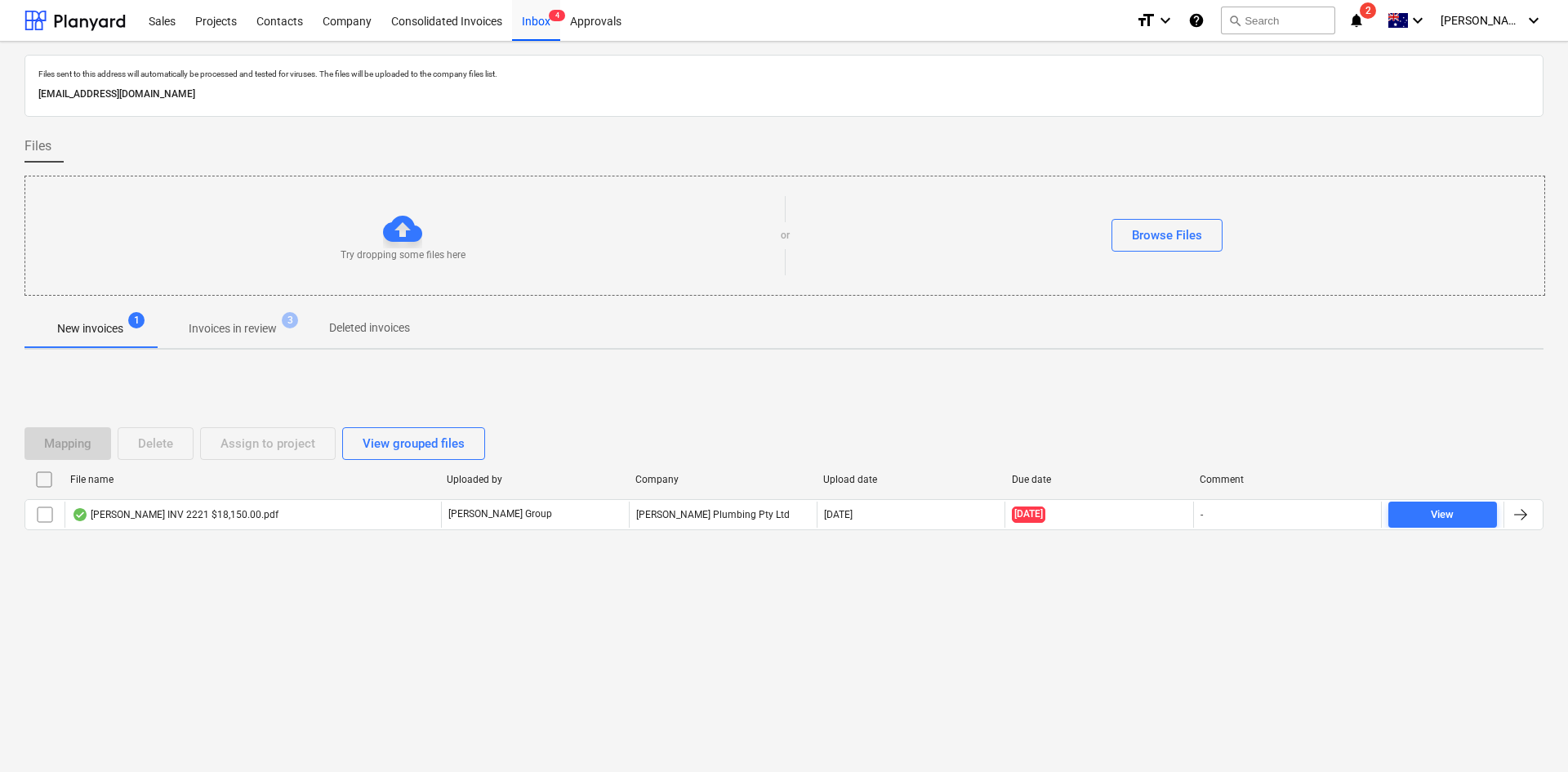
click at [241, 518] on div "[PERSON_NAME] INV 2221 $18,150.00.pdf" at bounding box center [175, 514] width 206 height 13
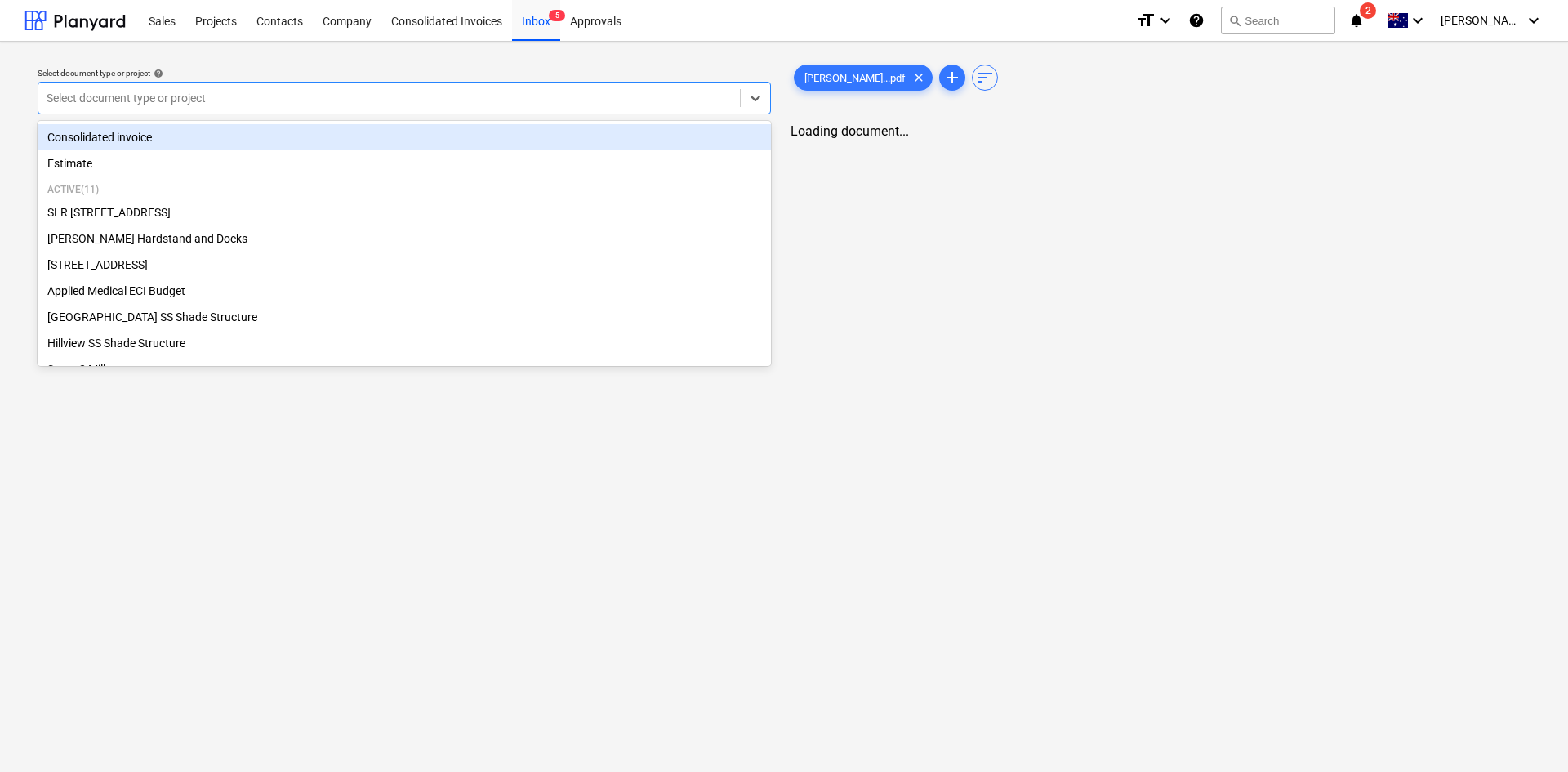
click at [447, 102] on div at bounding box center [389, 98] width 686 height 16
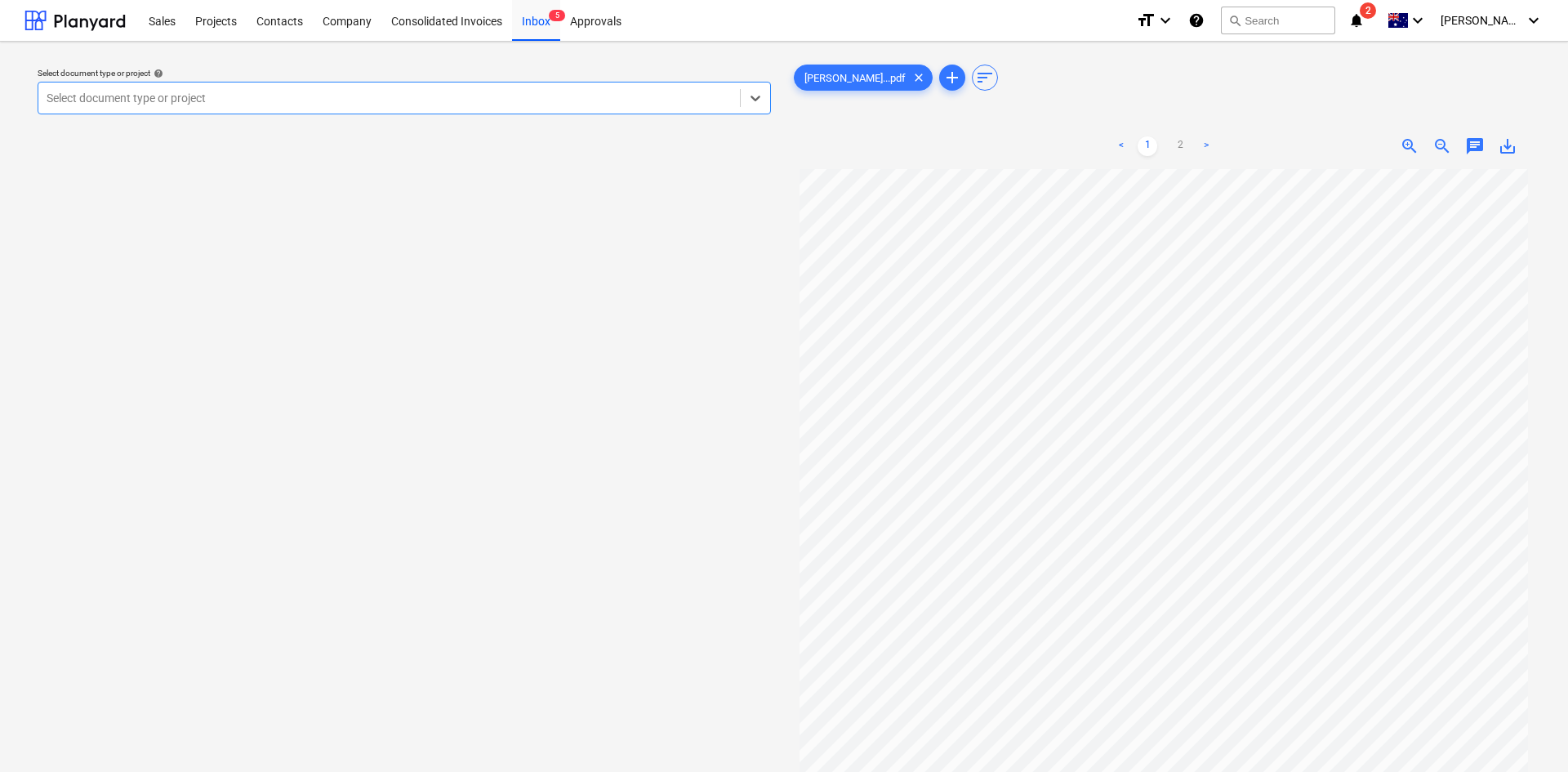
click at [447, 102] on div at bounding box center [389, 98] width 686 height 16
click at [447, 102] on div at bounding box center [388, 98] width 683 height 16
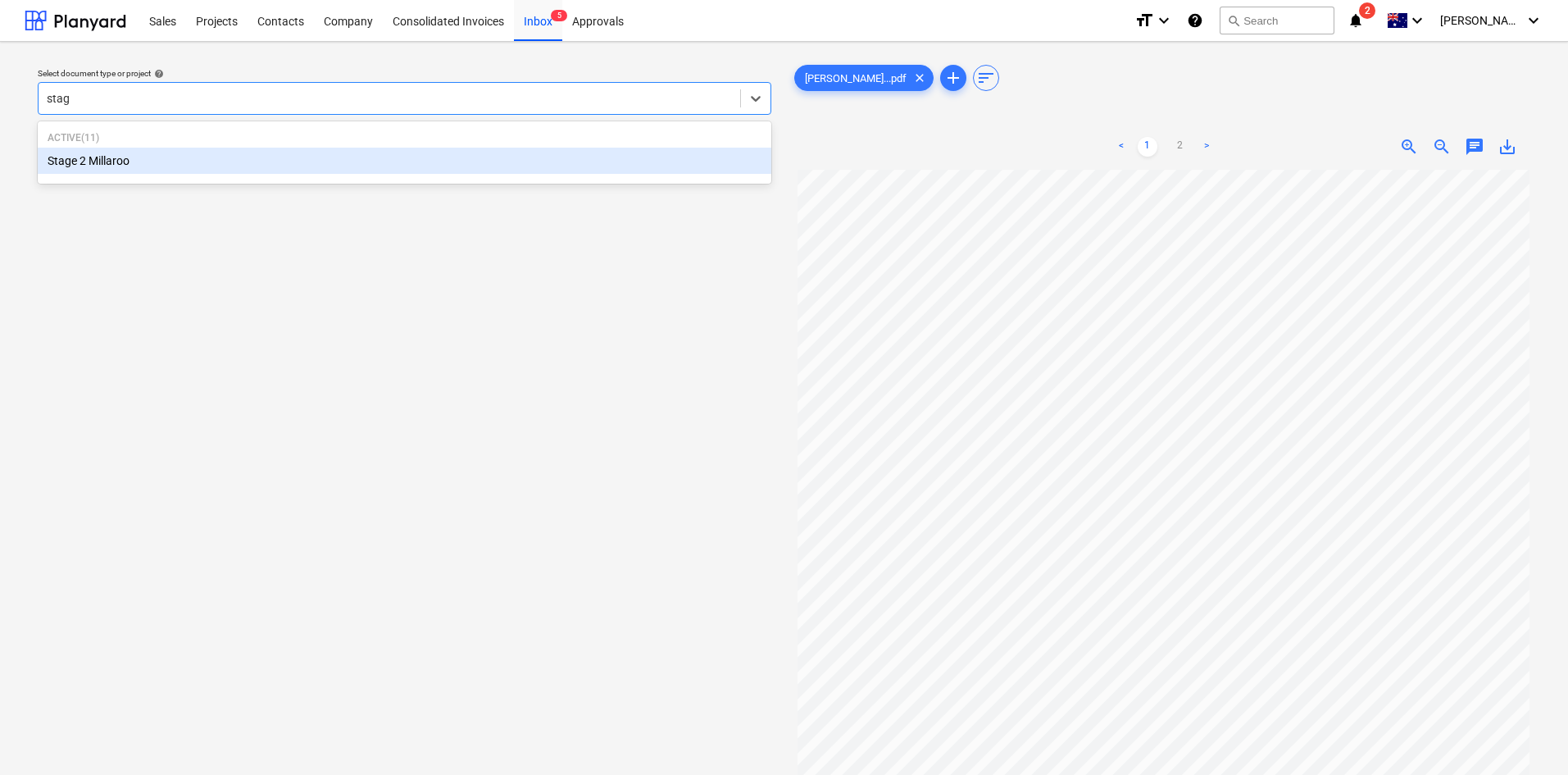
type input "stage"
click at [323, 159] on div "Stage 2 Millaroo" at bounding box center [404, 160] width 734 height 26
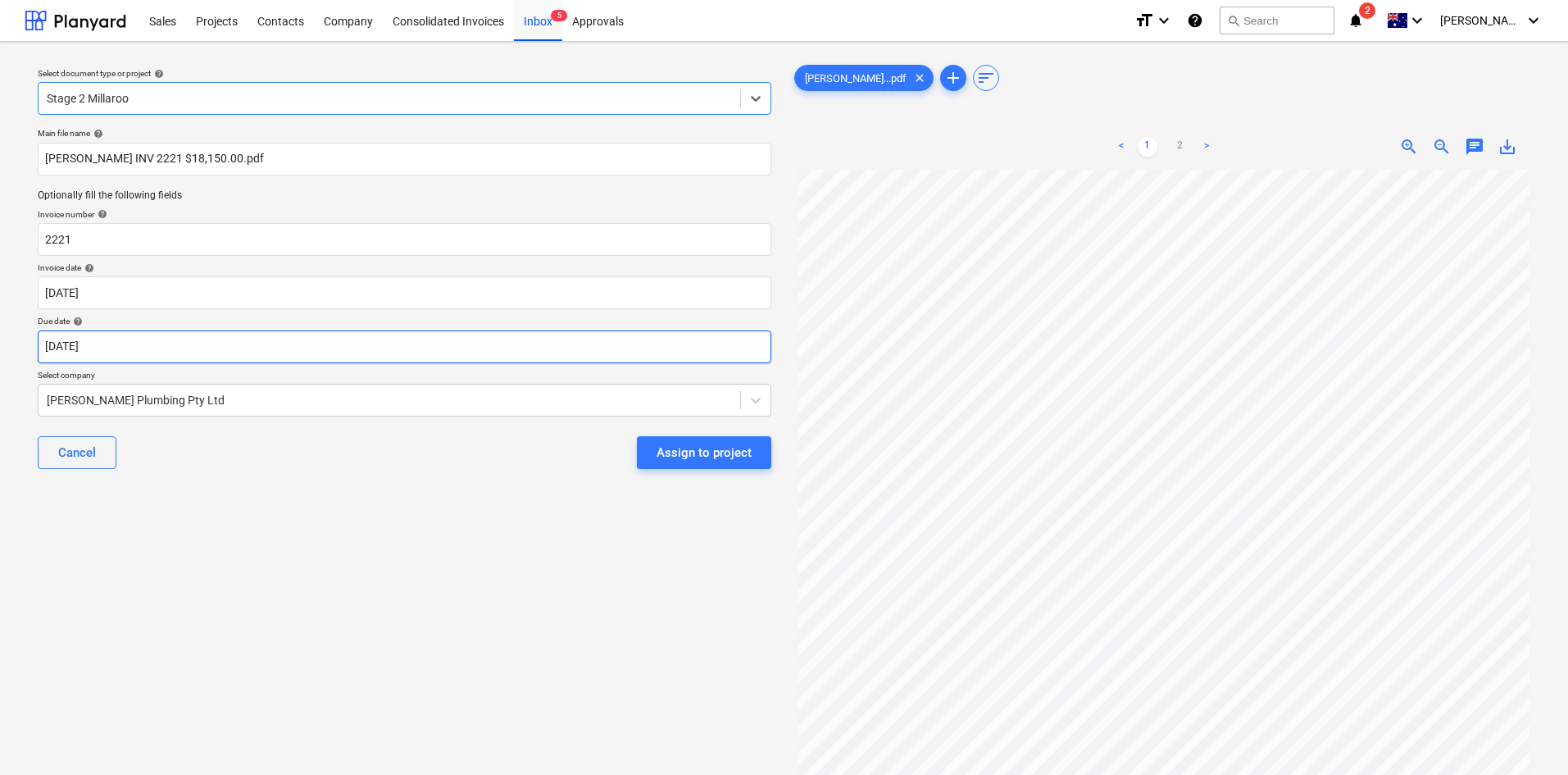
click at [196, 347] on body "Sales Projects Contacts Company Consolidated Invoices Inbox 5 Approvals format_…" at bounding box center [784, 388] width 1568 height 775
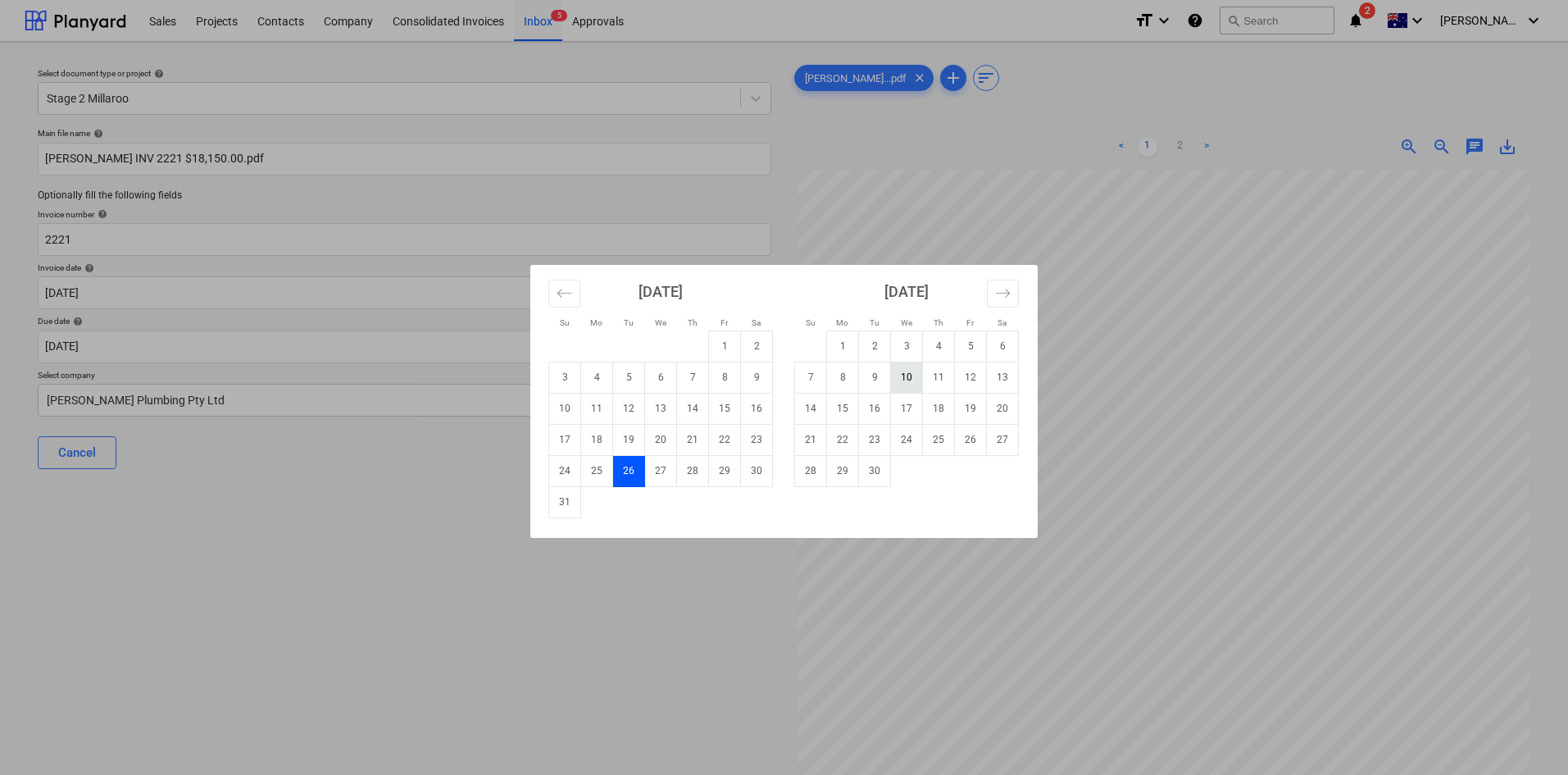
click at [908, 377] on td "10" at bounding box center [907, 377] width 32 height 31
type input "[DATE]"
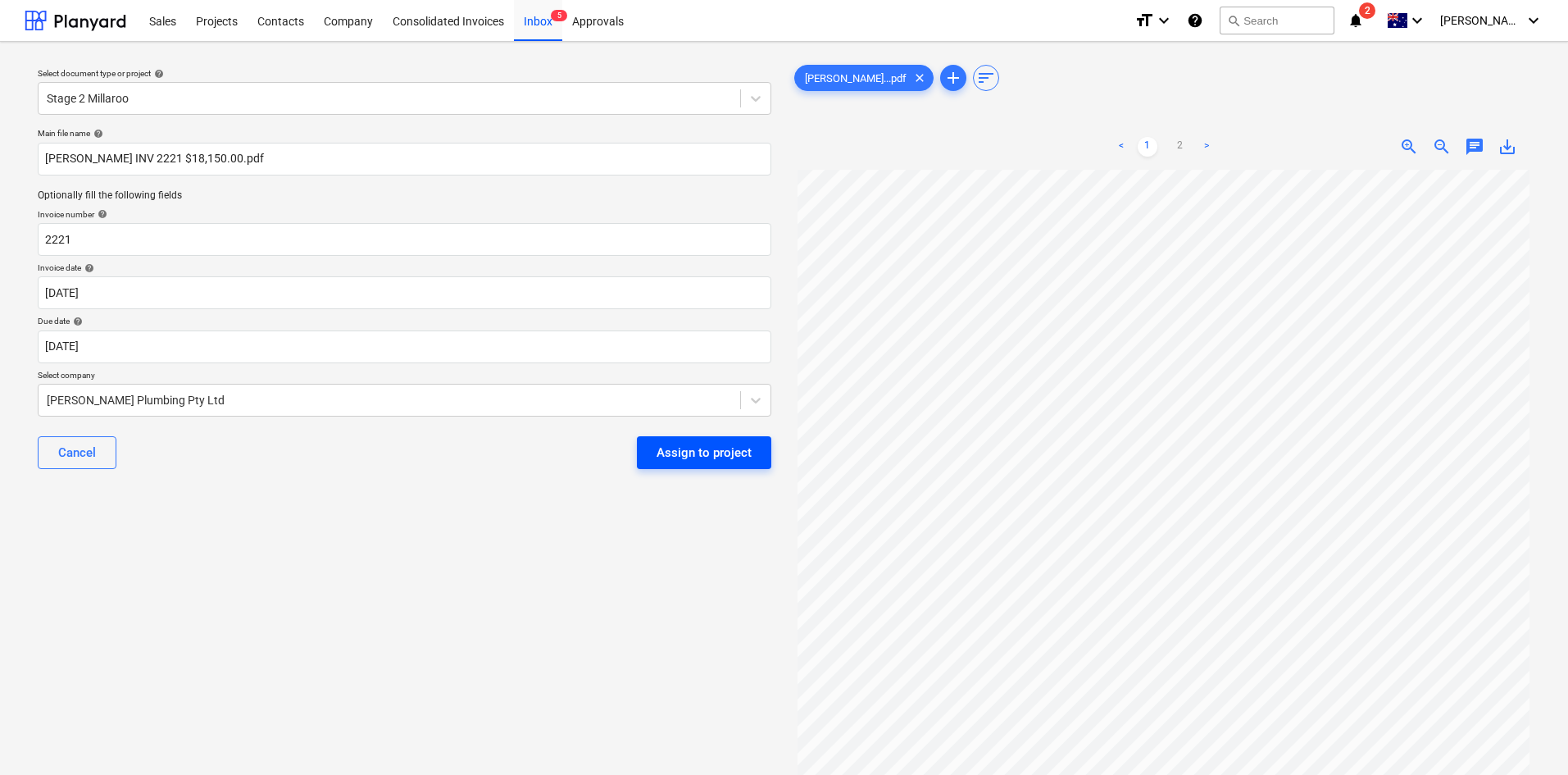
click at [698, 457] on div "Assign to project" at bounding box center [704, 453] width 95 height 21
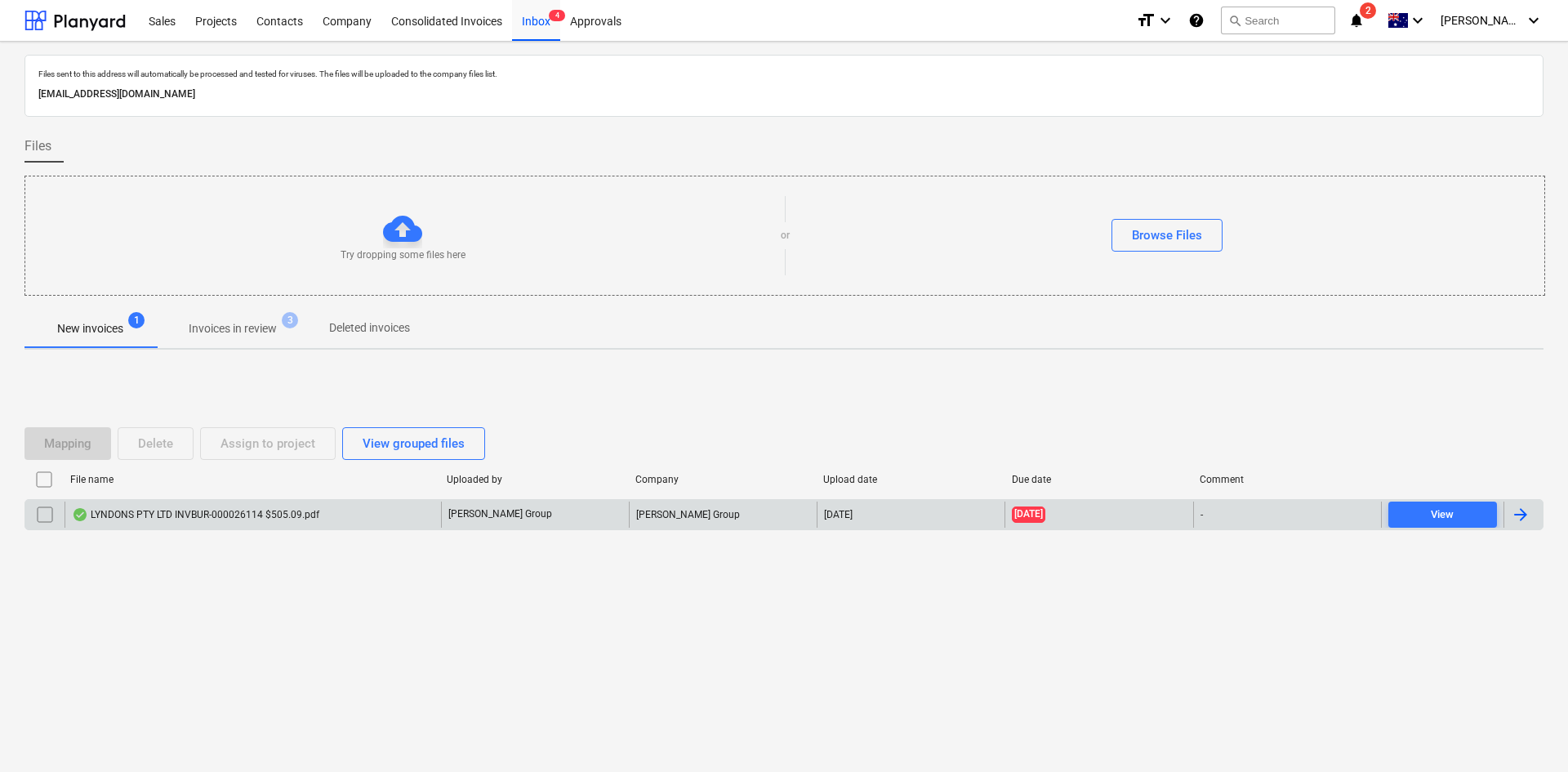
click at [283, 505] on div "LYNDONS PTY LTD INVBUR-000026114 $505.09.pdf" at bounding box center [253, 514] width 376 height 26
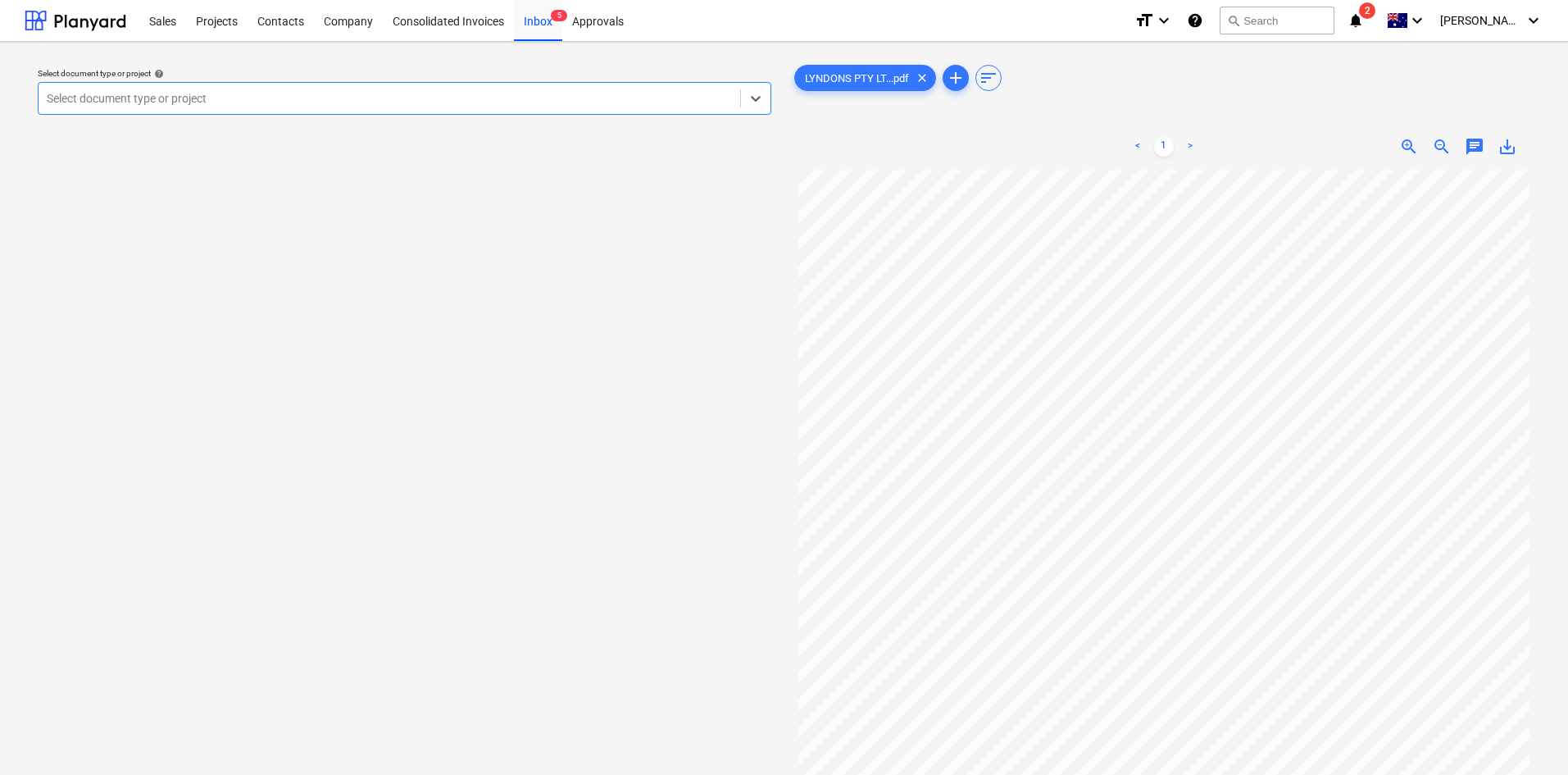
click at [244, 103] on div at bounding box center [389, 98] width 685 height 16
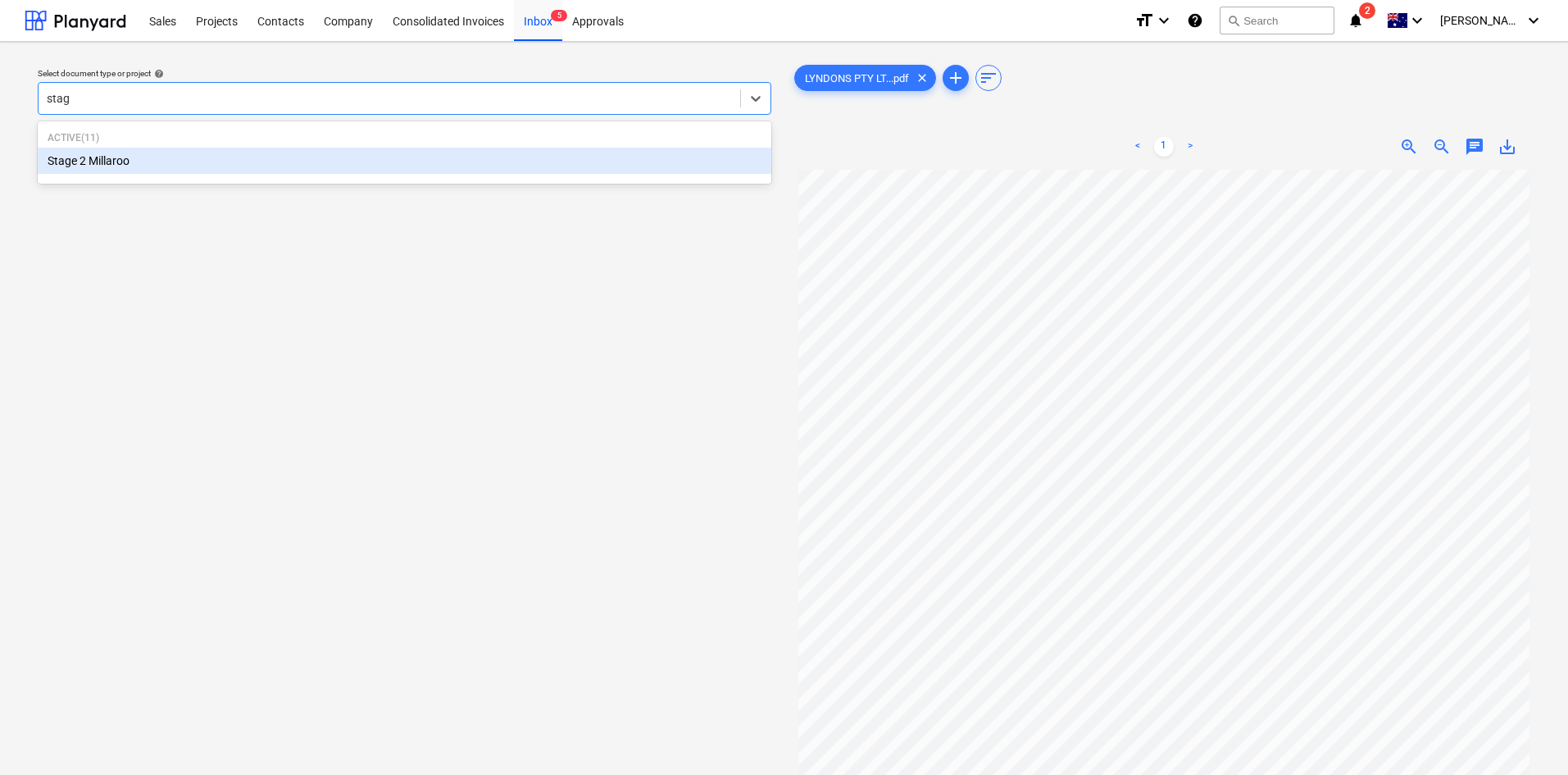
type input "stage"
click at [118, 155] on div "Stage 2 Millaroo" at bounding box center [404, 160] width 734 height 26
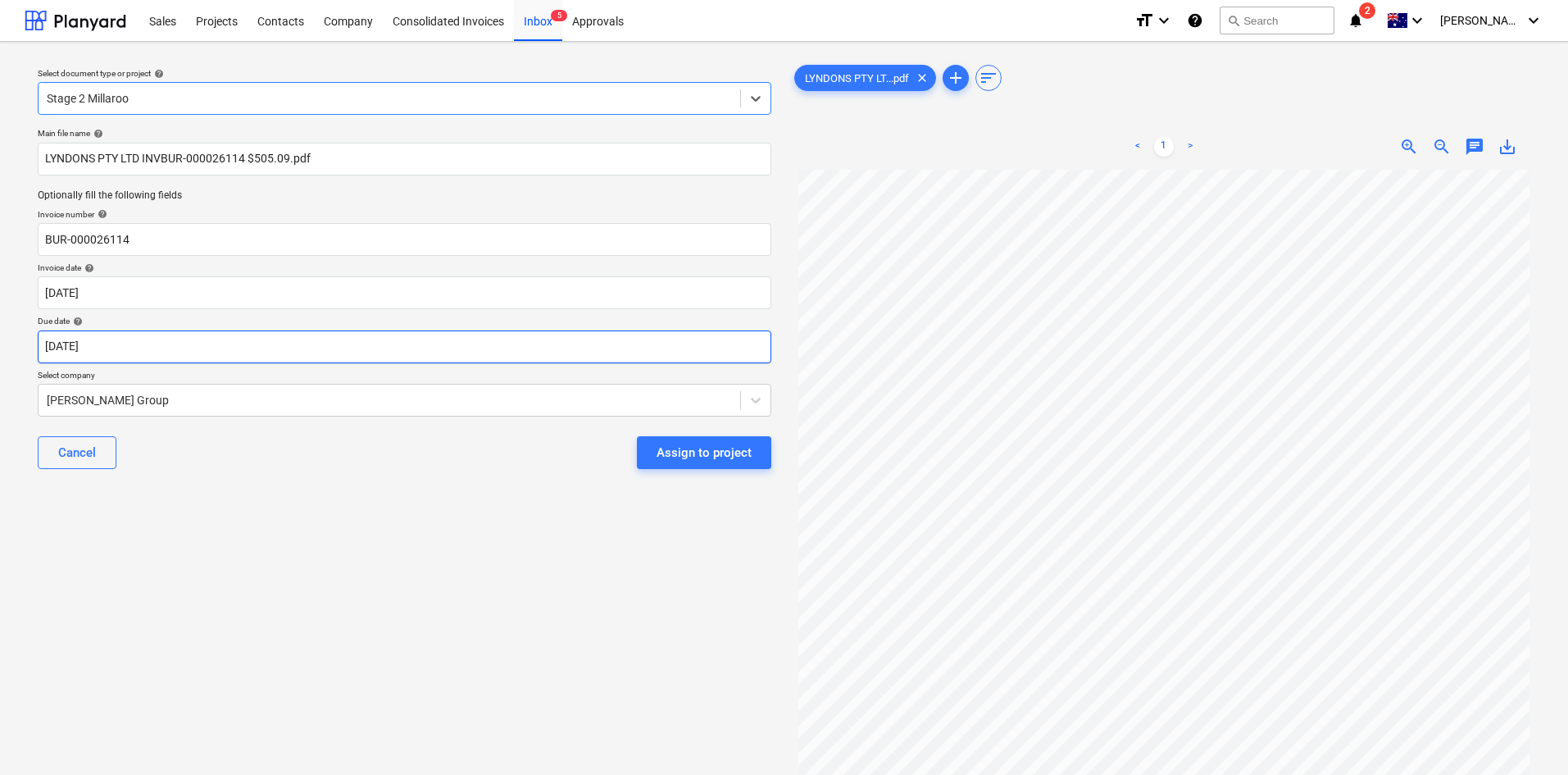
click at [155, 349] on body "Sales Projects Contacts Company Consolidated Invoices Inbox 5 Approvals format_…" at bounding box center [784, 388] width 1568 height 775
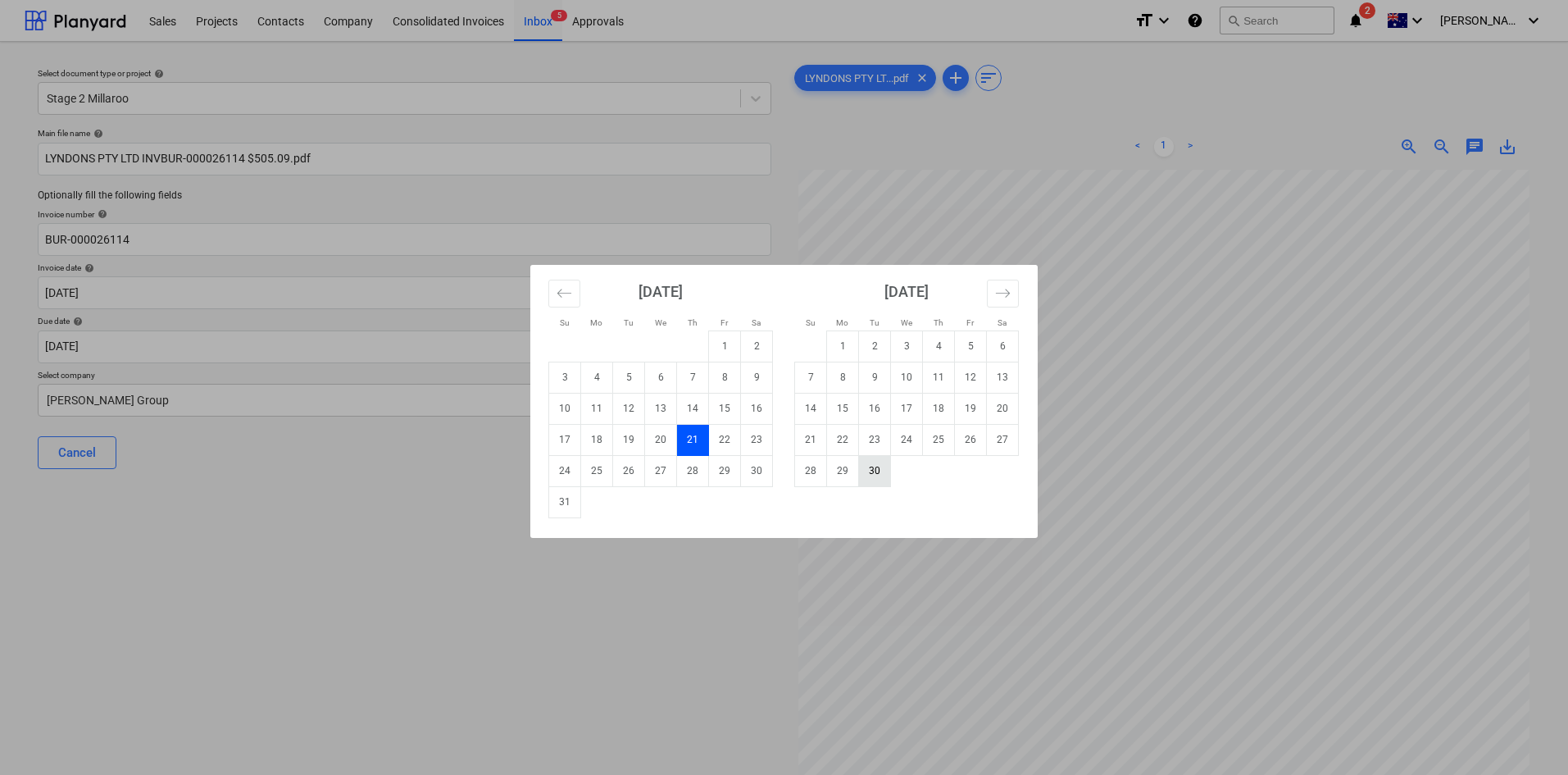
click at [875, 468] on td "30" at bounding box center [875, 471] width 32 height 31
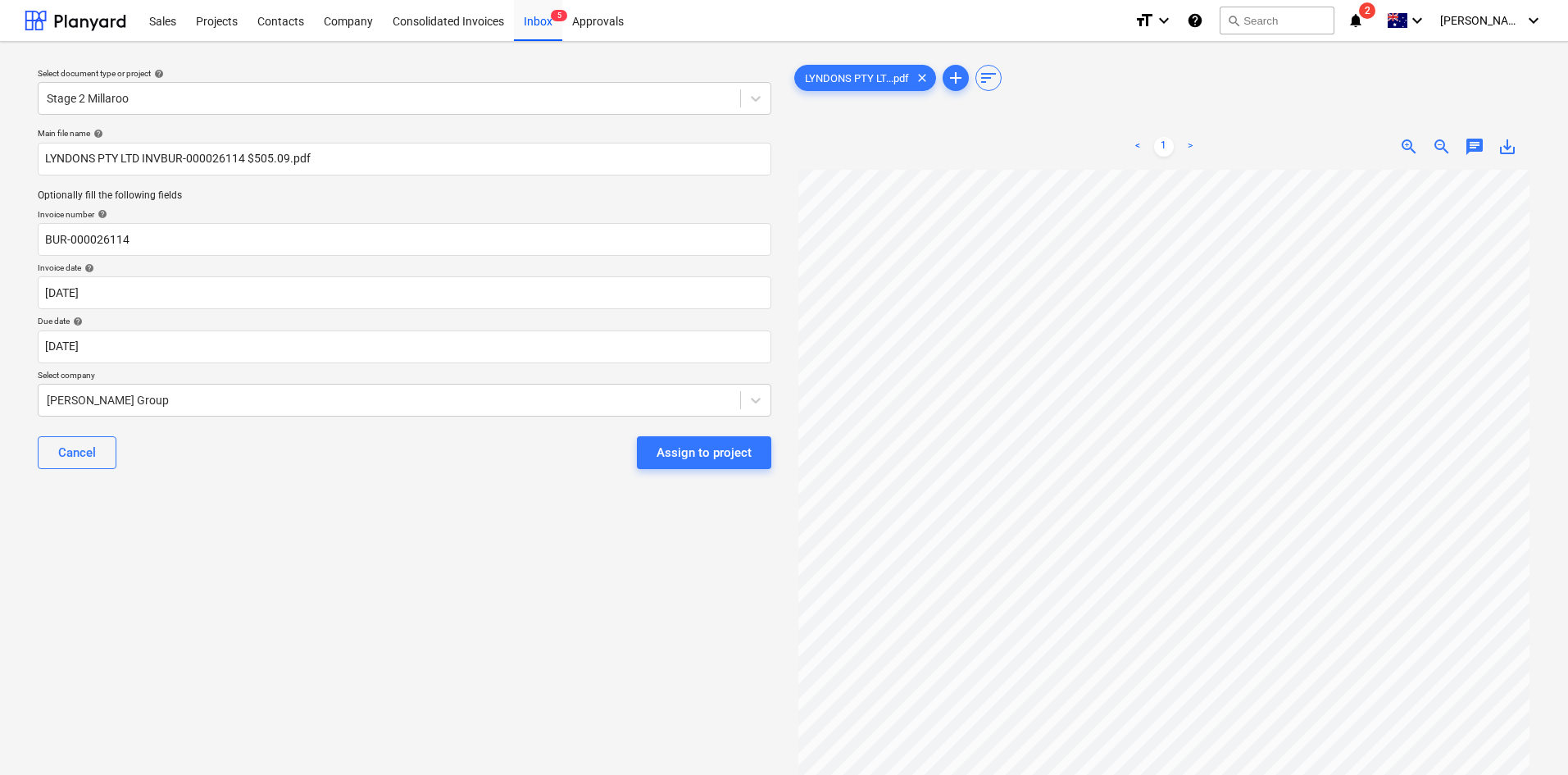
type input "[DATE]"
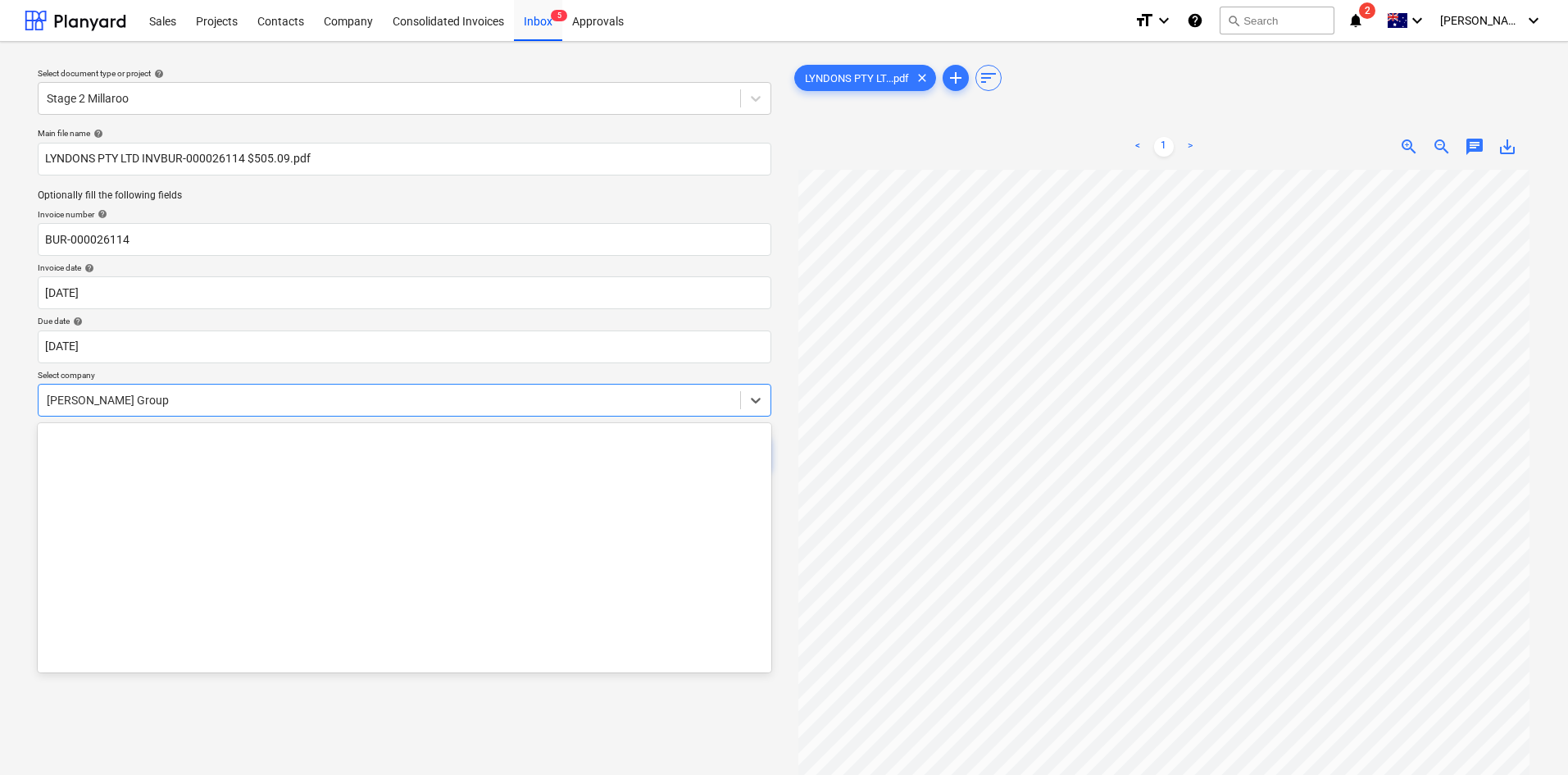
click at [177, 396] on div at bounding box center [389, 400] width 685 height 16
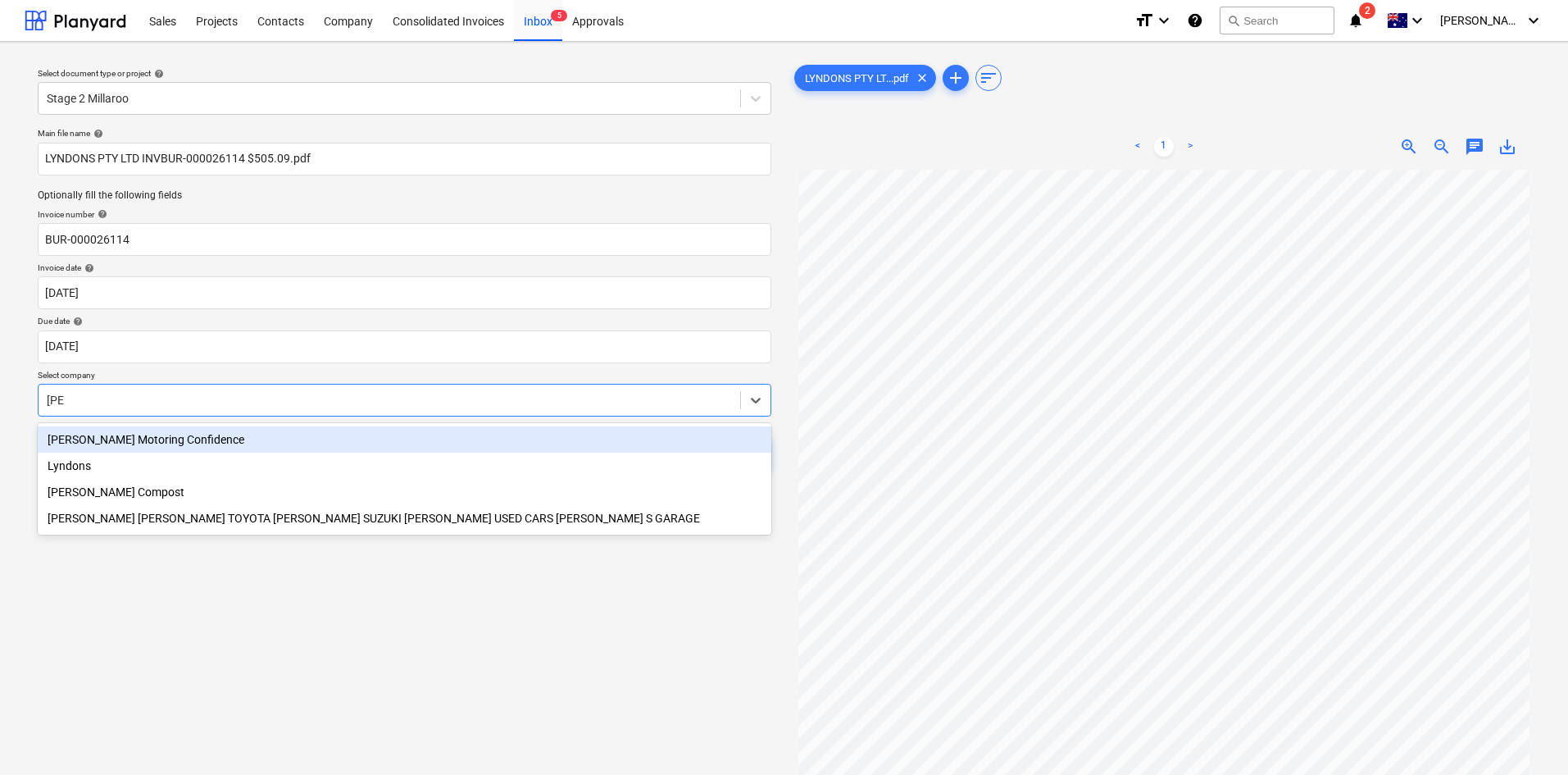
type input "[PERSON_NAME]"
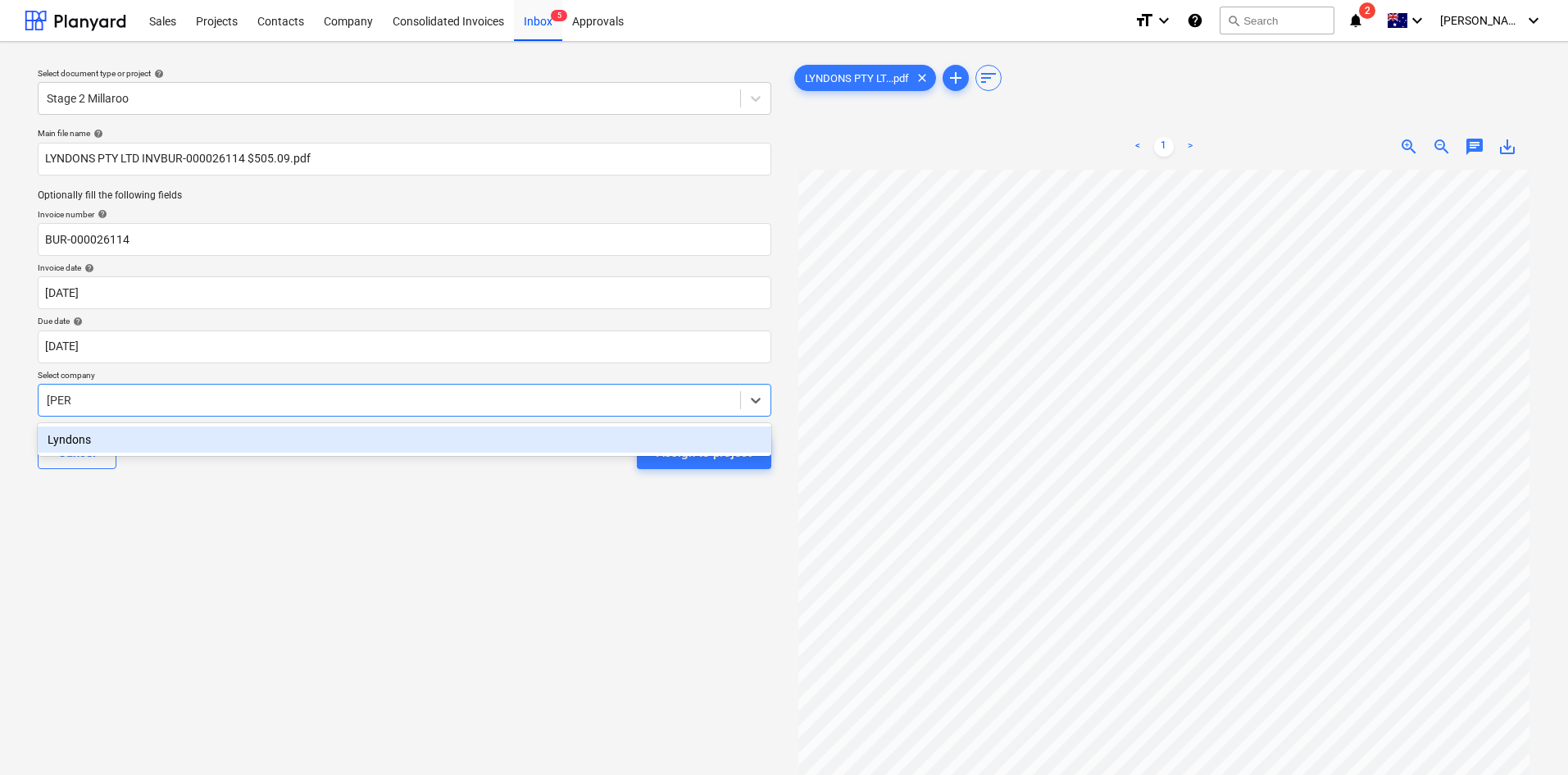
click at [127, 444] on div "Lyndons" at bounding box center [404, 439] width 734 height 26
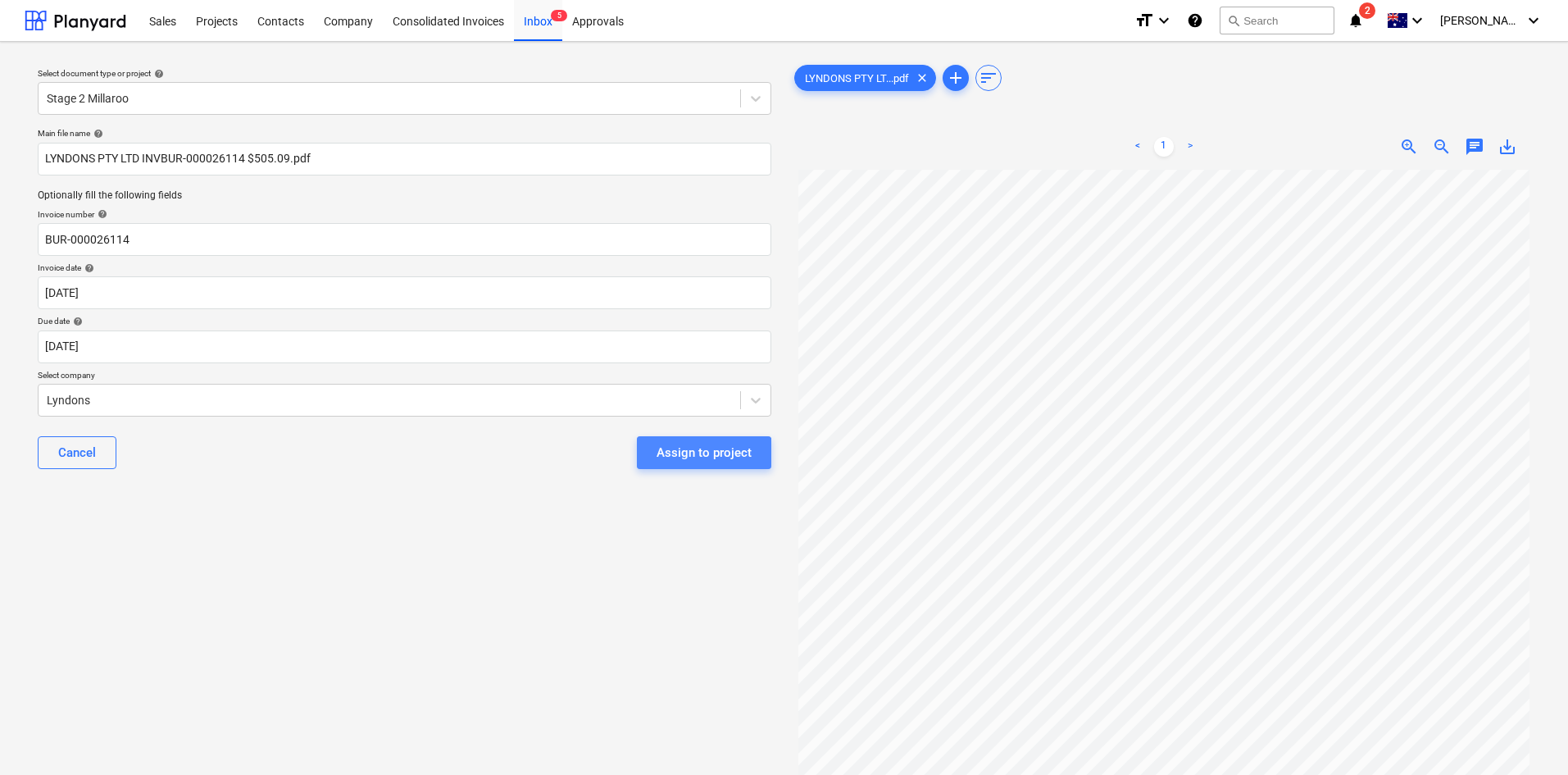
click at [676, 465] on button "Assign to project" at bounding box center [704, 453] width 135 height 33
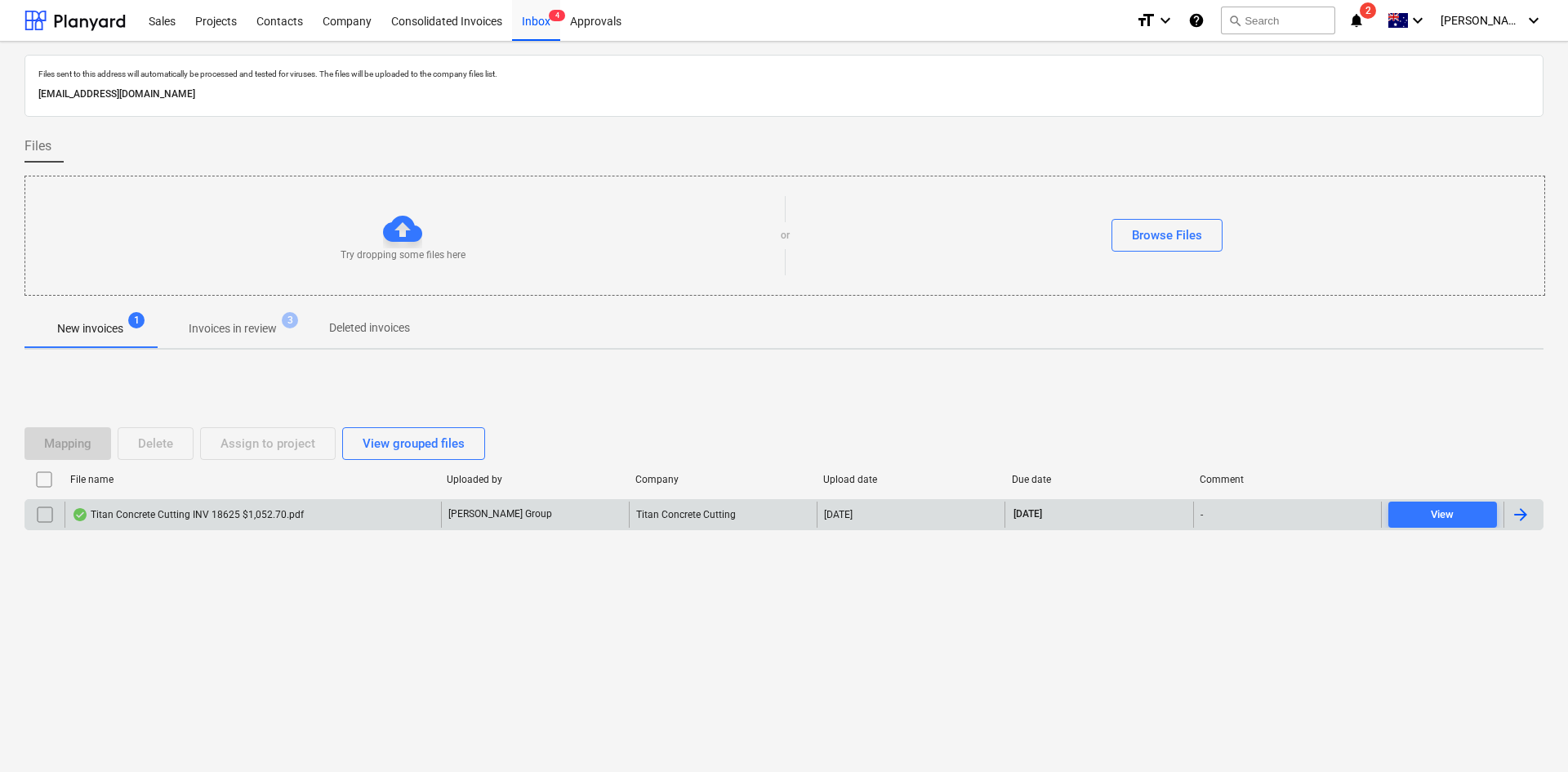
click at [225, 517] on div "Titan Concrete Cutting INV 18625 $1,052.70.pdf" at bounding box center [188, 514] width 232 height 13
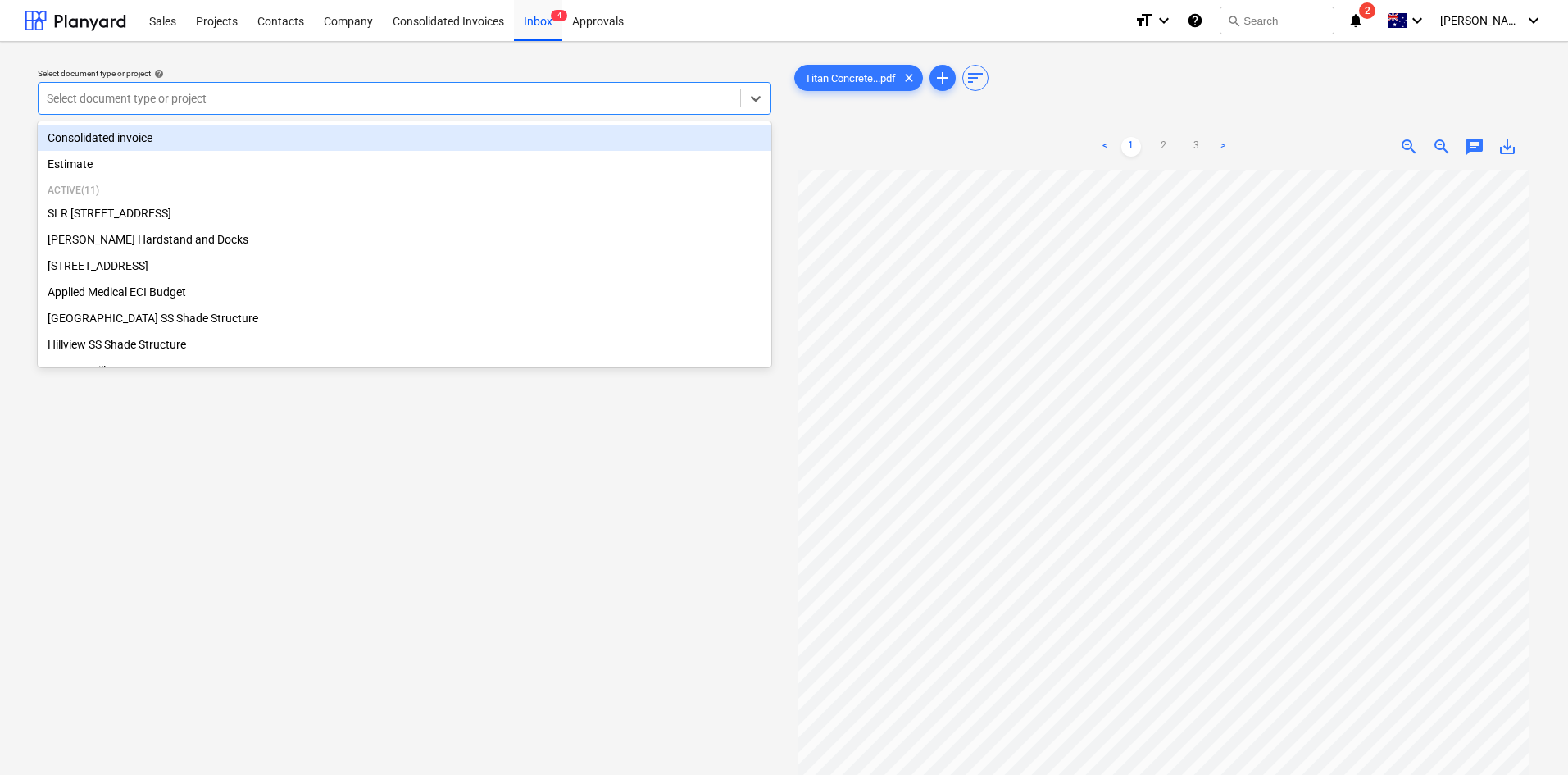
click at [251, 90] on div at bounding box center [389, 98] width 685 height 16
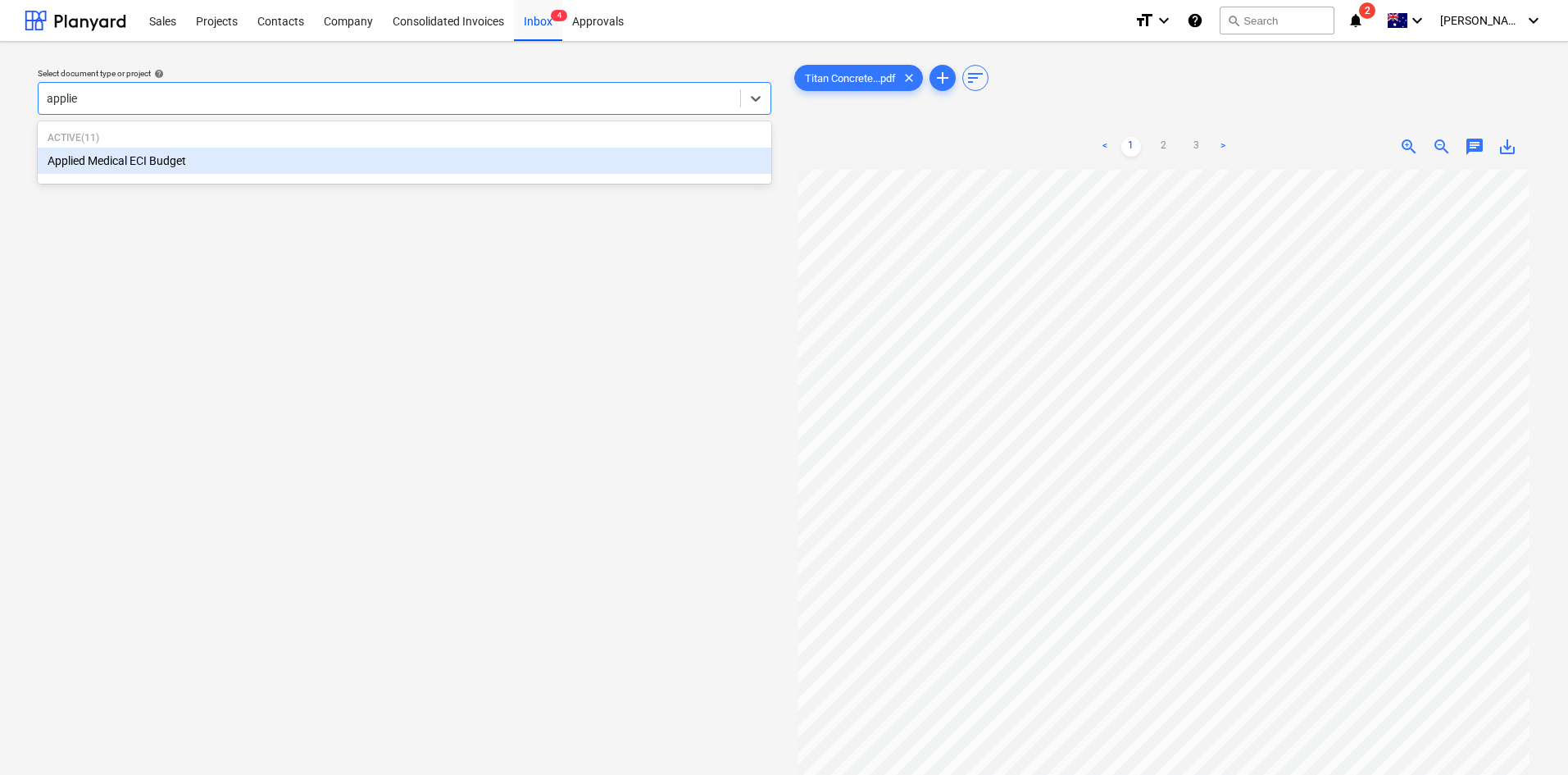
type input "applied"
click at [169, 165] on div "Applied Medical ECI Budget" at bounding box center [404, 160] width 734 height 26
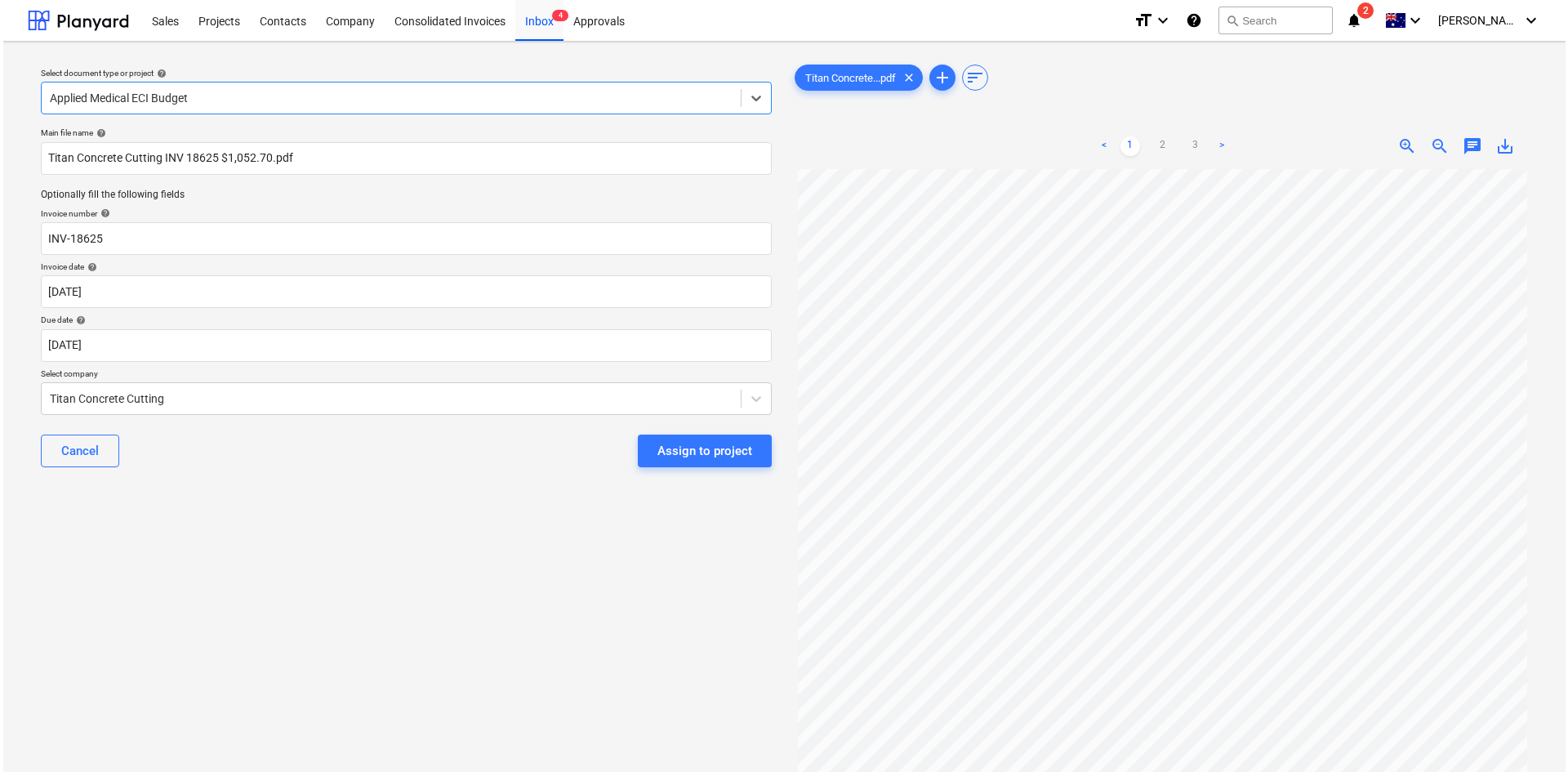
scroll to position [309, 0]
click at [672, 458] on div "Assign to project" at bounding box center [702, 451] width 95 height 21
